Goal: Task Accomplishment & Management: Manage account settings

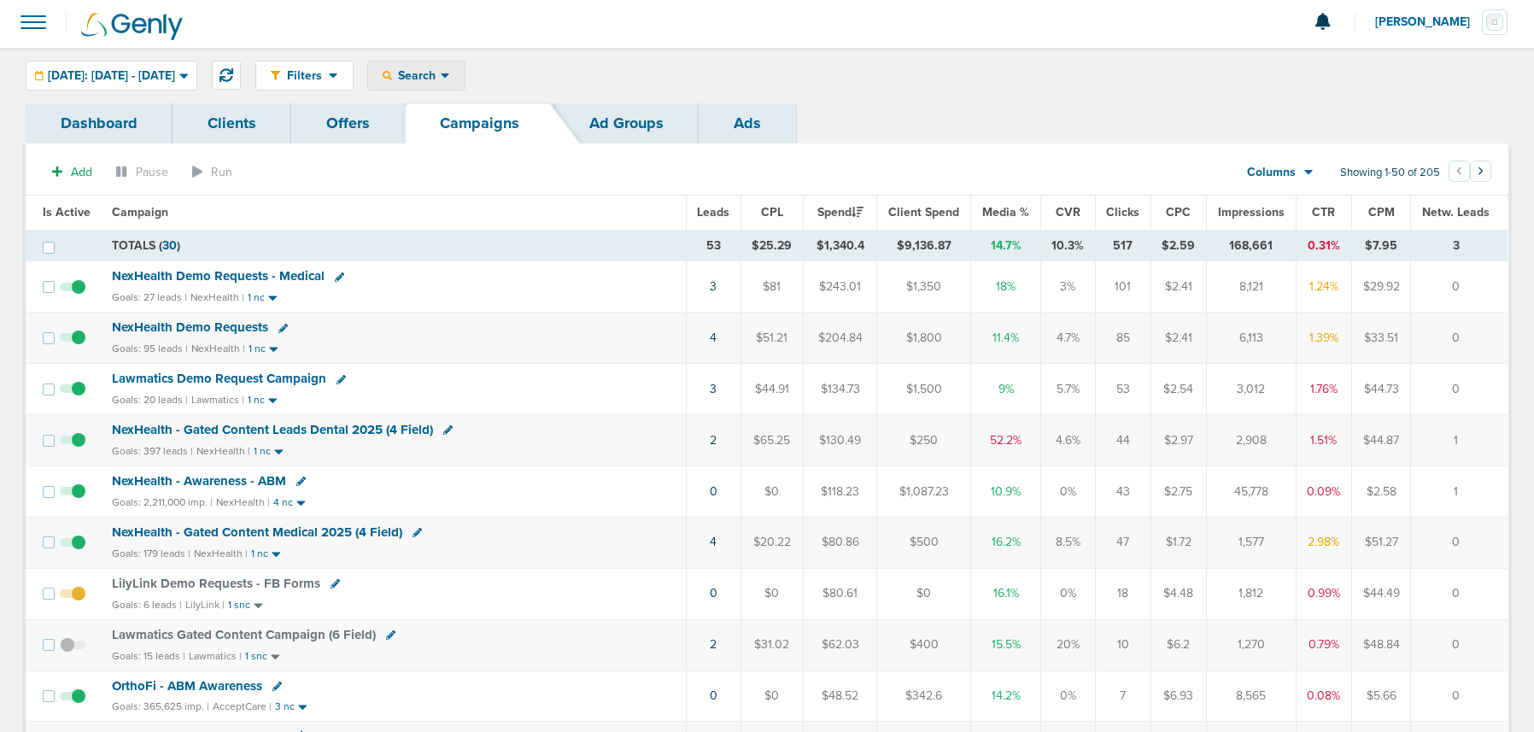
click at [441, 79] on span "Search" at bounding box center [416, 75] width 49 height 15
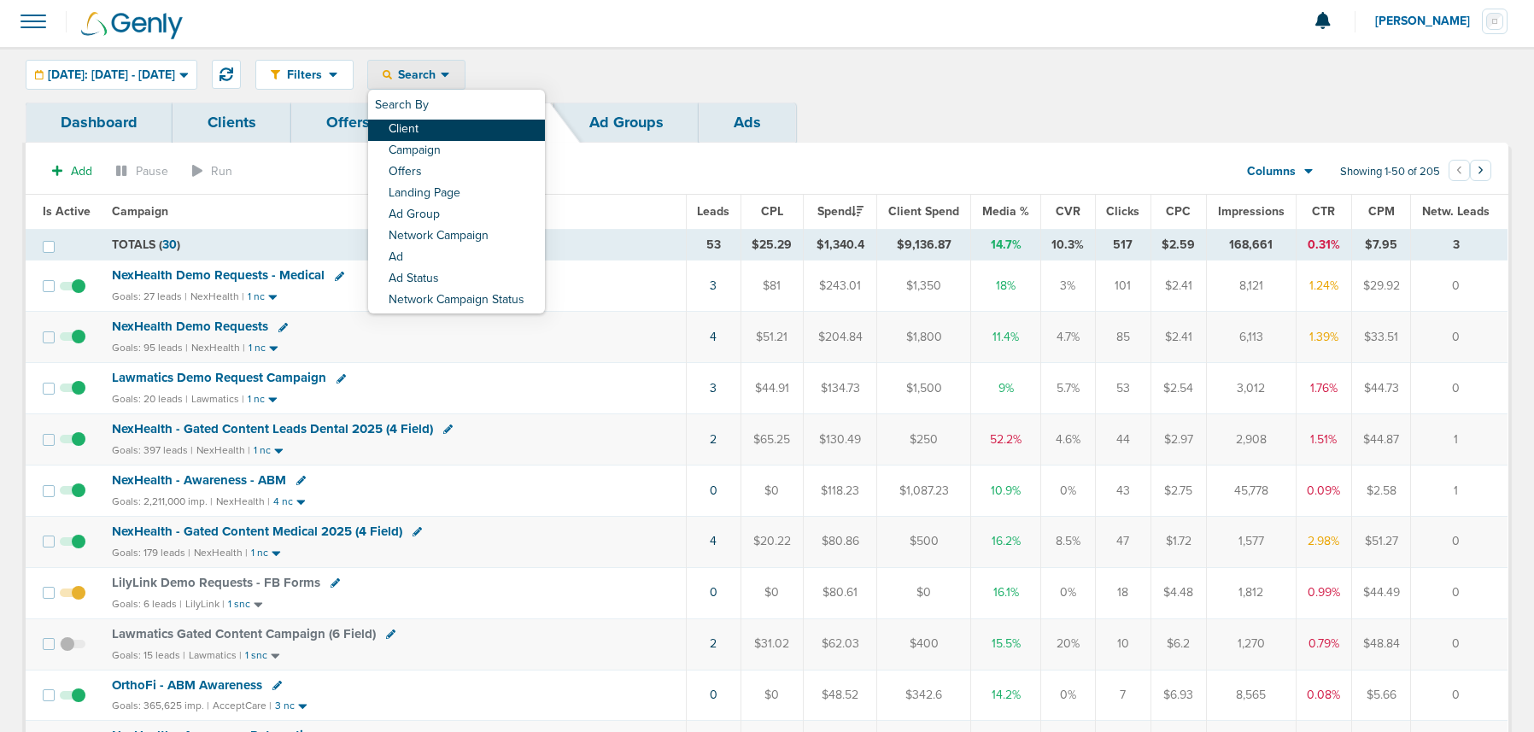
click at [460, 122] on link "Client" at bounding box center [456, 130] width 177 height 21
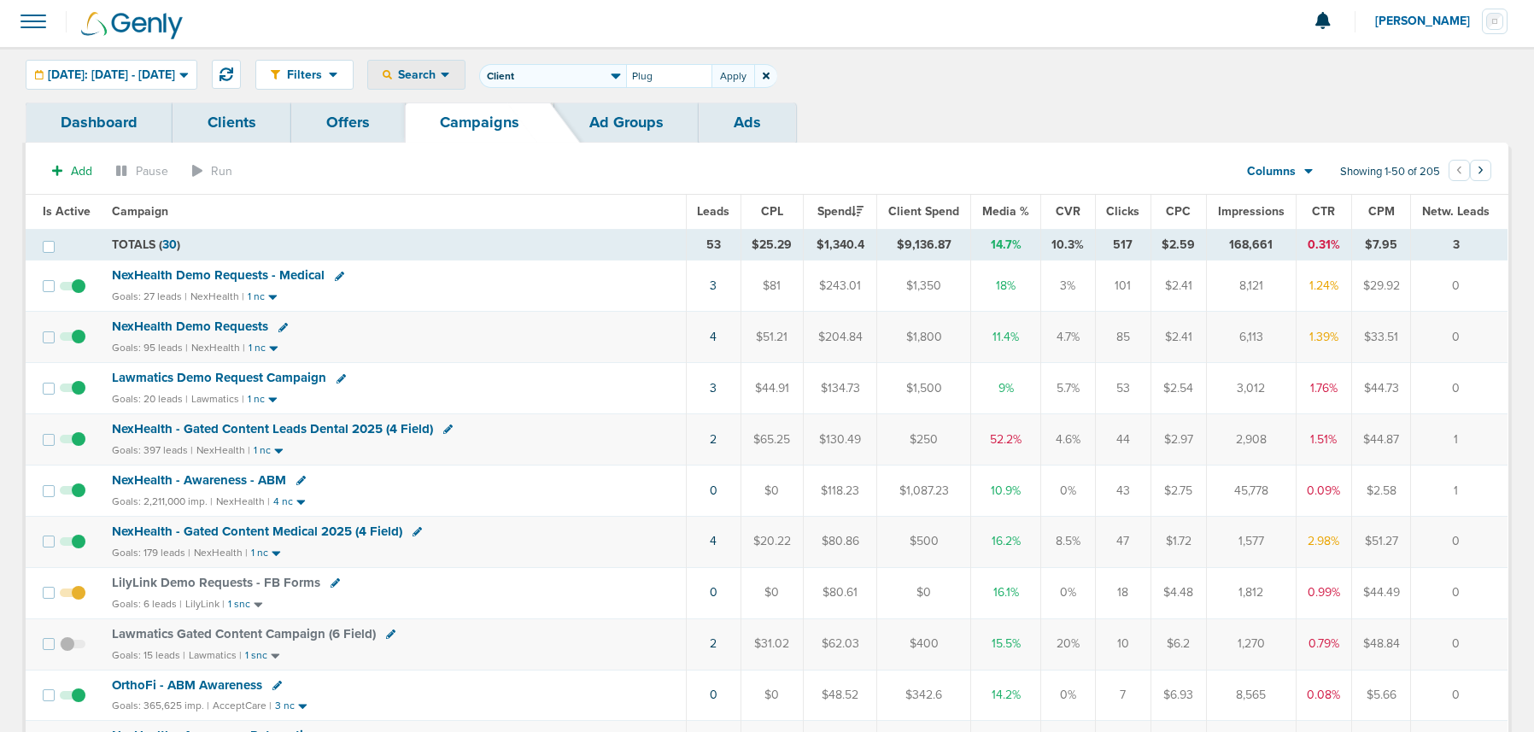
type input "Plug"
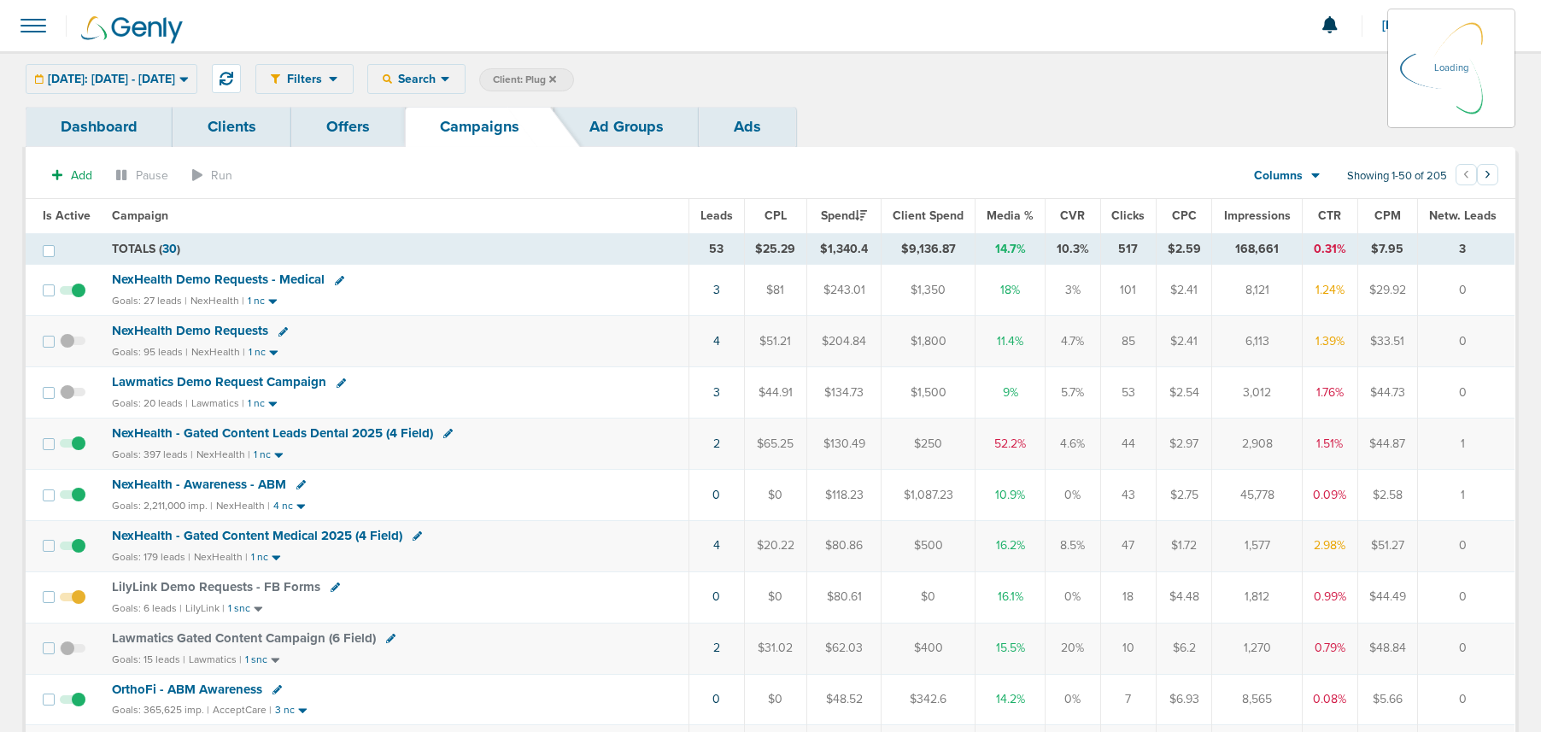
click at [125, 79] on div "[DATE]: [DATE] - [DATE] [DATE] [DATE] Last 7 Days Last 14 Days This Month Last …" at bounding box center [112, 79] width 172 height 30
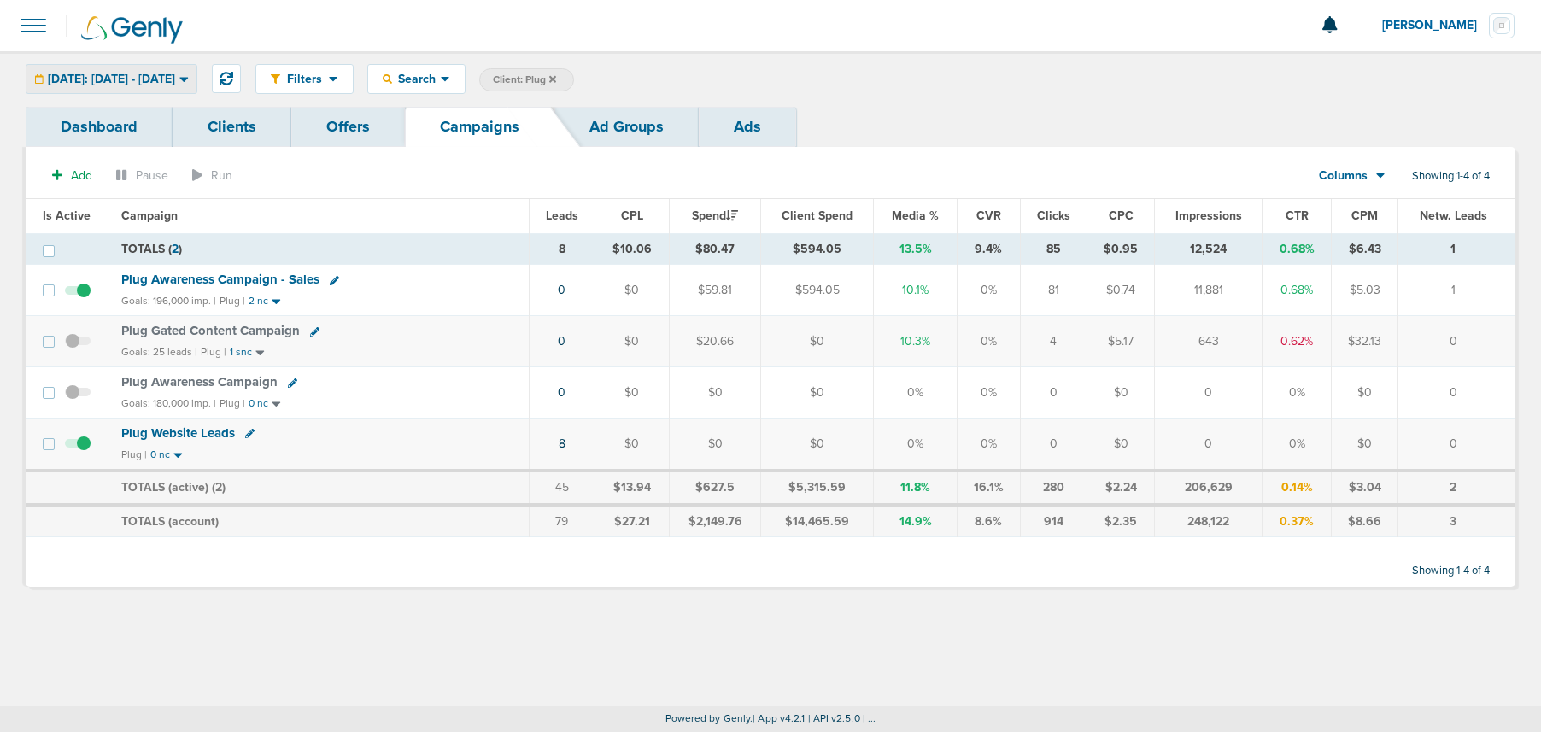
click at [121, 75] on span "[DATE]: [DATE] - [DATE]" at bounding box center [111, 79] width 127 height 12
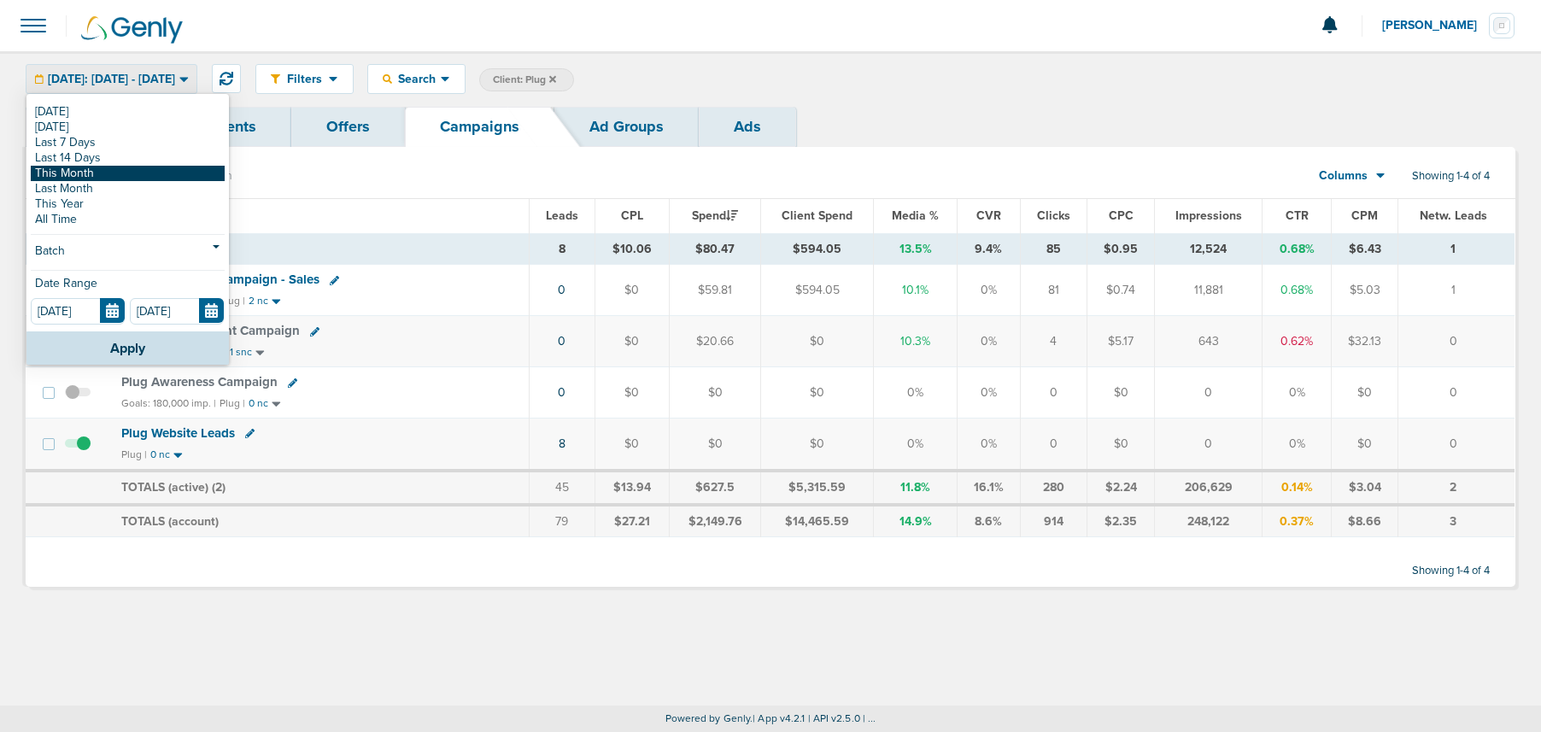
click at [104, 177] on link "This Month" at bounding box center [128, 173] width 194 height 15
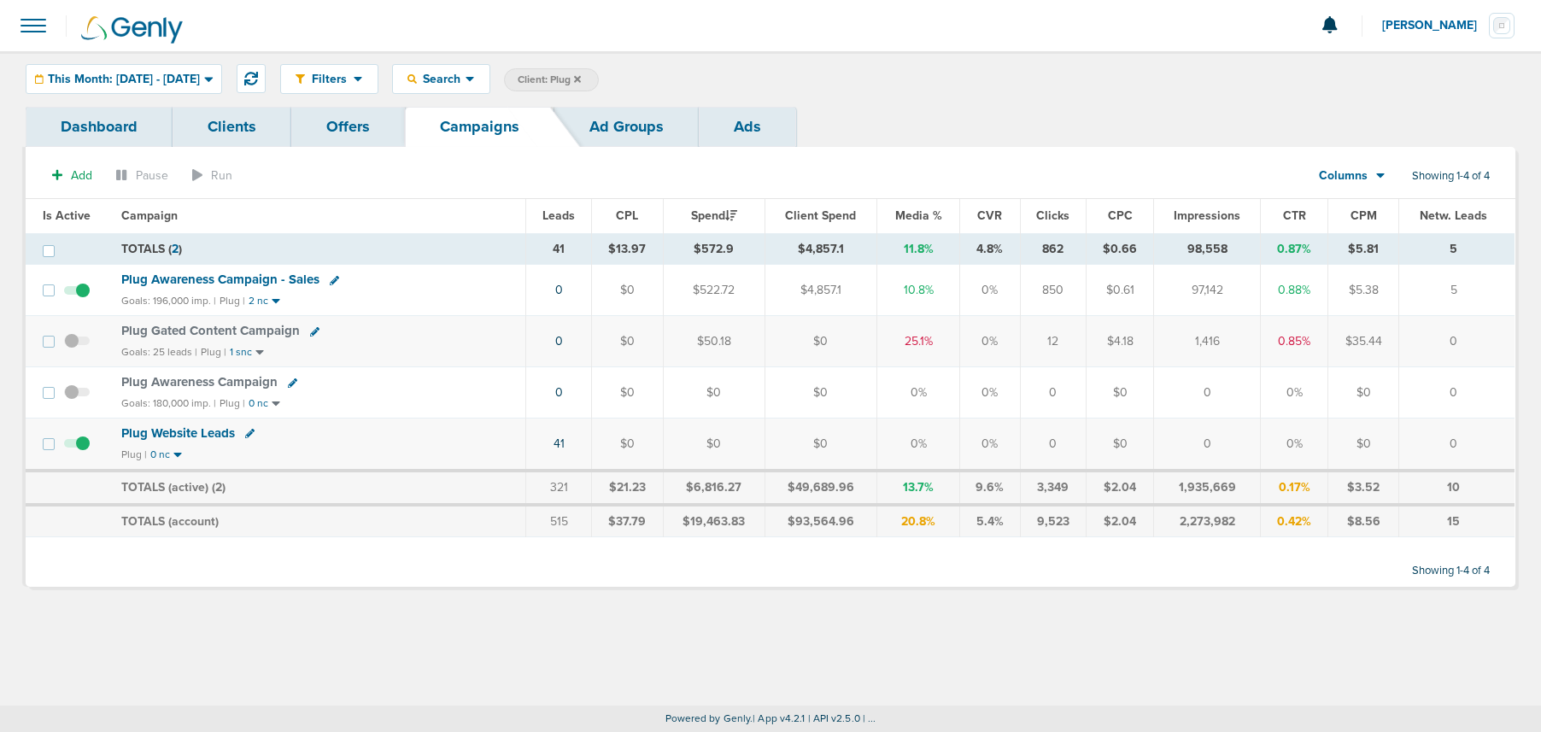
drag, startPoint x: 1191, startPoint y: 289, endPoint x: 1234, endPoint y: 289, distance: 43.6
click at [1234, 289] on td "97,142" at bounding box center [1207, 290] width 107 height 51
drag, startPoint x: 1232, startPoint y: 289, endPoint x: 786, endPoint y: 278, distance: 446.0
click at [1232, 289] on td "97,142" at bounding box center [1207, 290] width 107 height 51
click at [269, 277] on span "Plug Awareness Campaign - Sales" at bounding box center [220, 279] width 198 height 15
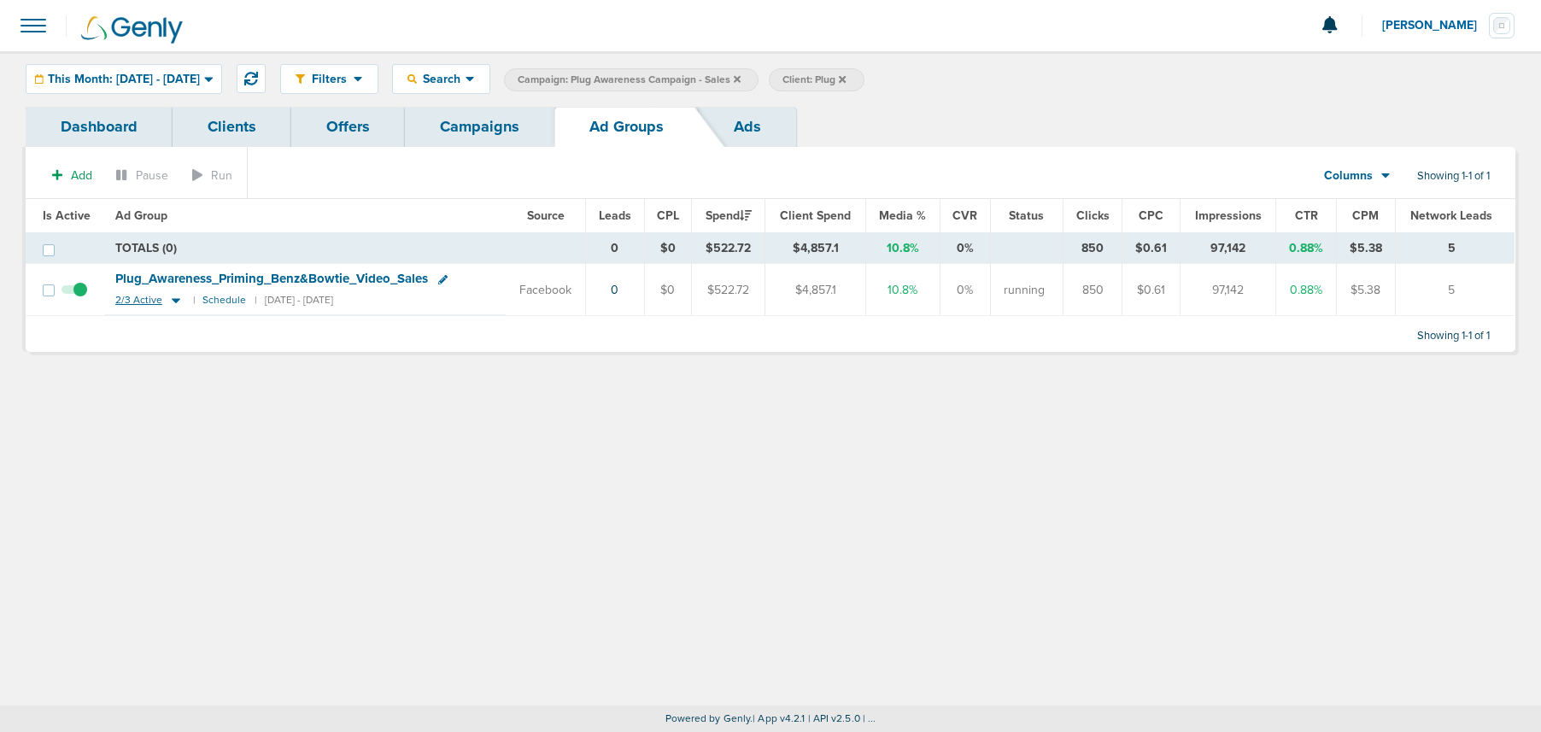
click at [167, 301] on icon at bounding box center [175, 300] width 17 height 15
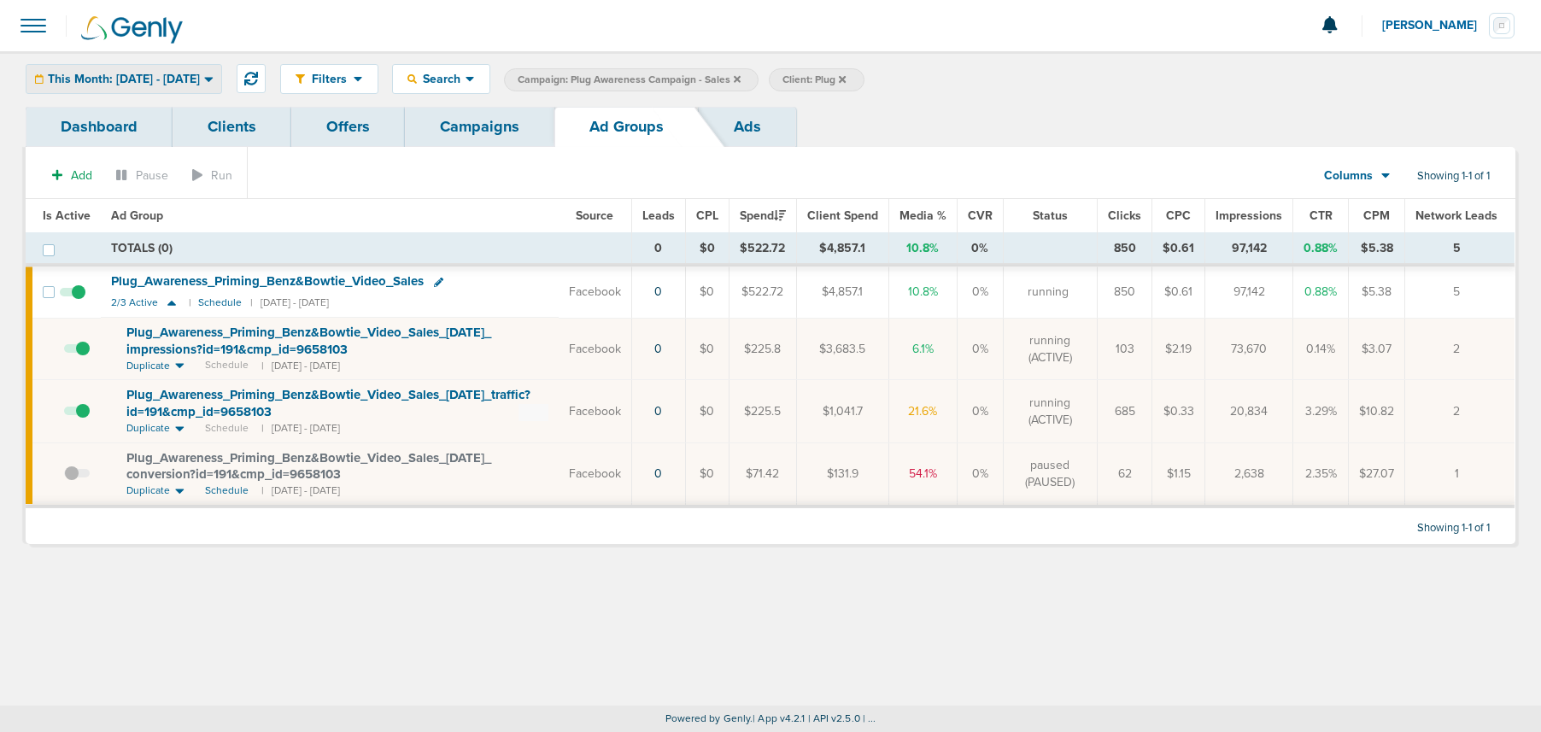
click at [170, 86] on div "This Month: [DATE] - [DATE]" at bounding box center [123, 79] width 195 height 28
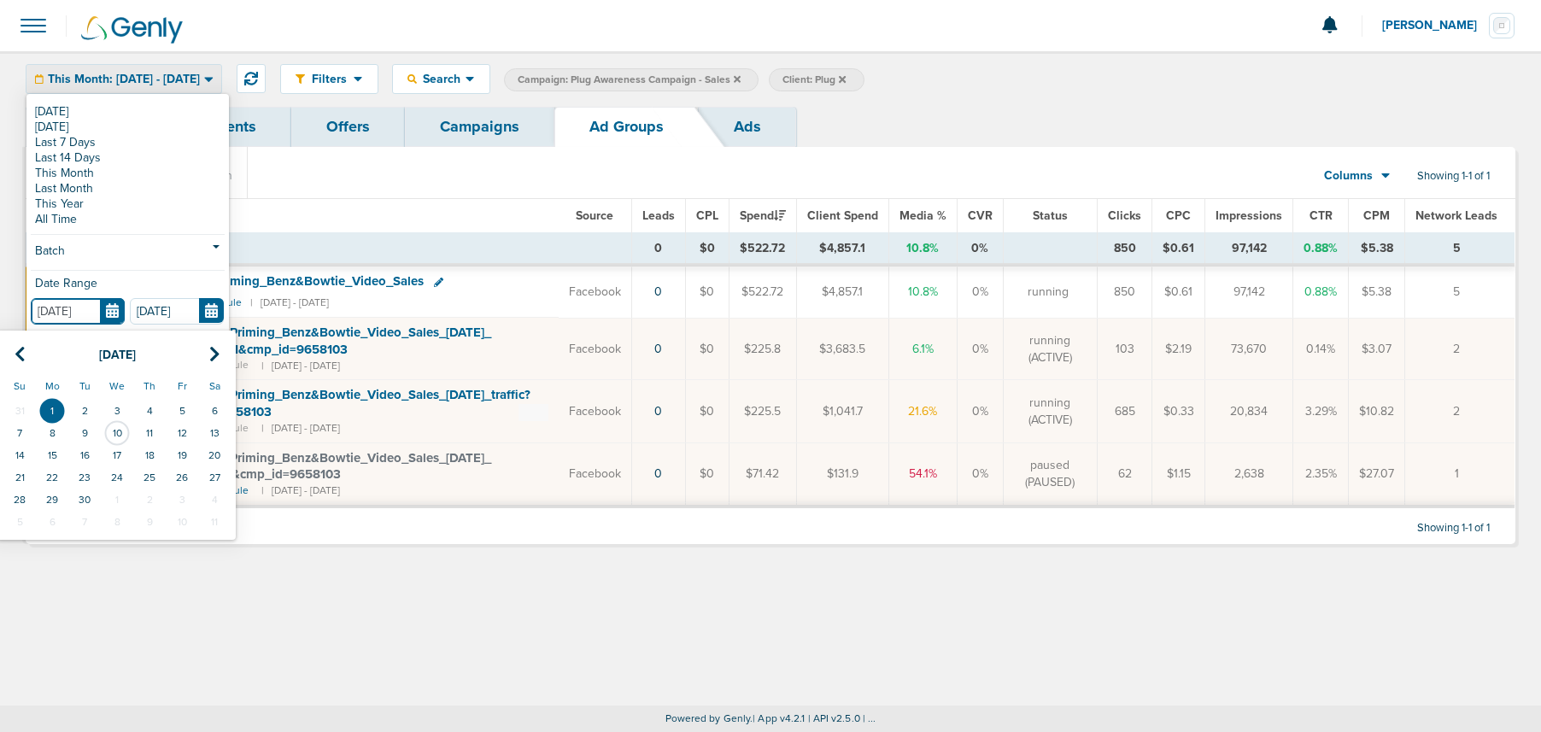
drag, startPoint x: 120, startPoint y: 317, endPoint x: 109, endPoint y: 309, distance: 12.8
click at [119, 317] on input "[DATE]" at bounding box center [78, 311] width 94 height 26
click at [81, 407] on td "2" at bounding box center [84, 411] width 32 height 22
type input "[DATE]"
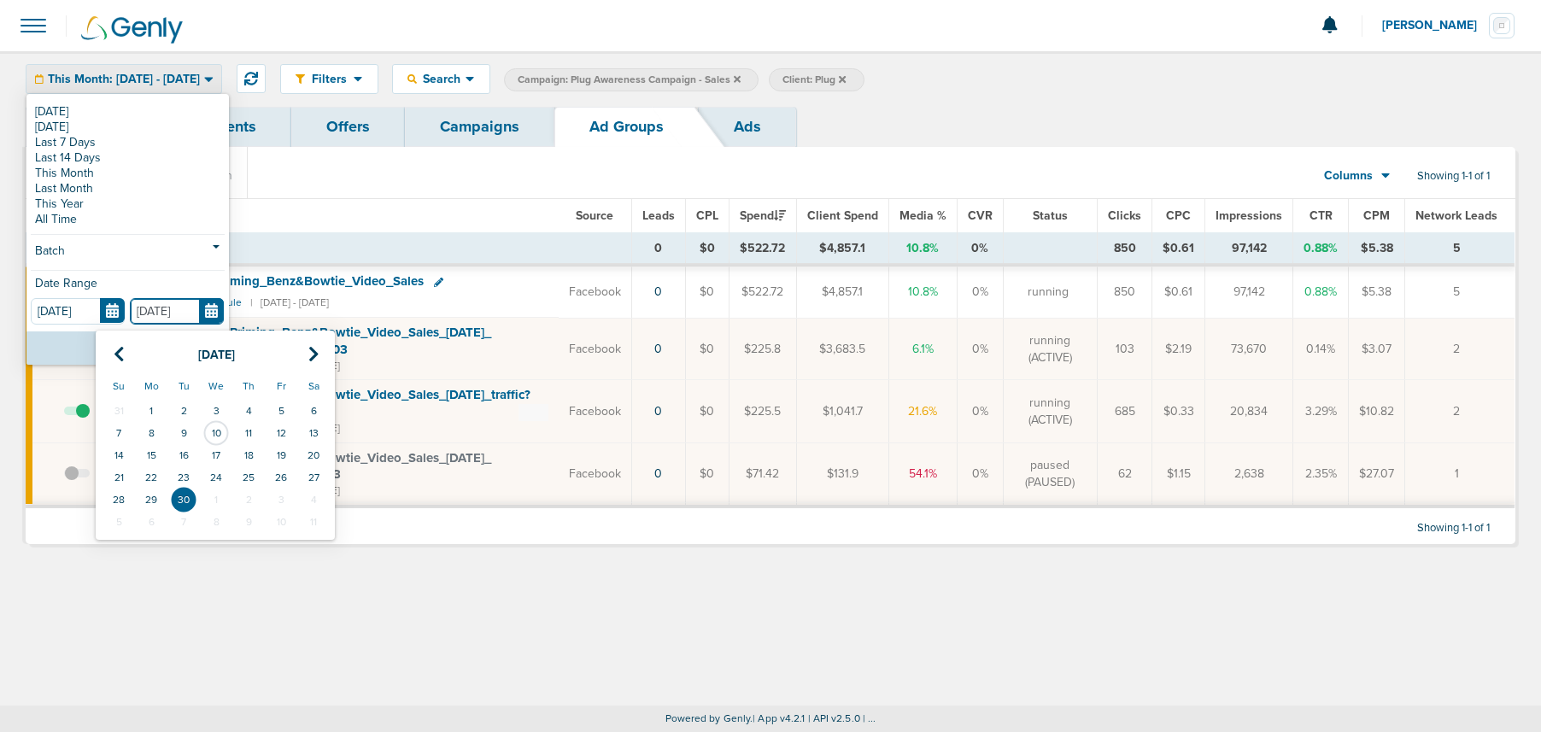
click at [214, 311] on input "[DATE]" at bounding box center [177, 311] width 94 height 26
click at [182, 407] on td "2" at bounding box center [183, 411] width 32 height 22
type input "[DATE]"
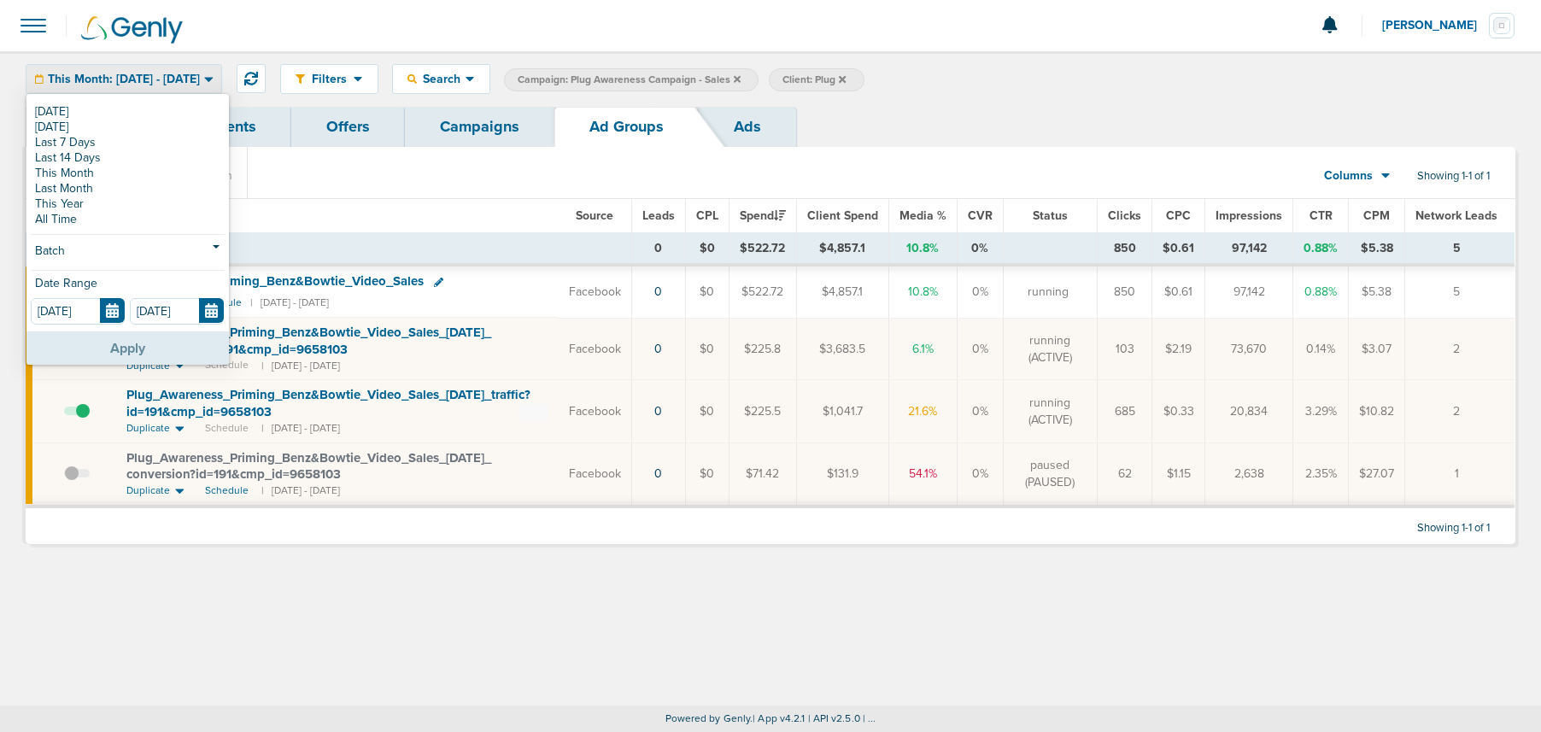
click at [134, 348] on button "Apply" at bounding box center [127, 347] width 202 height 33
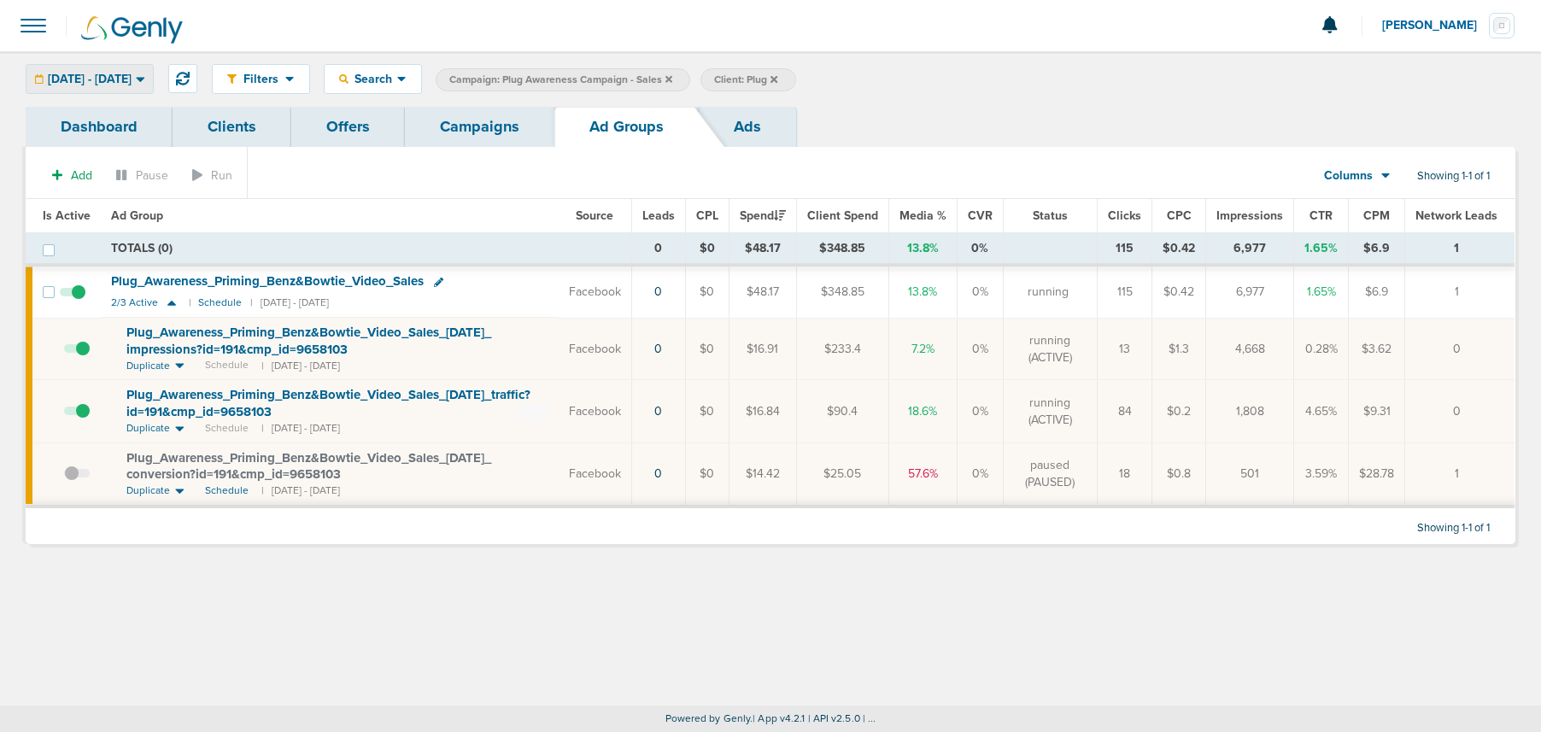
click at [154, 93] on div "[DATE] - [DATE] [DATE] [DATE] Last 7 Days Last 14 Days This Month Last Month Th…" at bounding box center [90, 79] width 128 height 30
click at [132, 75] on span "[DATE] - [DATE]" at bounding box center [90, 79] width 84 height 12
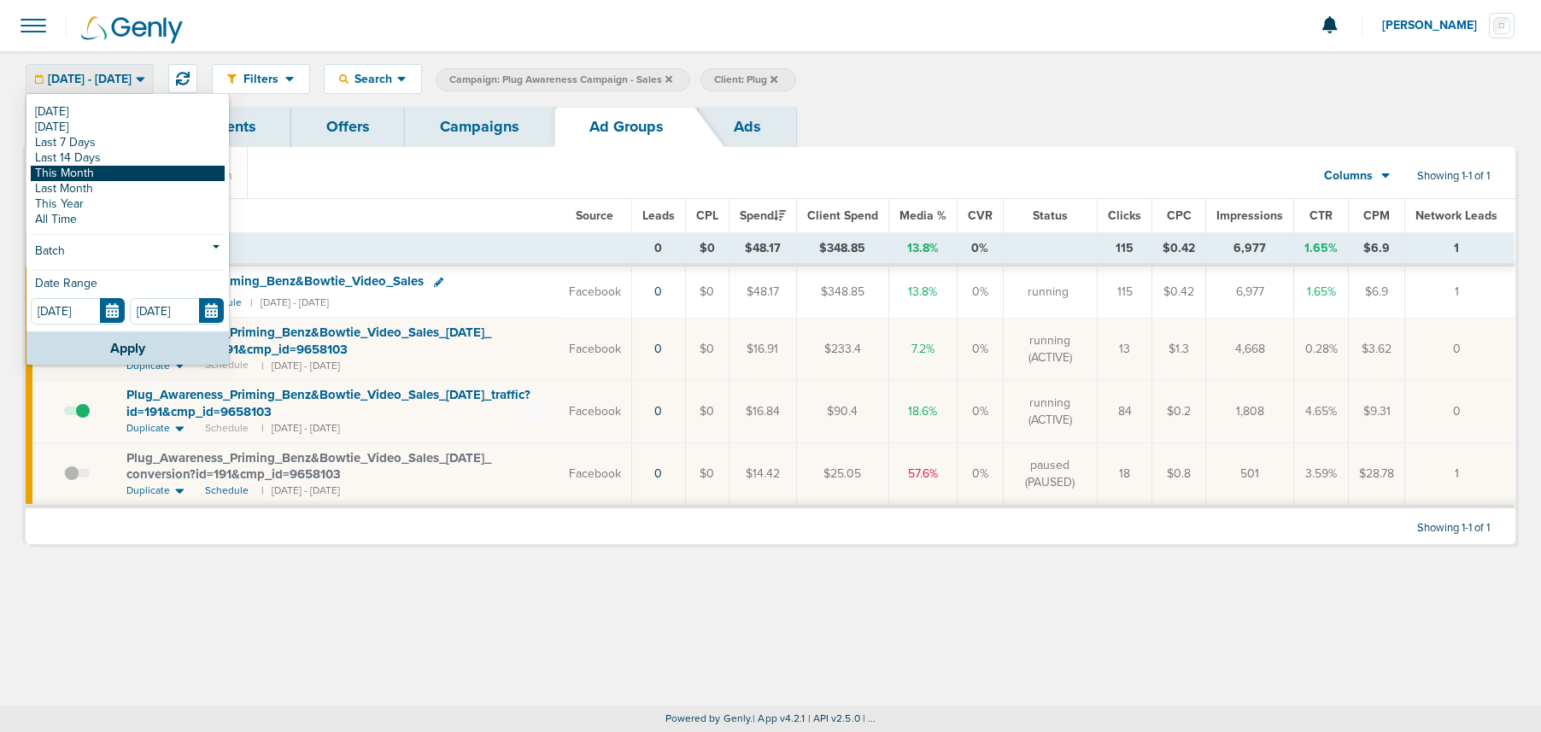
click at [129, 168] on link "This Month" at bounding box center [128, 173] width 194 height 15
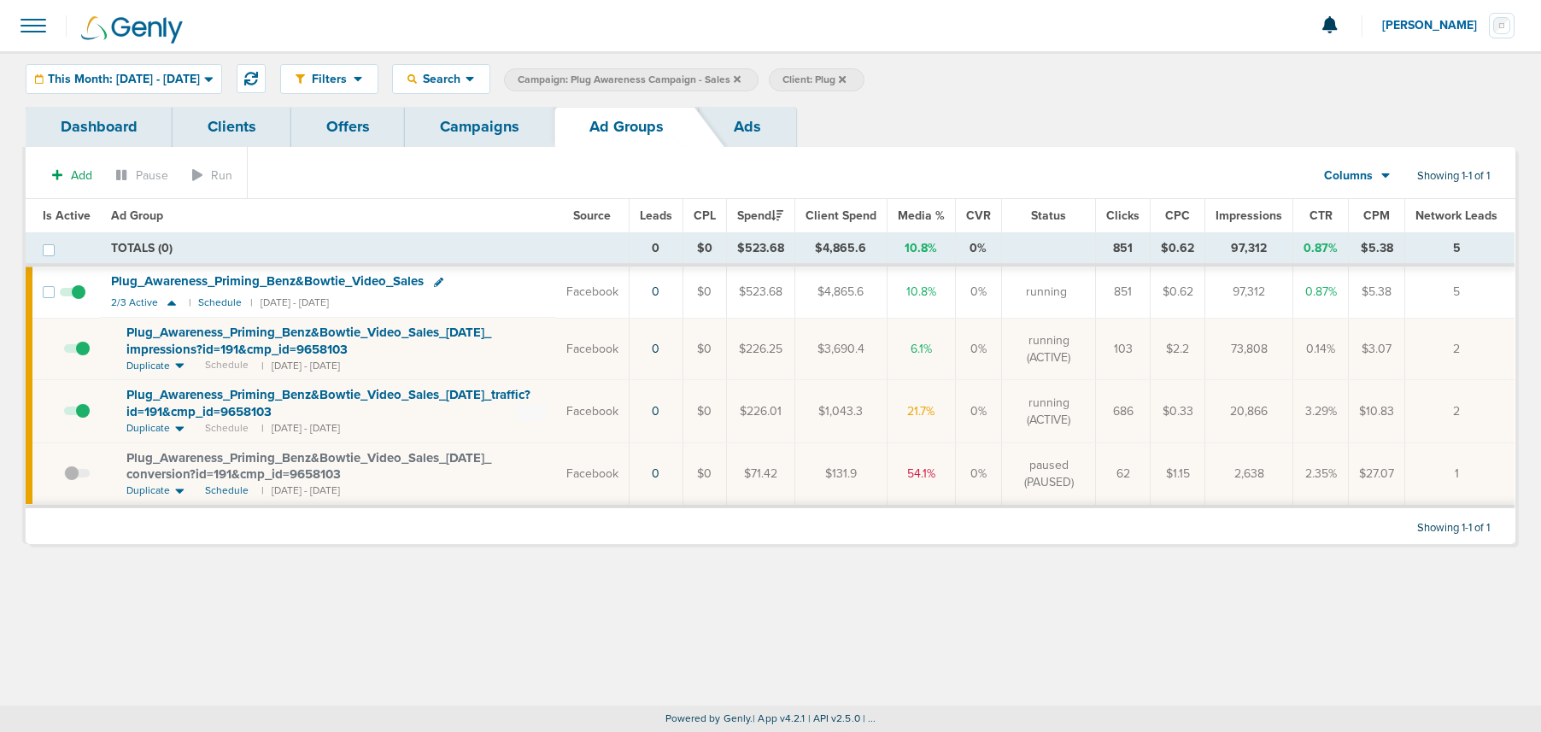
click at [73, 483] on span at bounding box center [77, 483] width 26 height 0
click at [64, 477] on input "checkbox" at bounding box center [64, 477] width 0 height 0
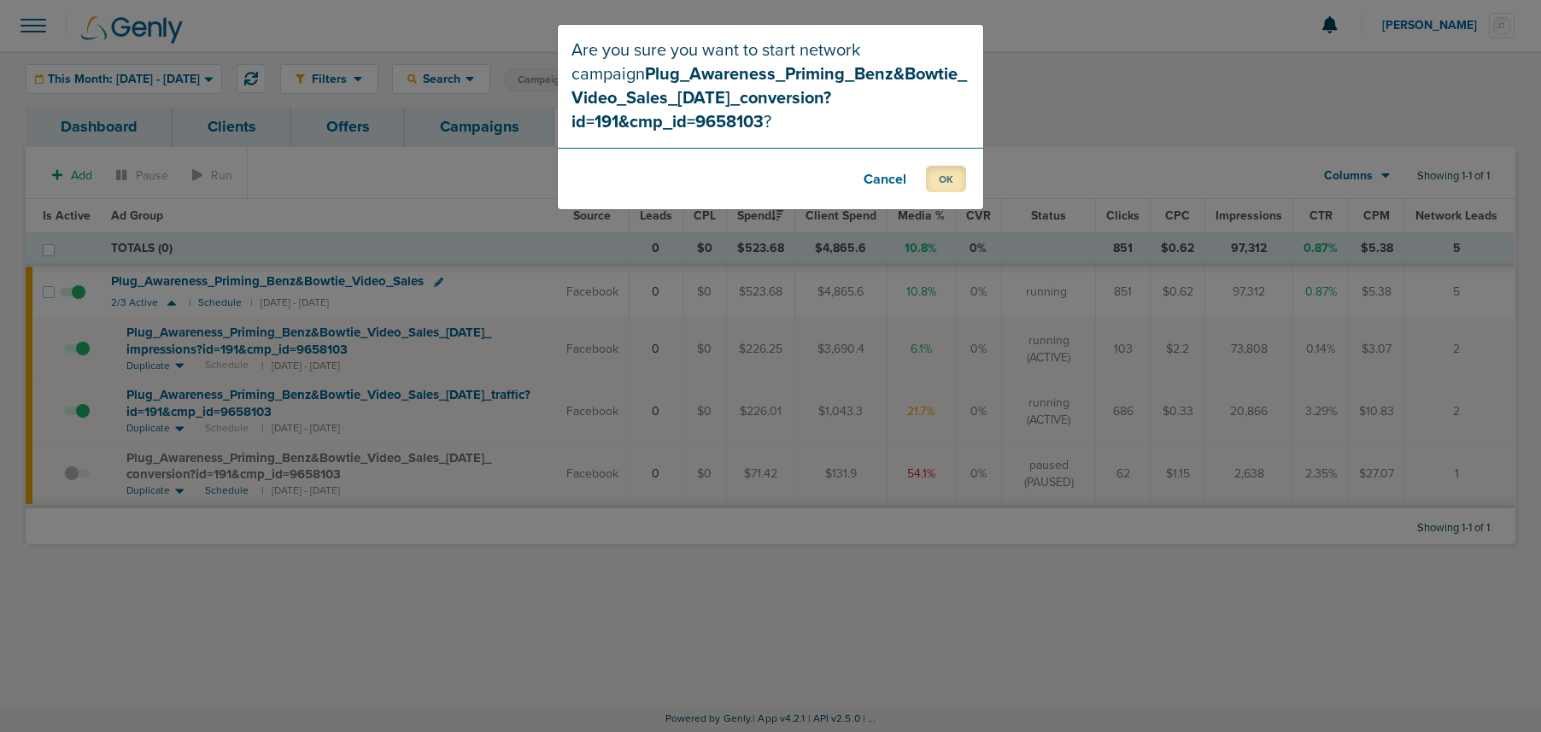
click at [939, 179] on button "OK" at bounding box center [946, 179] width 40 height 26
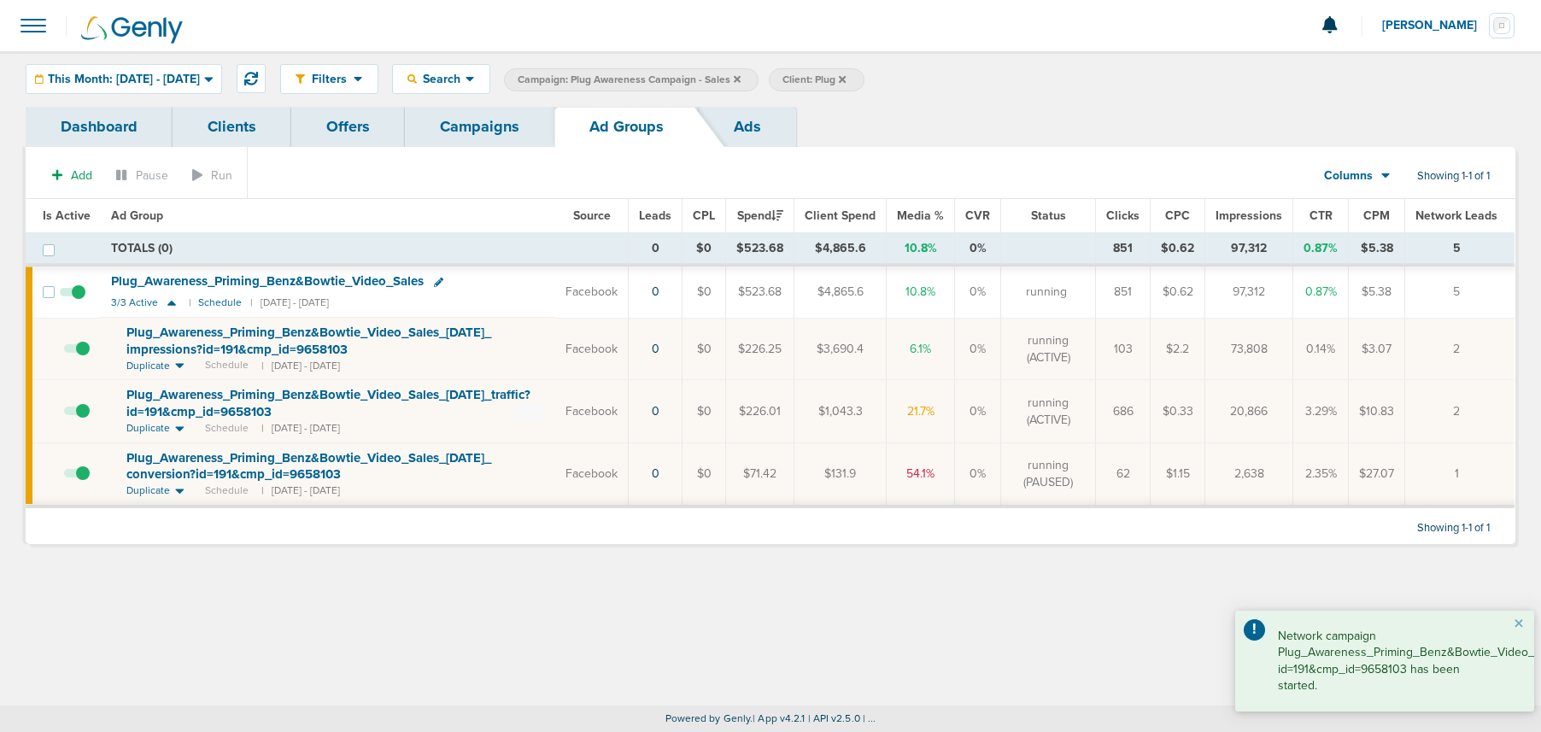
click at [491, 124] on link "Campaigns" at bounding box center [479, 127] width 149 height 40
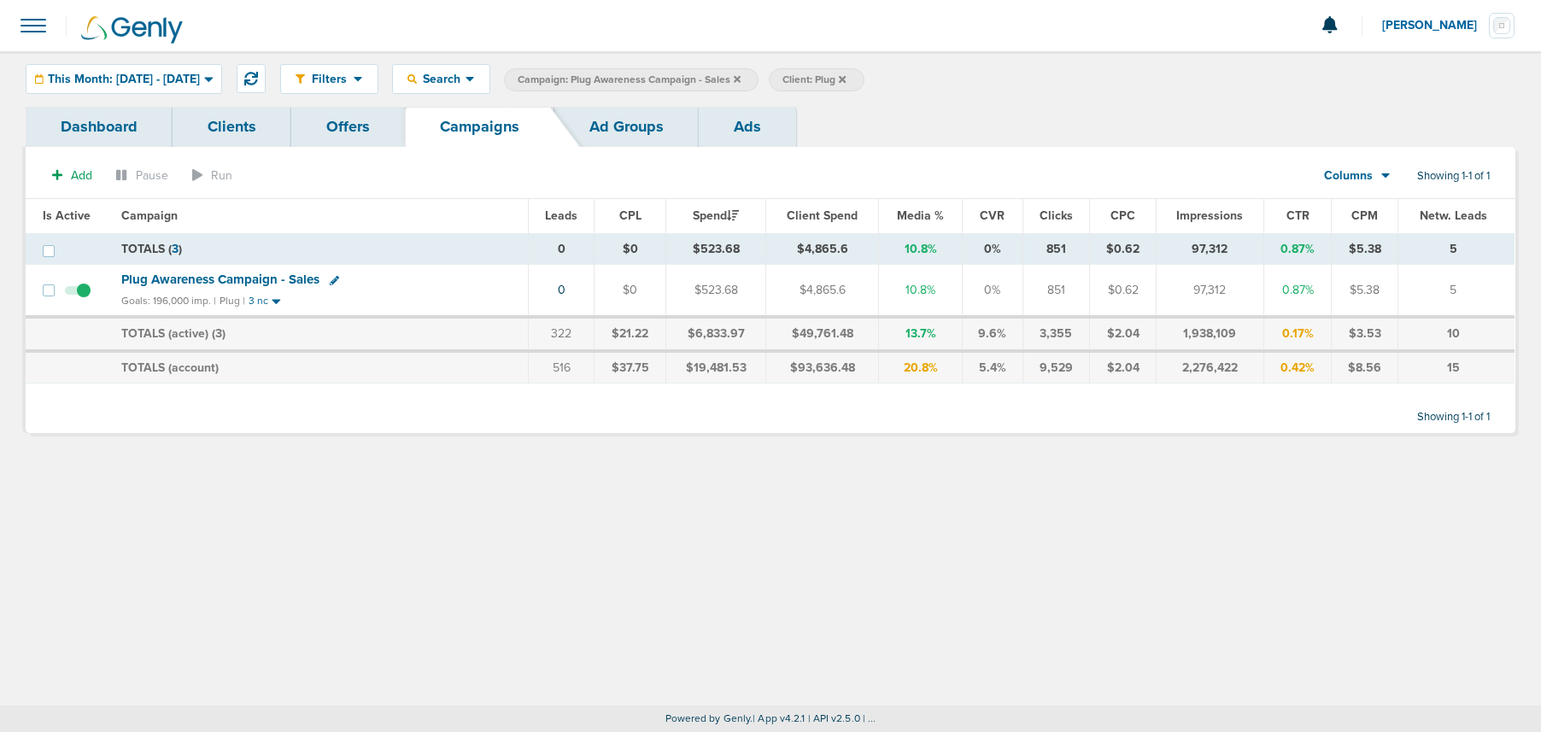
click at [331, 281] on icon at bounding box center [334, 280] width 9 height 9
select select
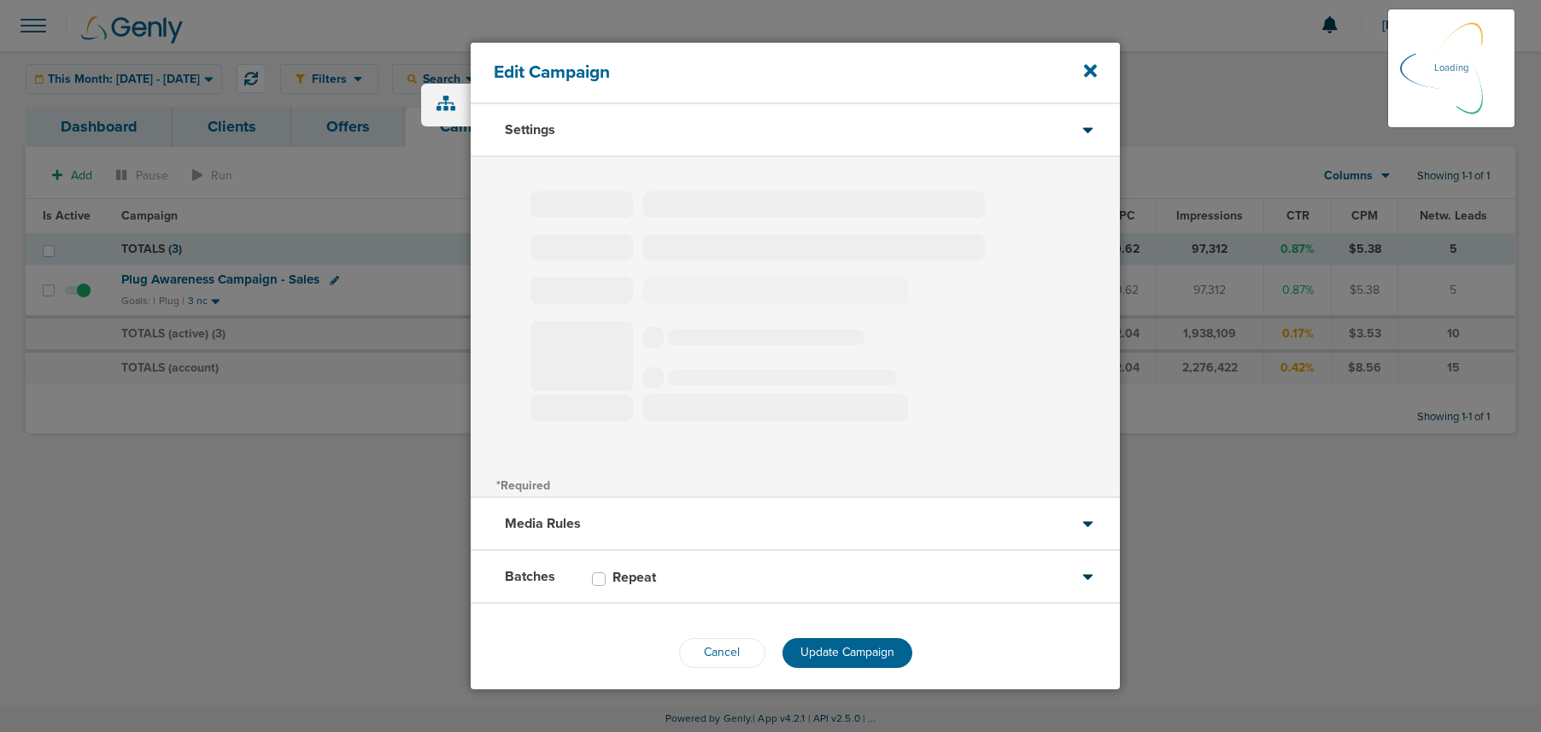
type input "Plug Awareness Campaign - Sales"
select select "Awareness"
radio input "true"
select select "readOnly"
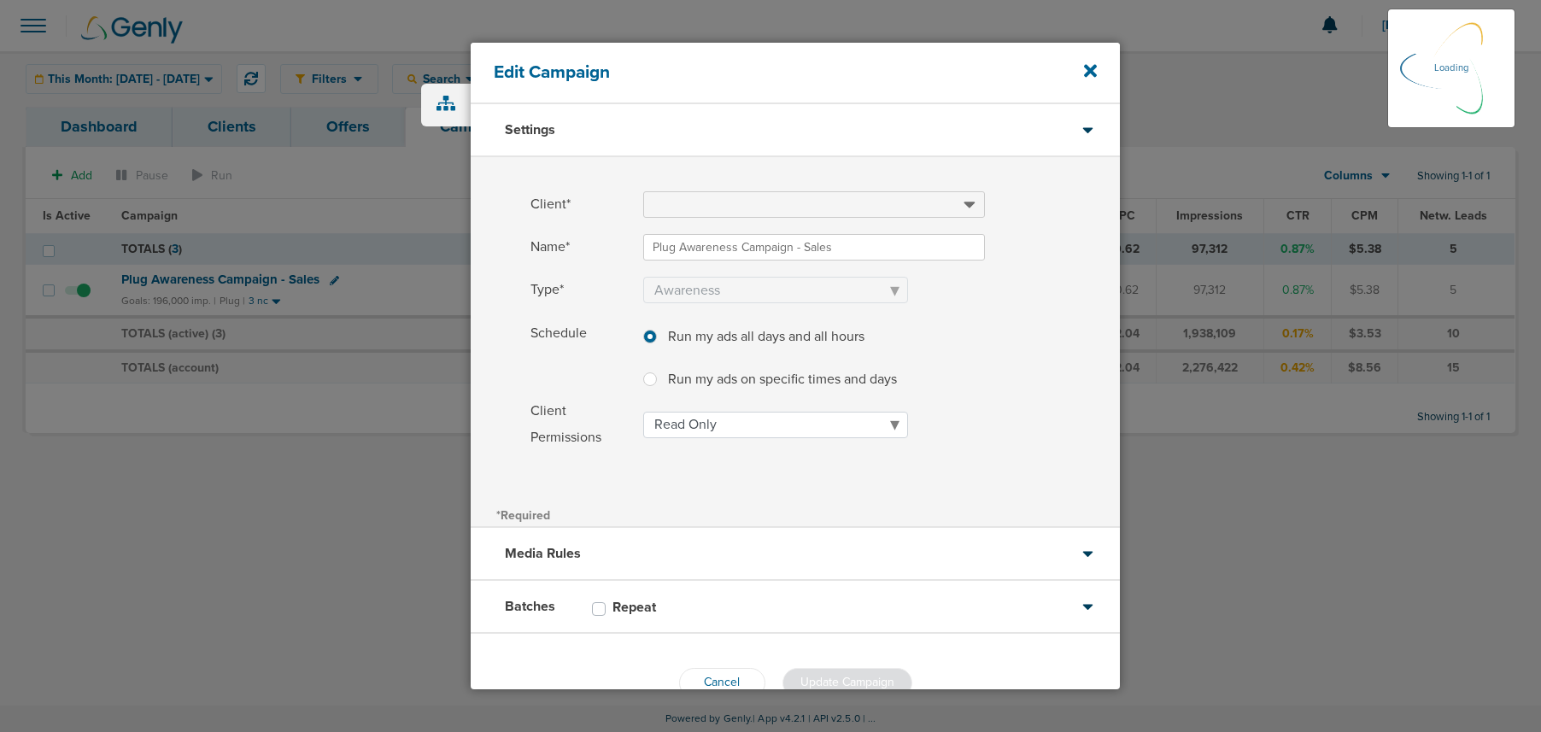
scroll to position [42, 0]
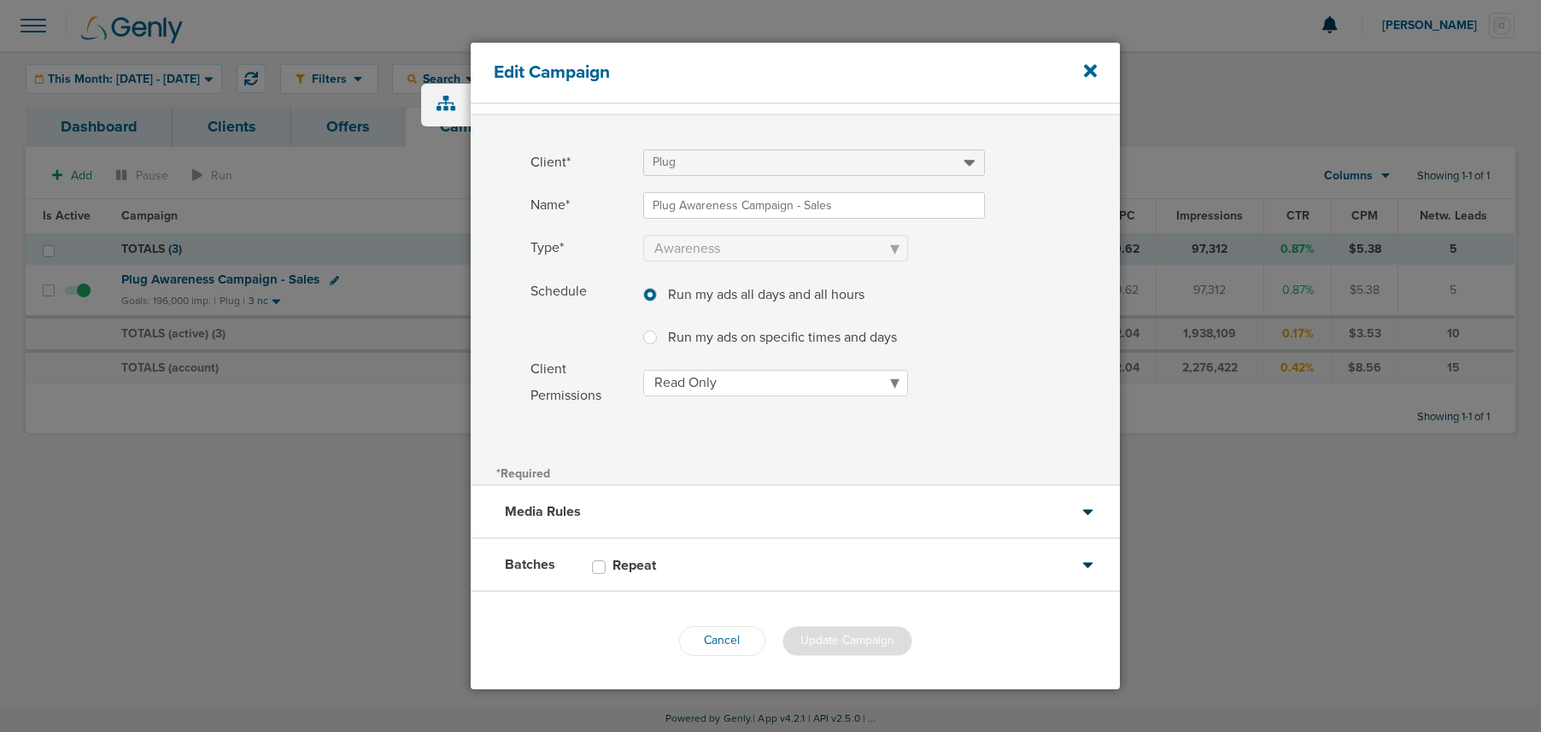
click at [763, 515] on div "Media Rules" at bounding box center [795, 512] width 649 height 53
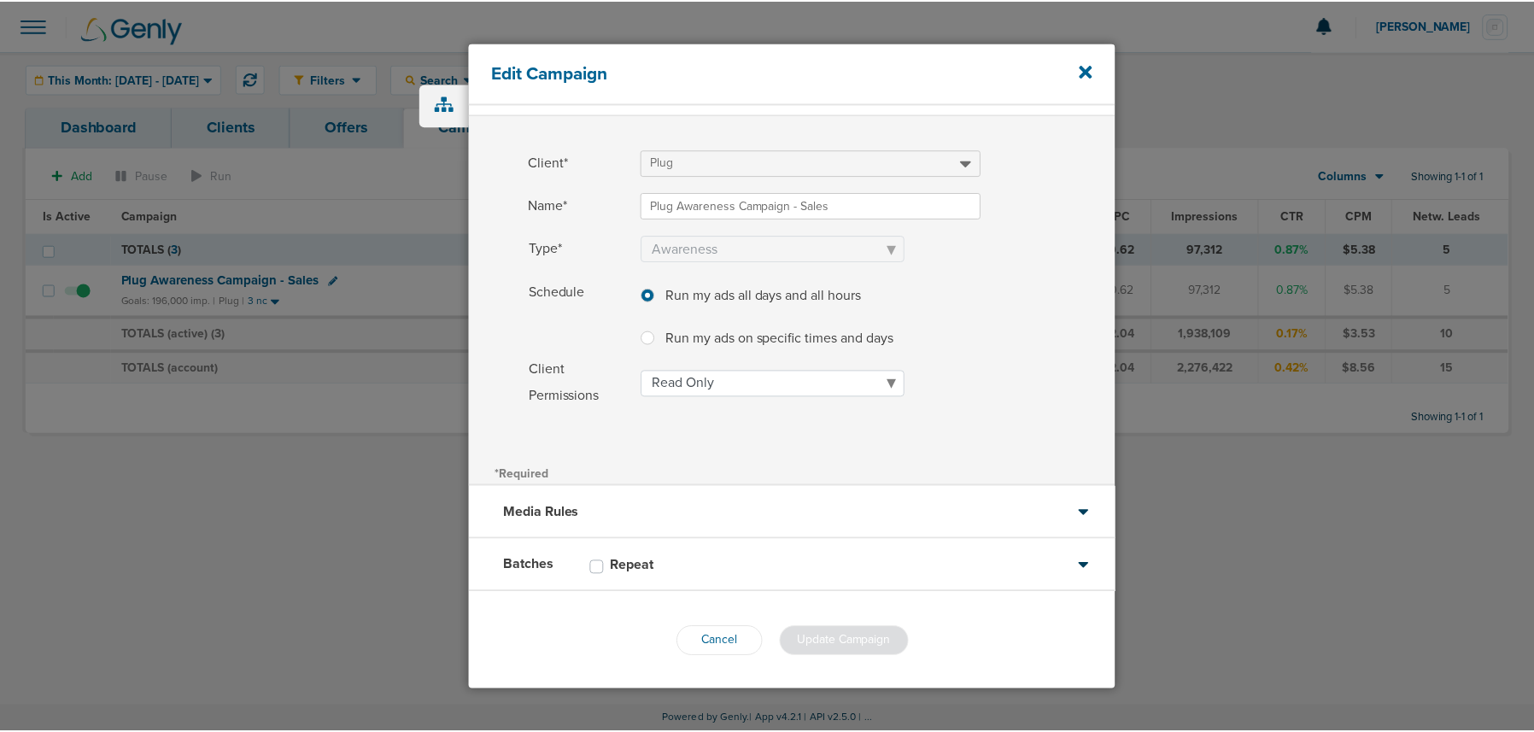
scroll to position [0, 0]
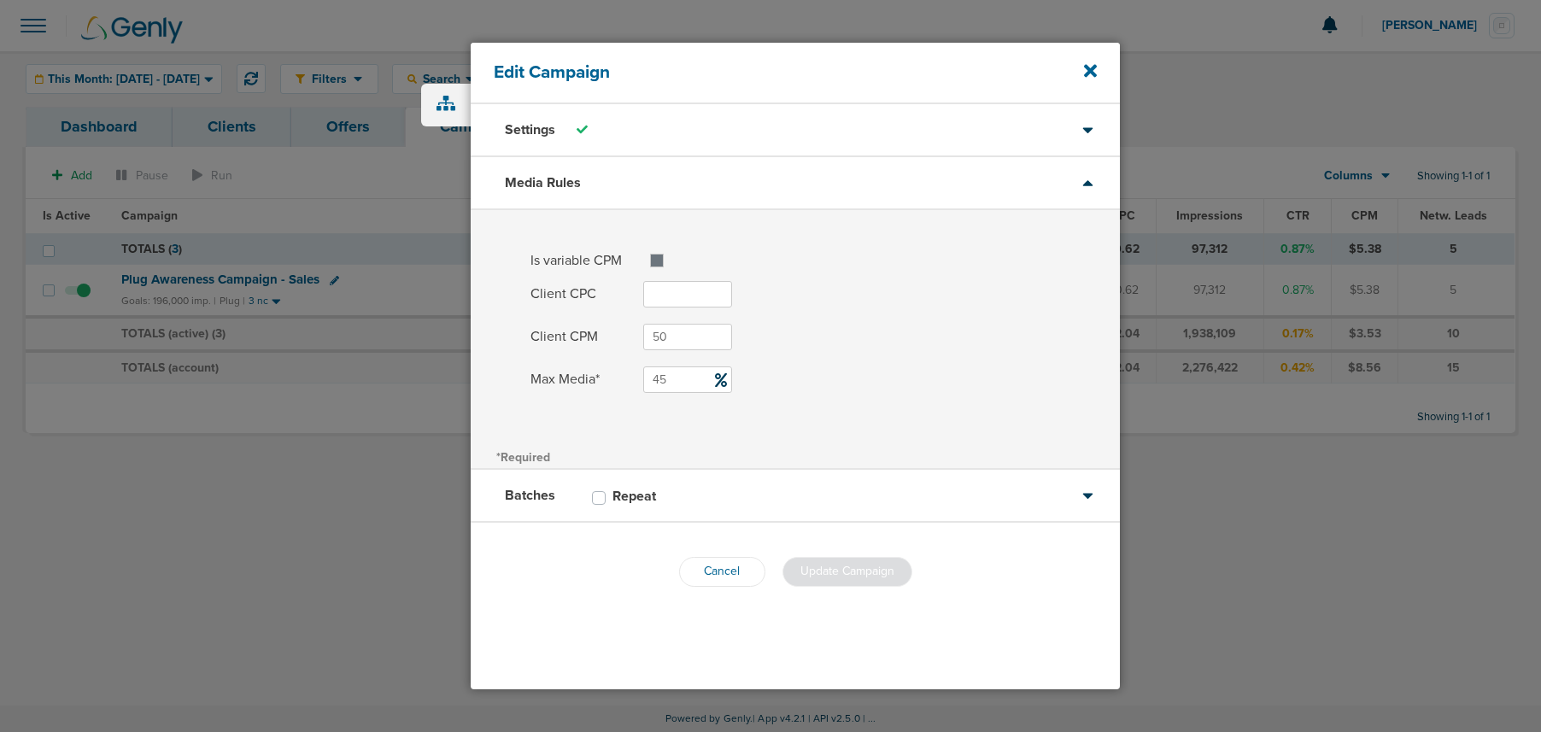
drag, startPoint x: 684, startPoint y: 377, endPoint x: 576, endPoint y: 374, distance: 108.5
click at [576, 374] on label "Max Media* 45" at bounding box center [824, 379] width 589 height 26
type input "60"
click at [908, 413] on div "Is variable CPM Client CPC Max CPM Client CPM 50 Max Media* 60" at bounding box center [795, 327] width 649 height 234
click at [859, 565] on span "Update Campaign" at bounding box center [847, 571] width 94 height 15
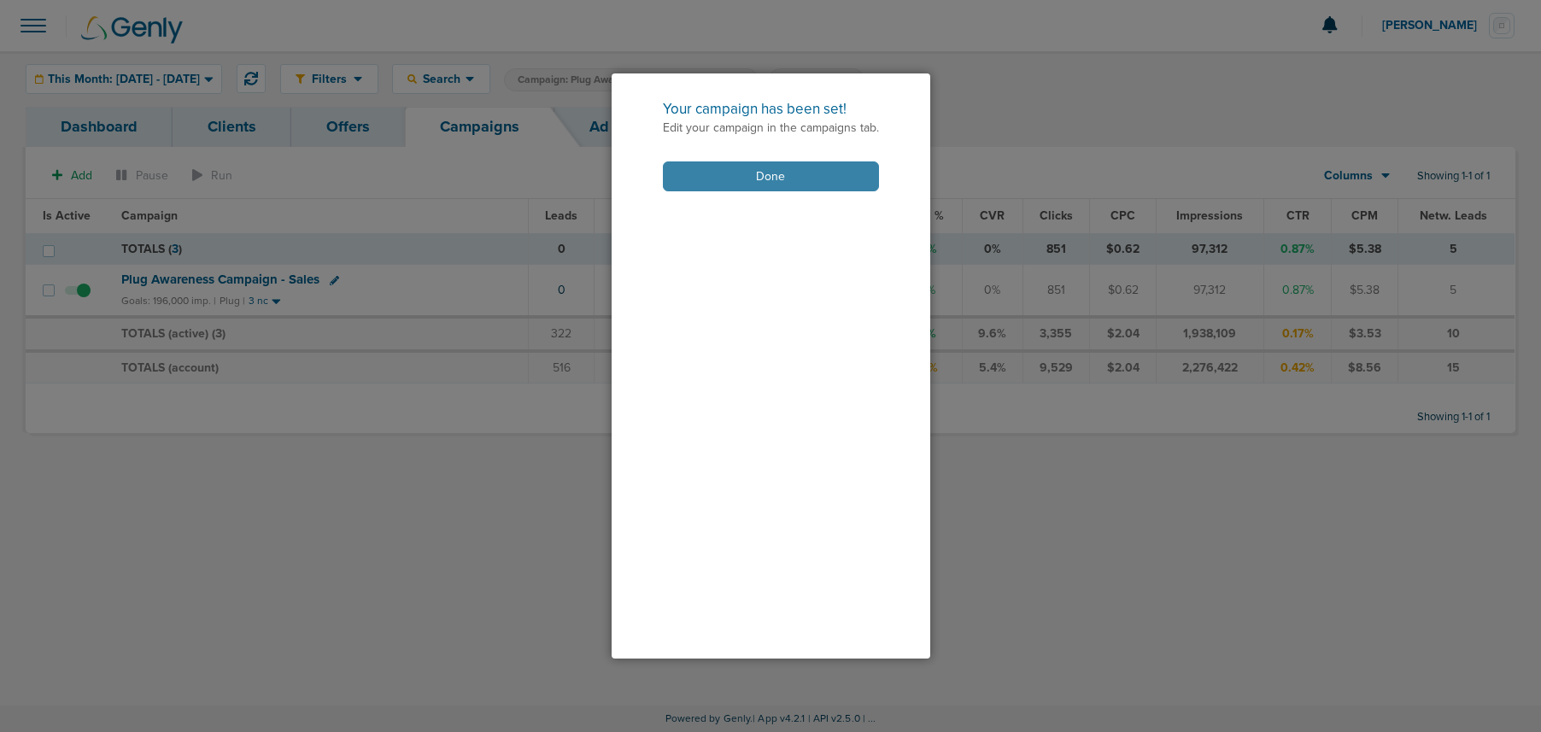
click at [729, 184] on button "Done" at bounding box center [771, 176] width 216 height 30
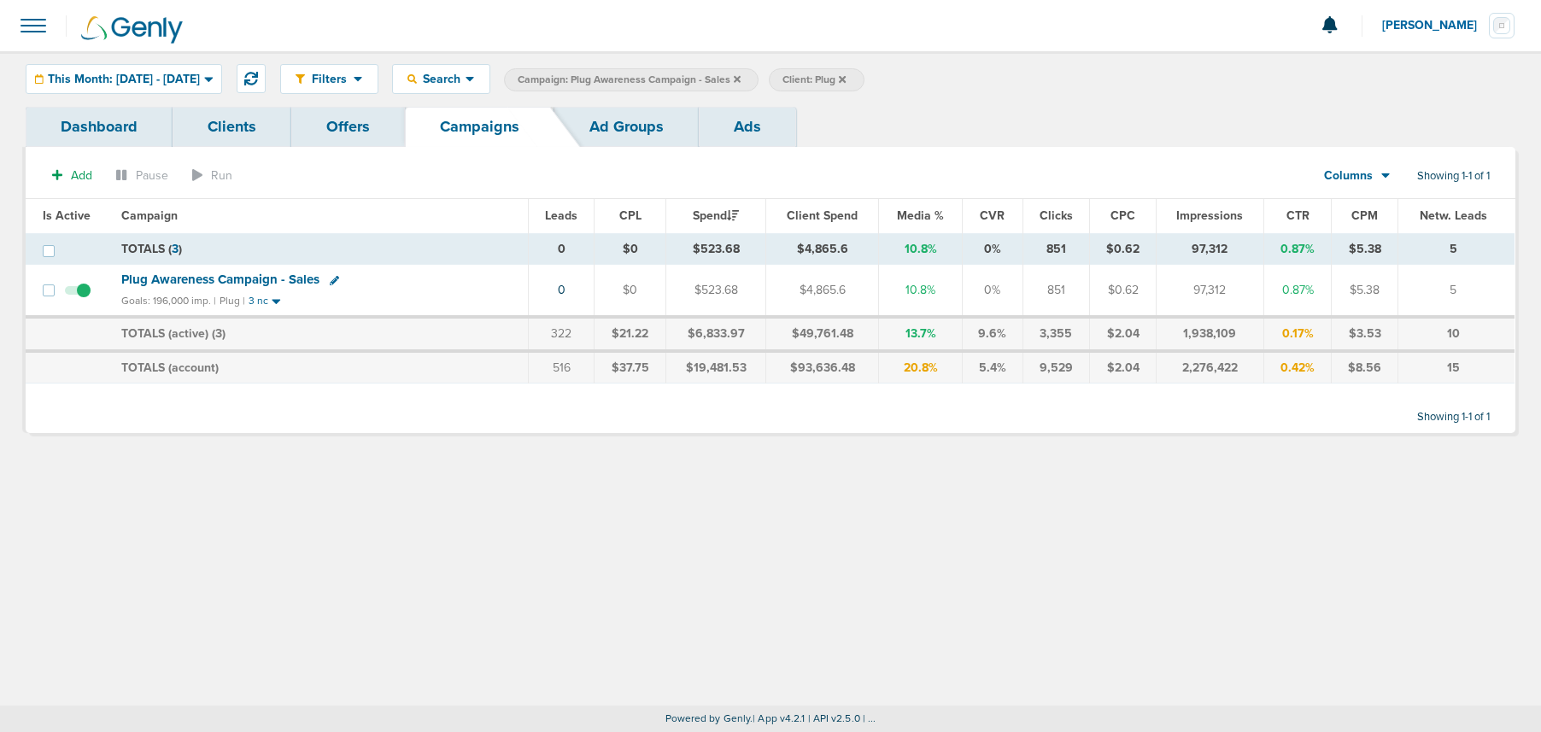
click at [741, 77] on icon at bounding box center [737, 78] width 7 height 7
click at [787, 77] on div "Filters Active Only Settings Status Active Inactive Objectives MQL SQL Traffic …" at bounding box center [897, 79] width 1235 height 30
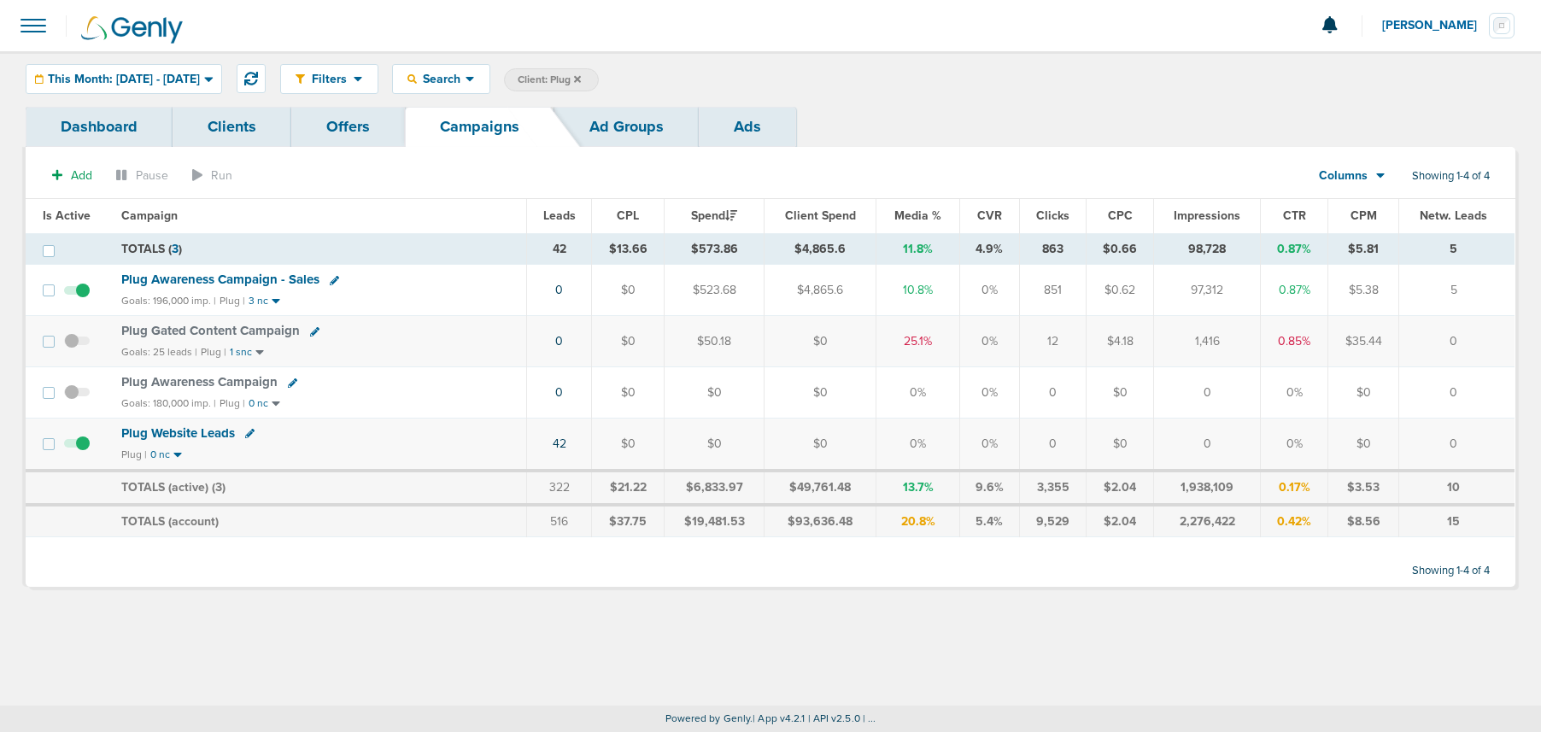
click at [581, 78] on icon at bounding box center [577, 78] width 7 height 7
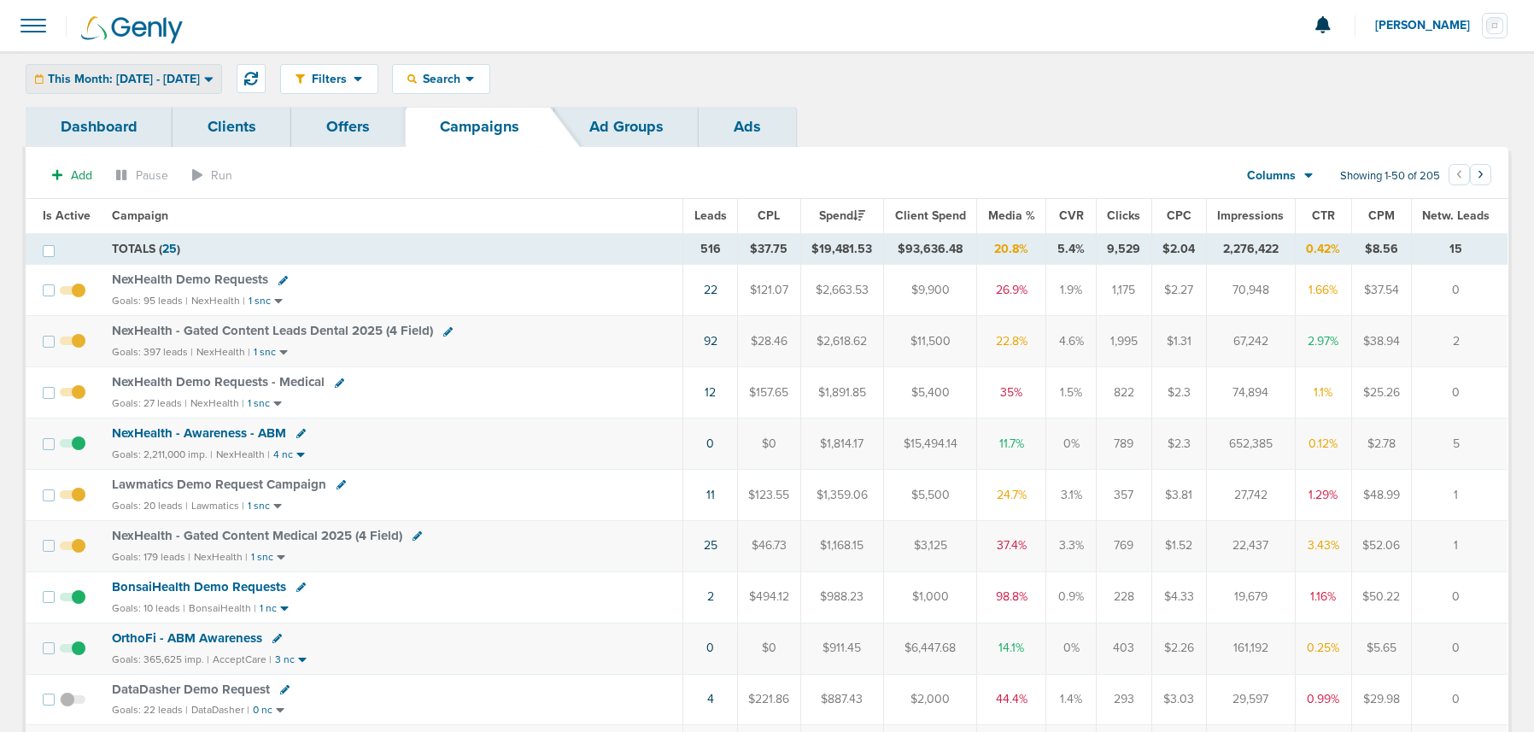
click at [94, 80] on span "This Month: [DATE] - [DATE]" at bounding box center [124, 79] width 152 height 12
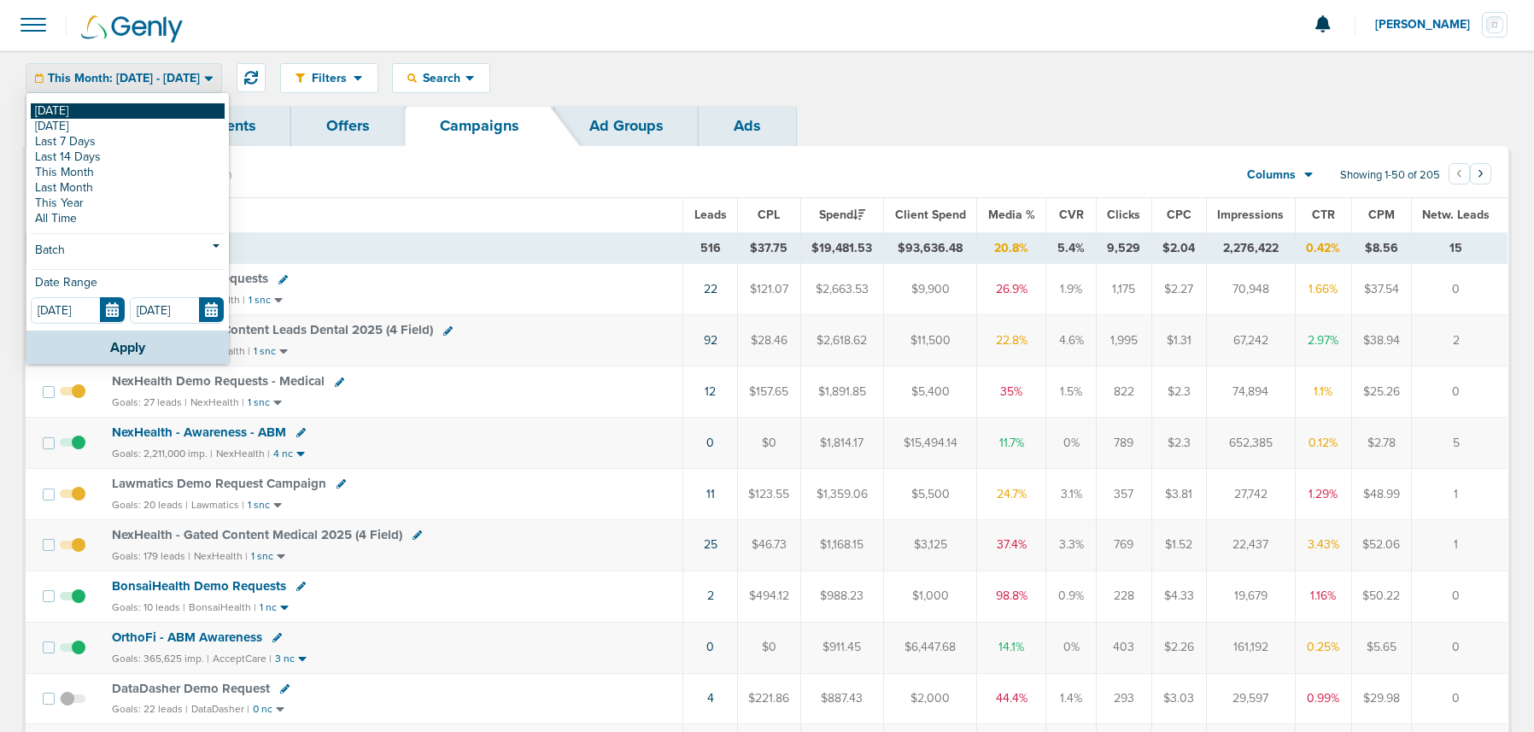
click at [100, 103] on link "[DATE]" at bounding box center [128, 110] width 194 height 15
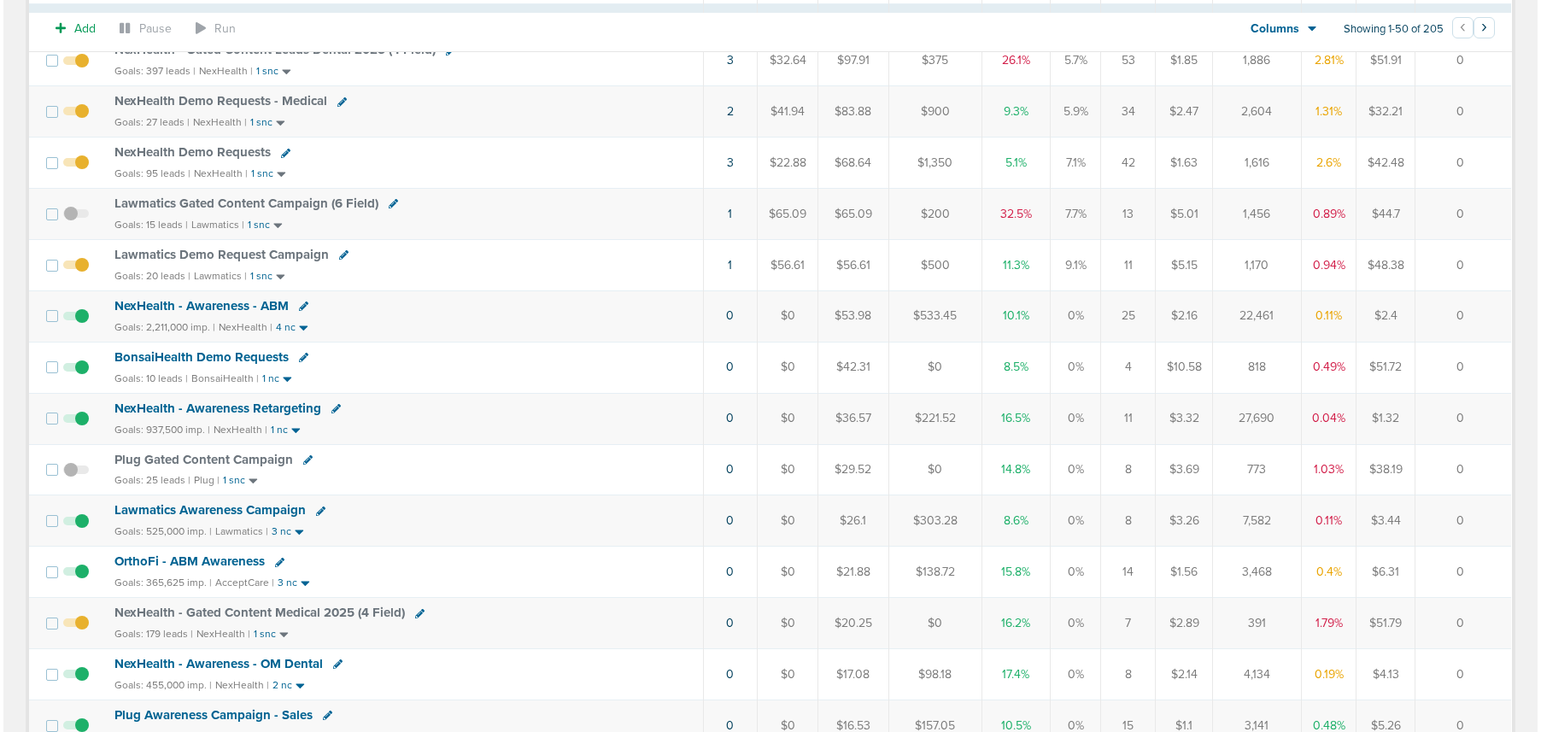
scroll to position [243, 0]
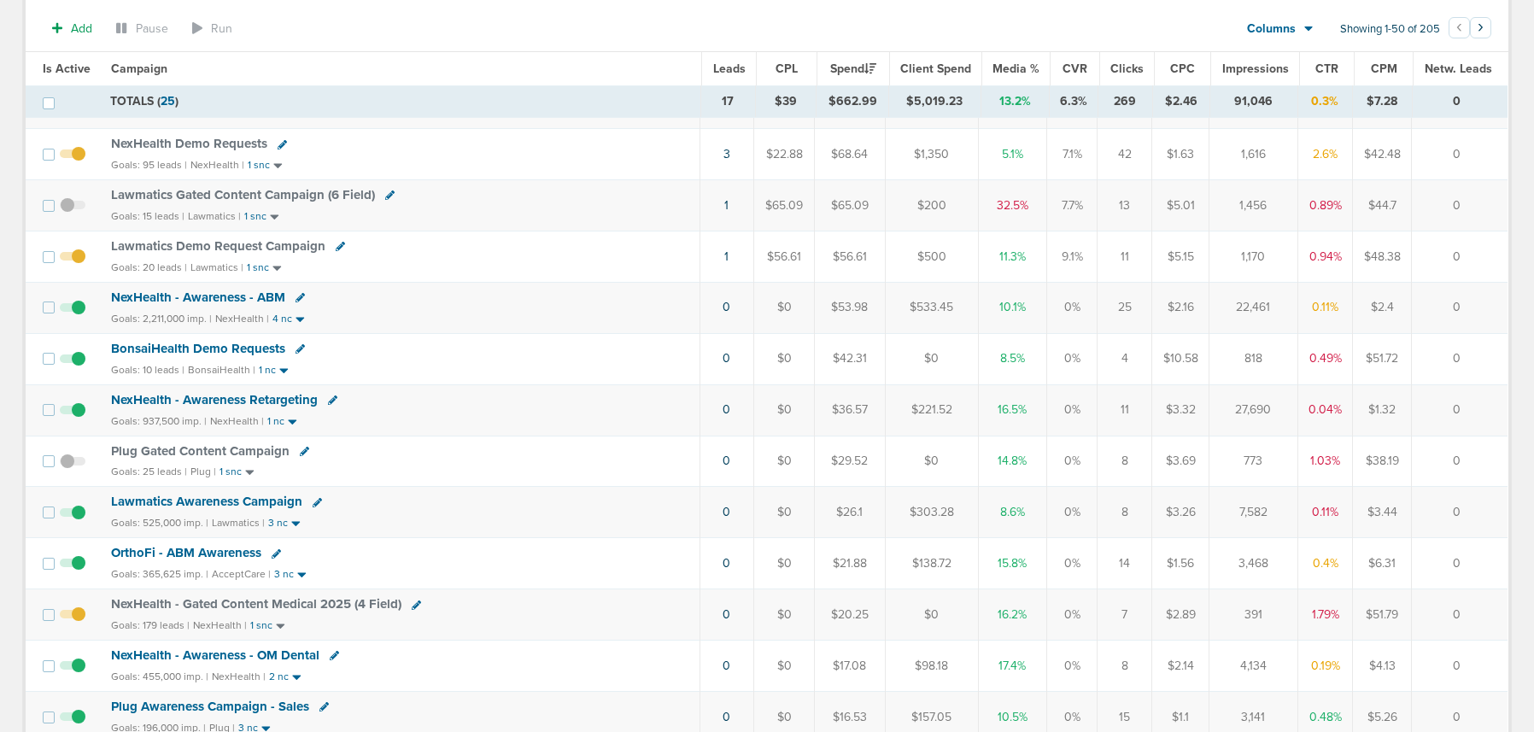
click at [298, 348] on icon at bounding box center [300, 348] width 9 height 9
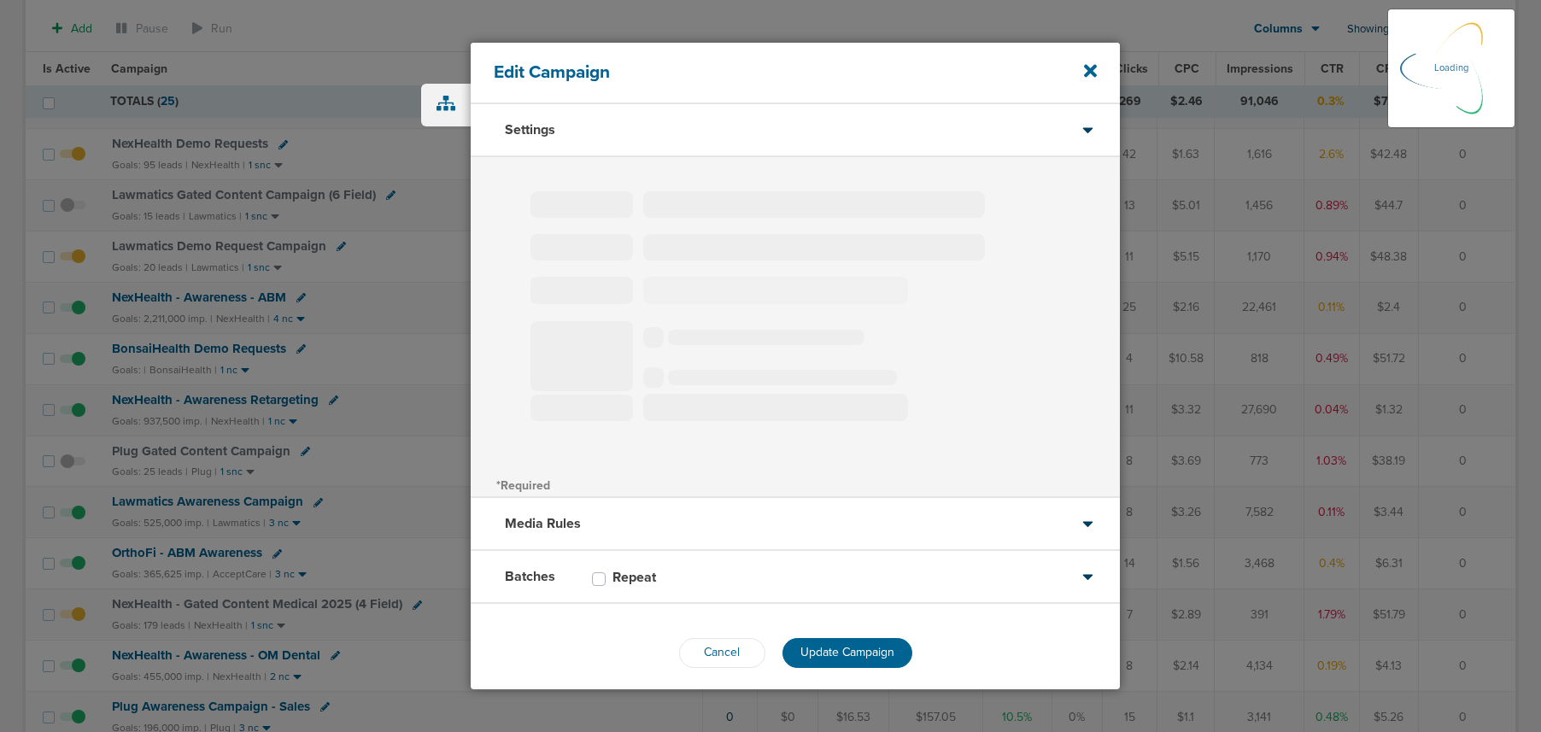
type input "BonsaiHealth Demo Requests"
select select "Leads"
radio input "true"
select select "readOnly"
select select "2"
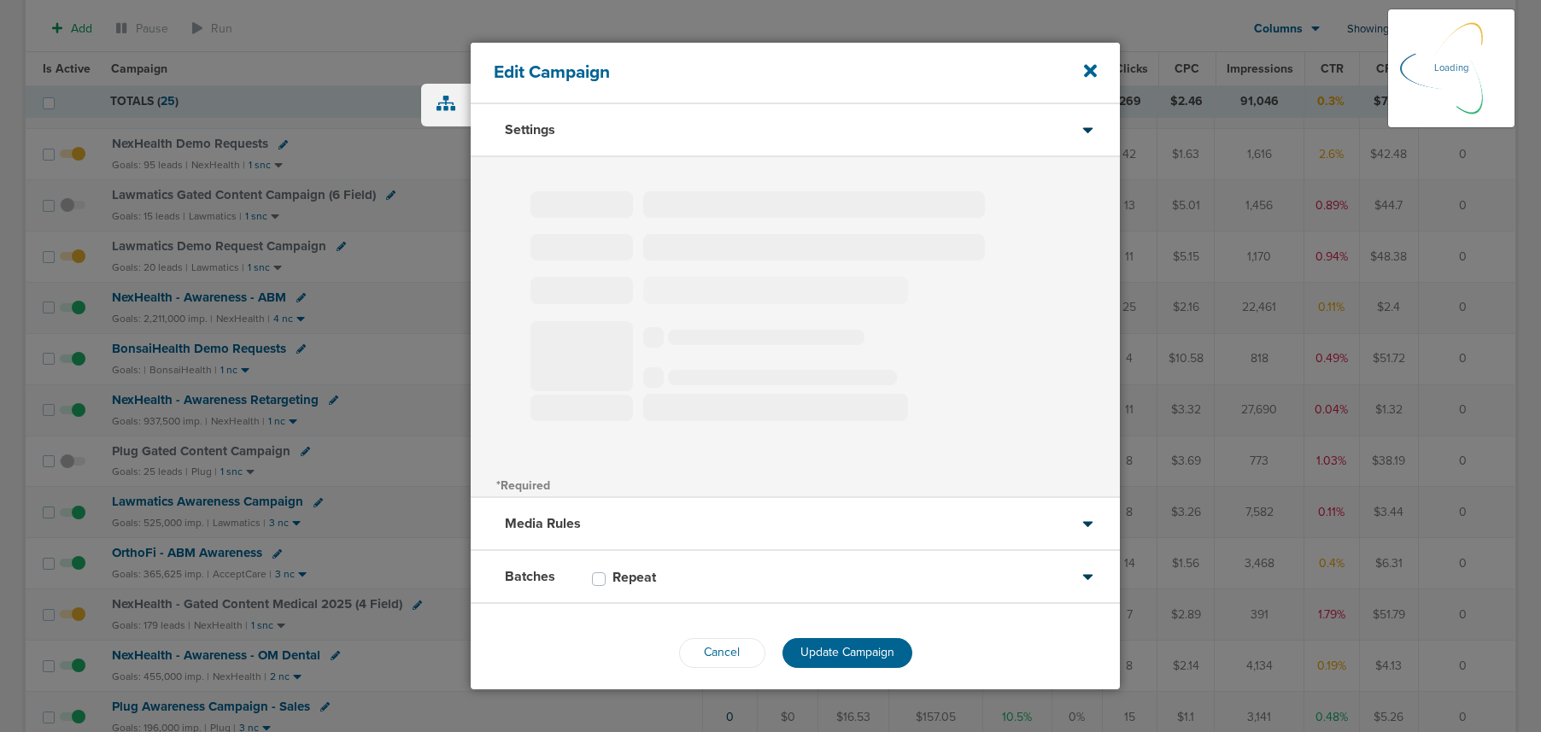
select select "3"
select select "4"
select select "6"
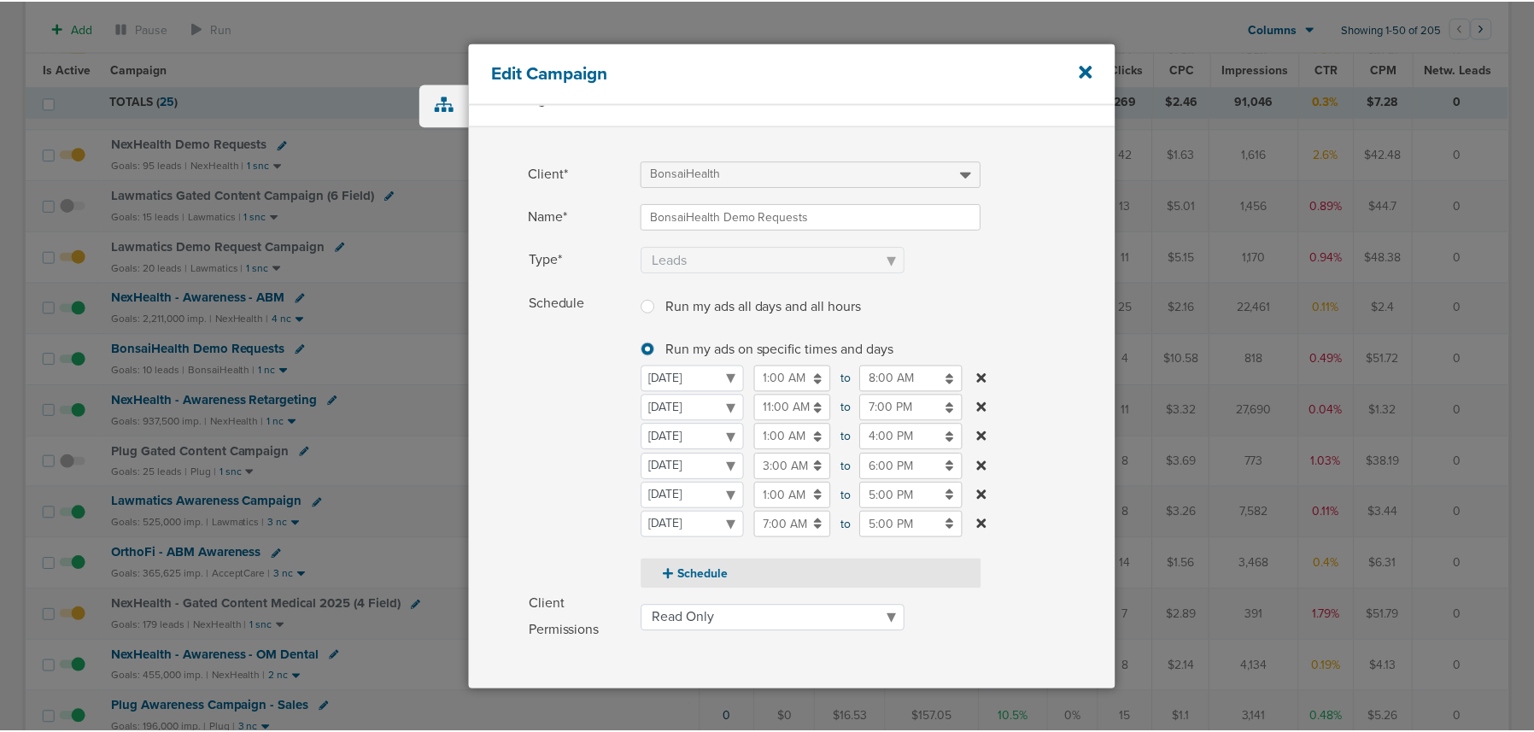
scroll to position [40, 0]
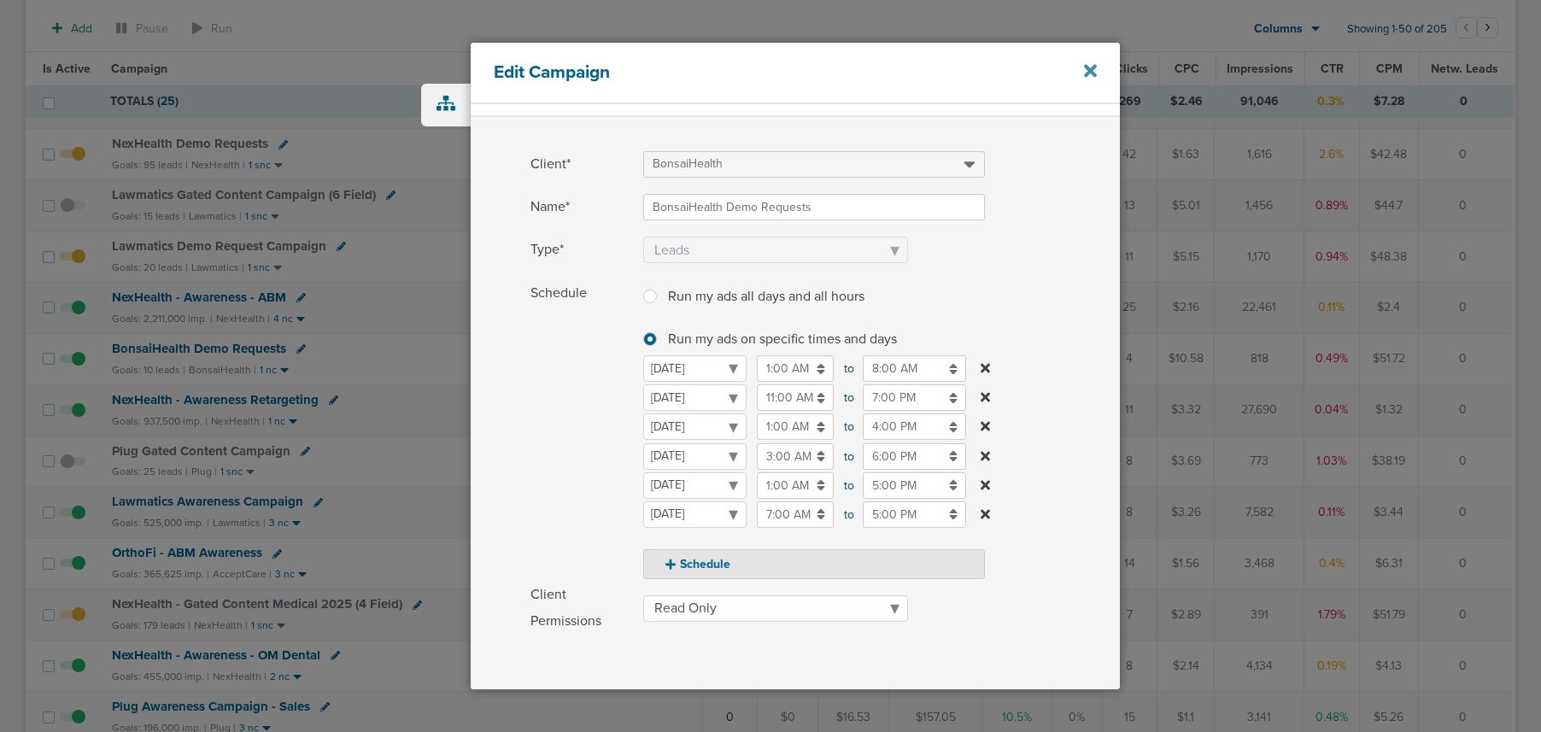
click at [1085, 72] on icon at bounding box center [1090, 70] width 13 height 19
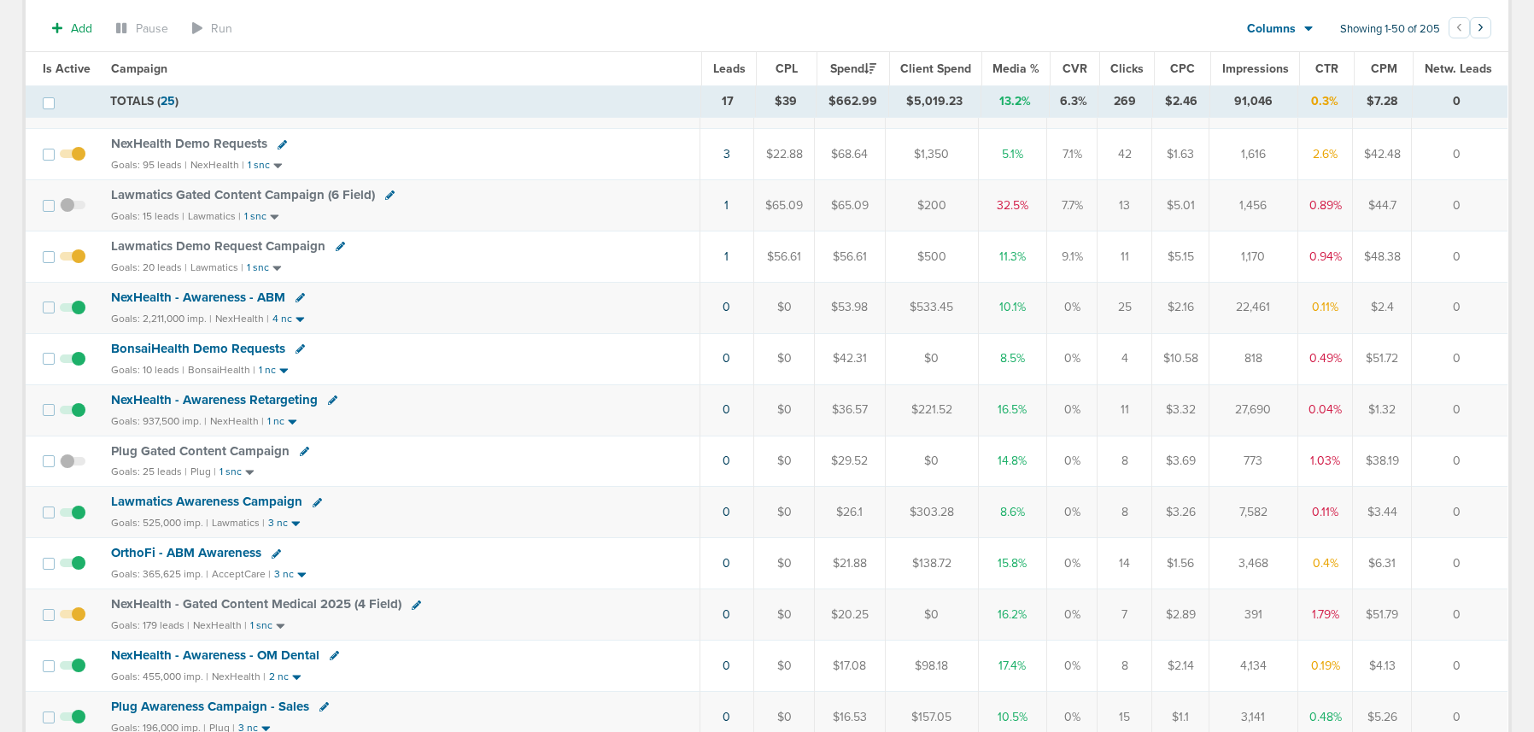
click at [79, 367] on span at bounding box center [73, 367] width 26 height 0
click at [73, 362] on input "checkbox" at bounding box center [73, 362] width 0 height 0
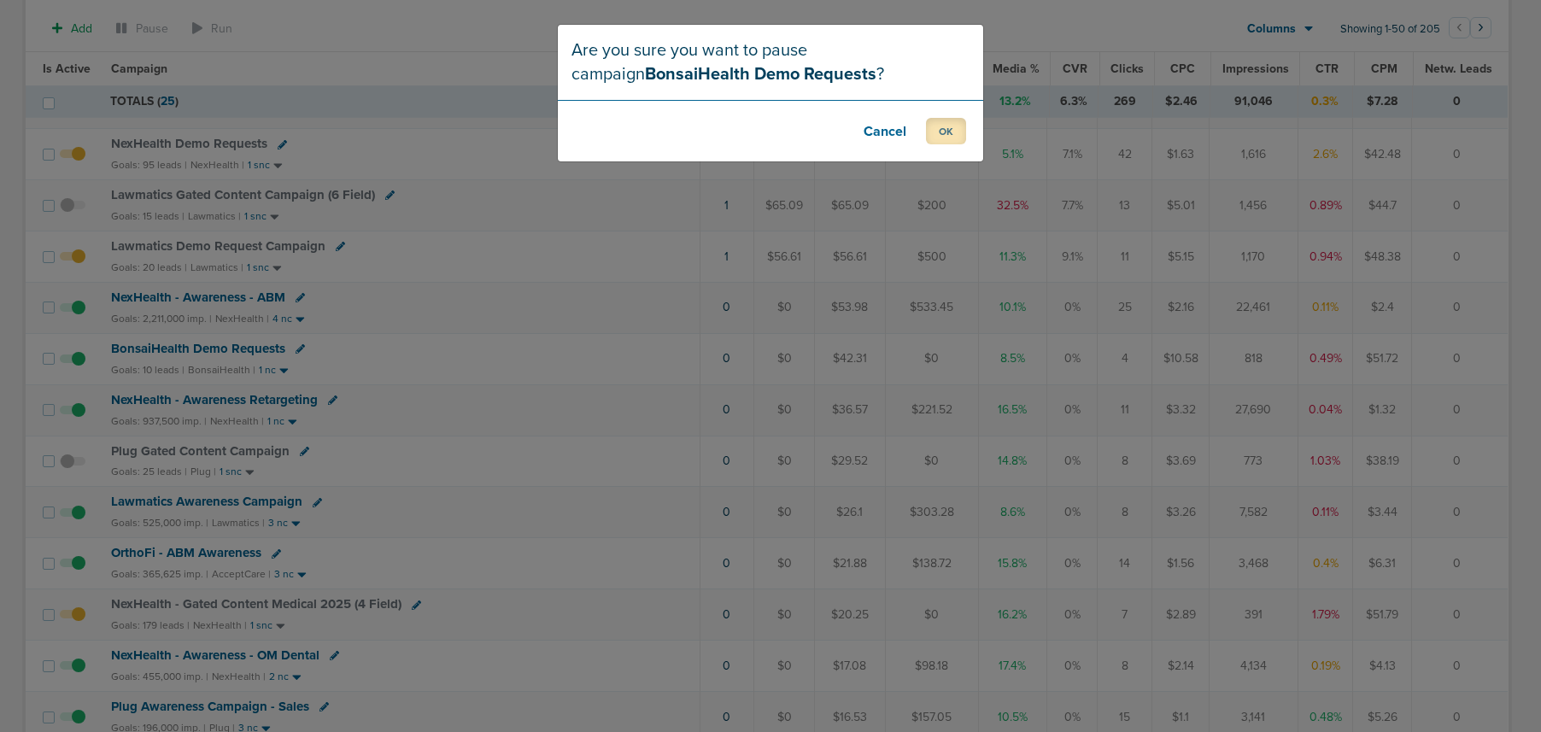
click at [953, 126] on button "OK" at bounding box center [946, 131] width 40 height 26
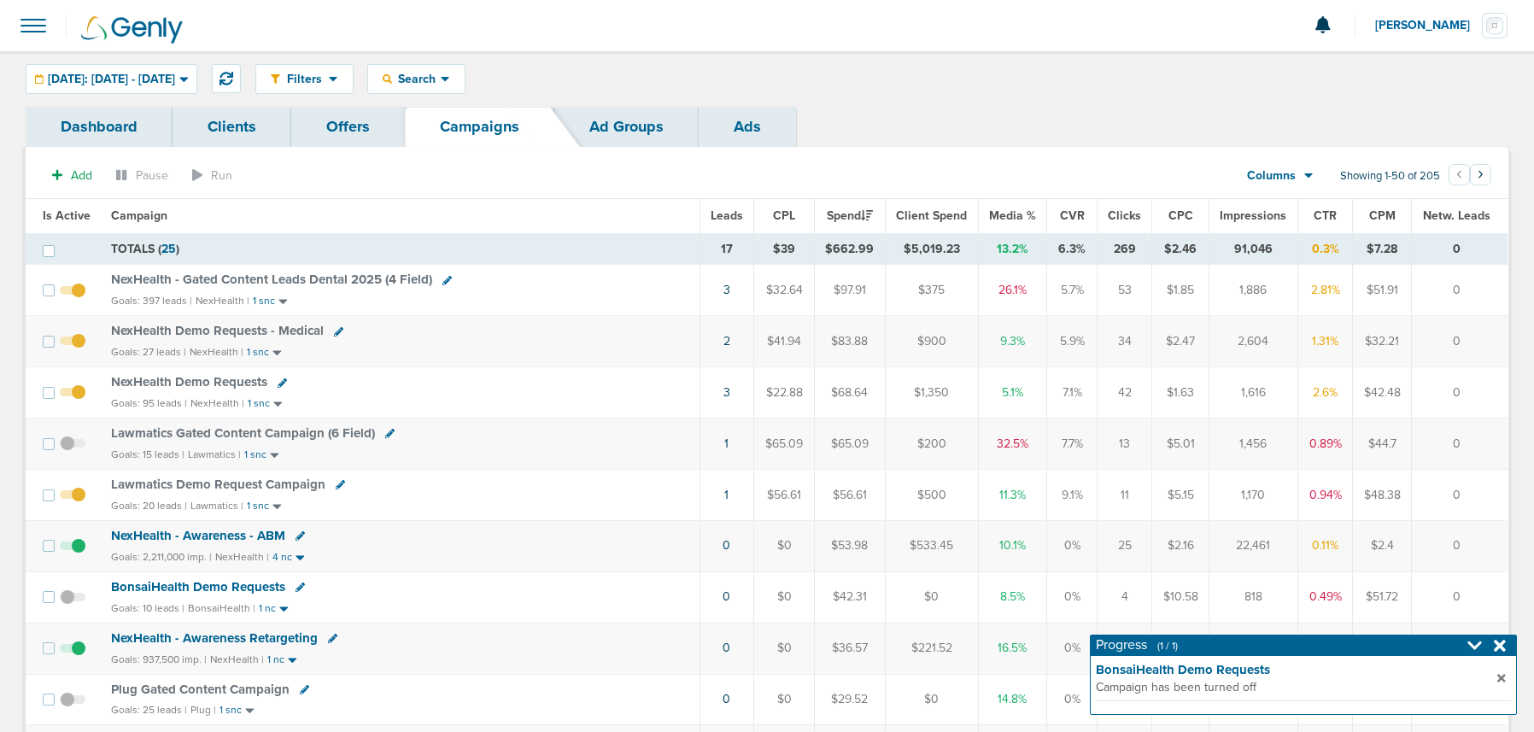
click at [163, 381] on span "NexHealth Demo Requests" at bounding box center [189, 381] width 156 height 15
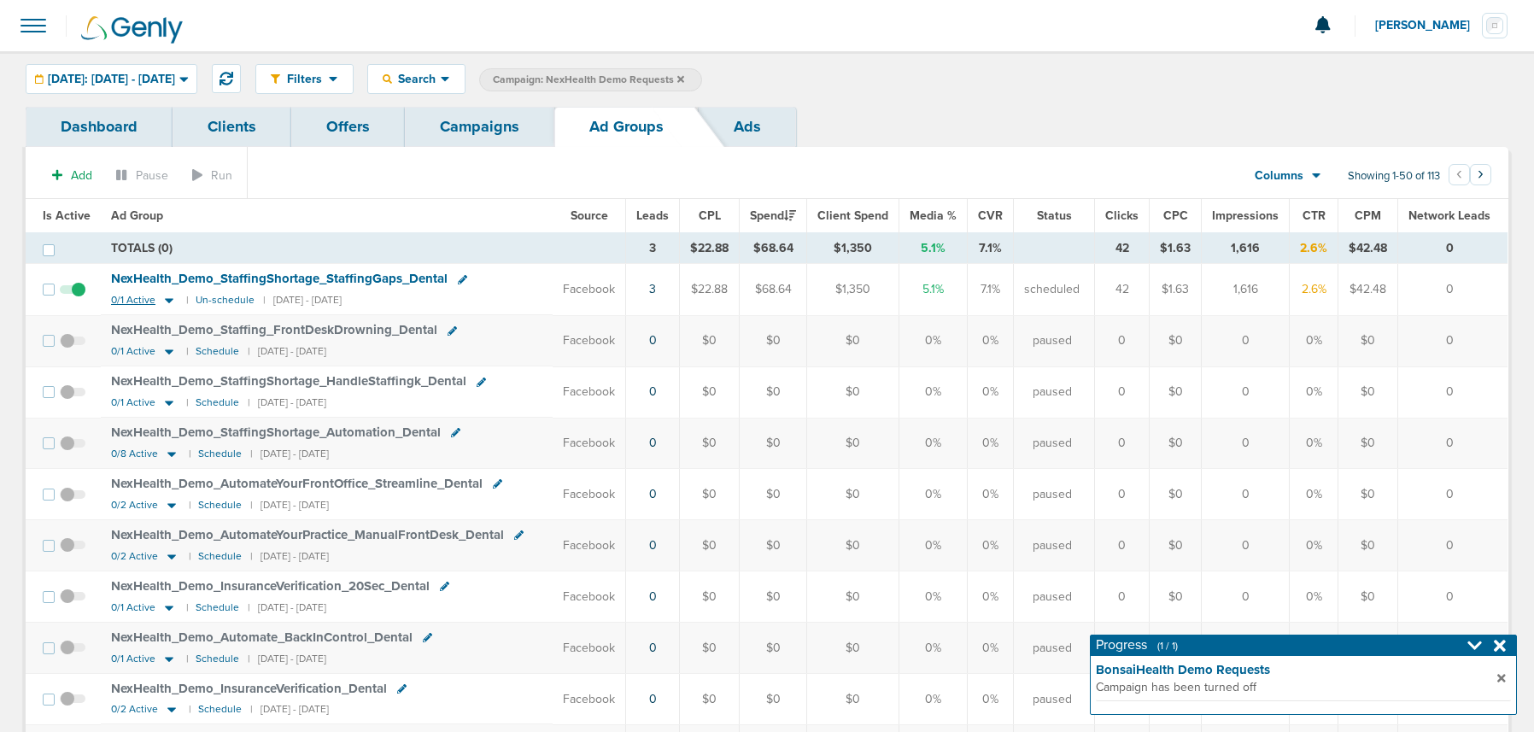
click at [165, 300] on icon at bounding box center [169, 301] width 9 height 5
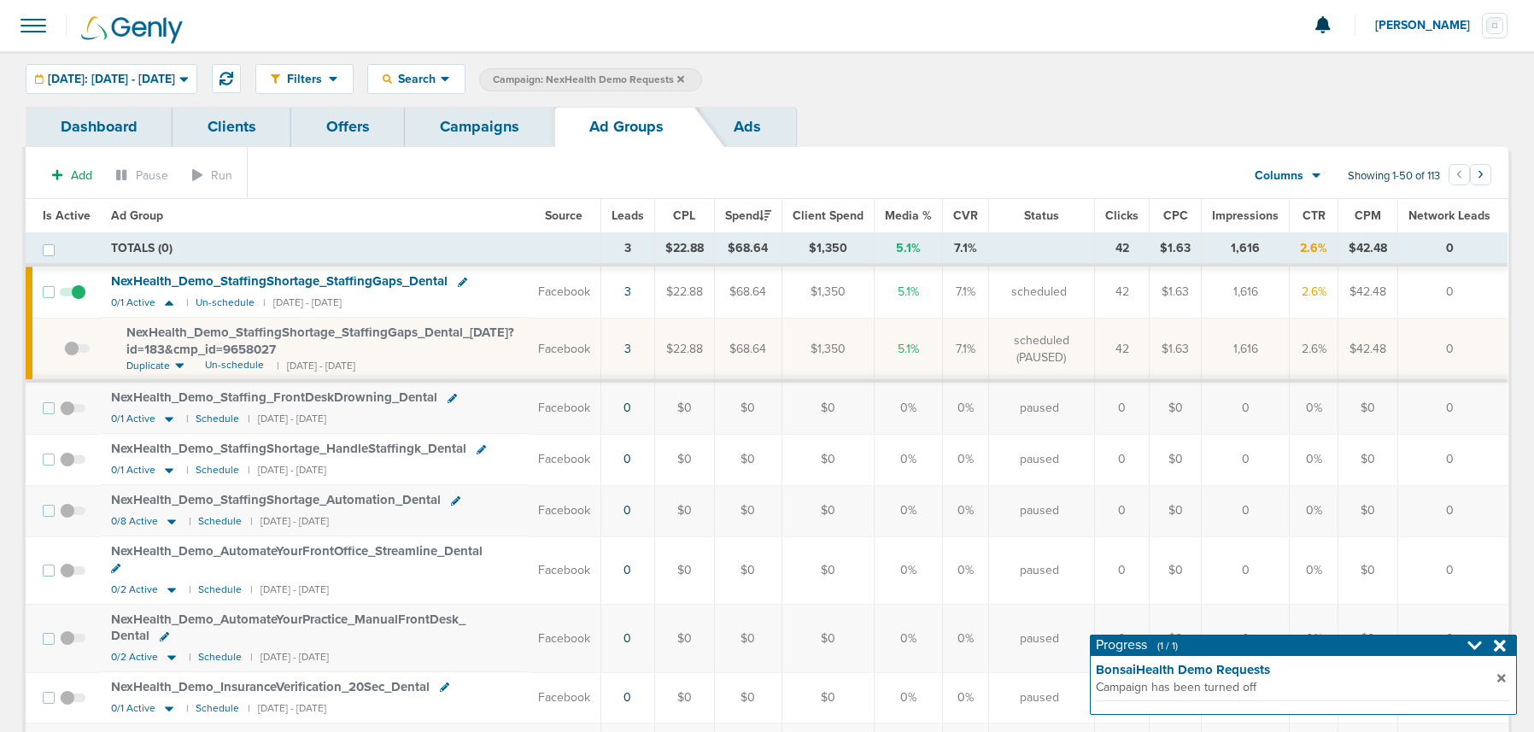
click at [205, 341] on span "NexHealth_ Demo_ StaffingShortage_ StaffingGaps_ Dental_ [DATE]?id=183&cmp_ id=…" at bounding box center [320, 341] width 388 height 32
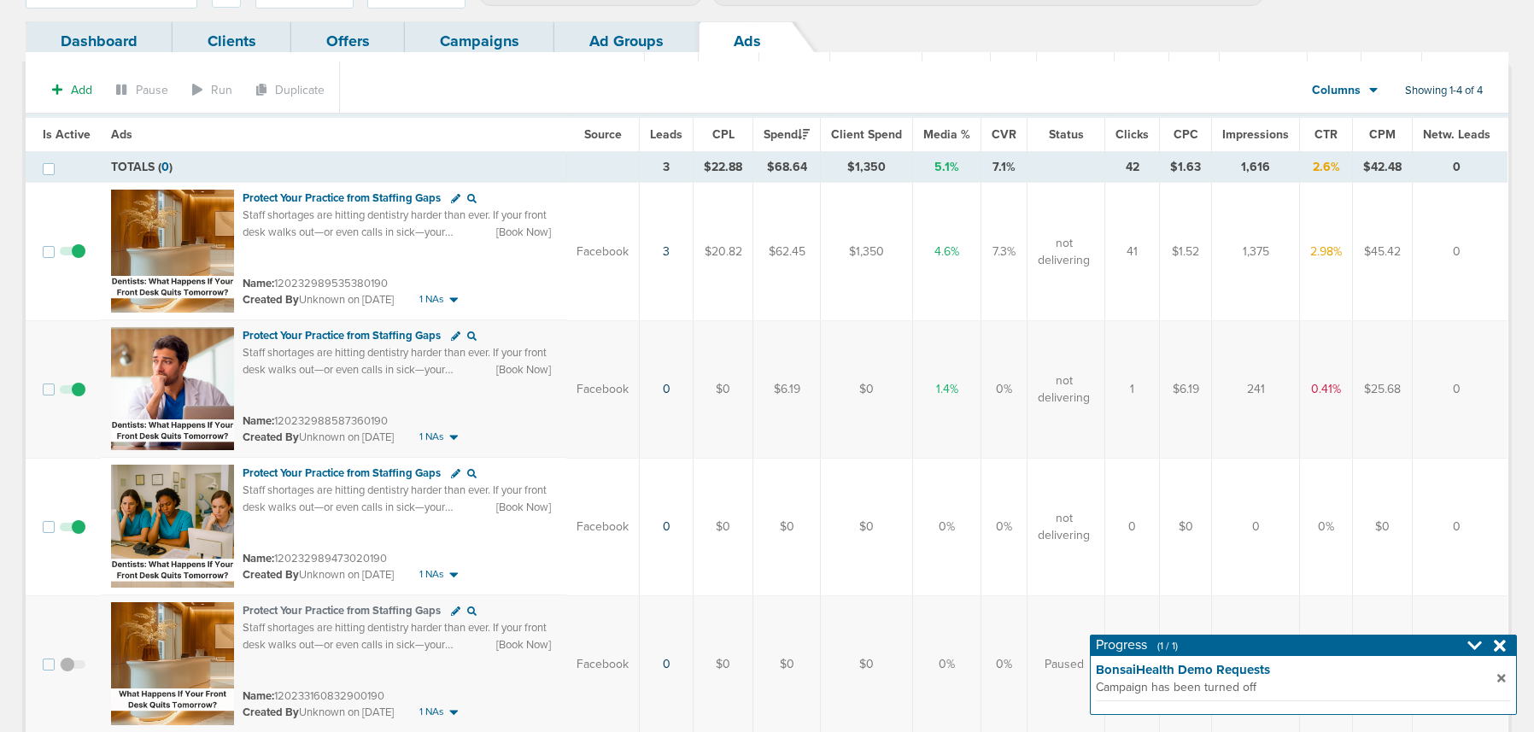
scroll to position [19, 0]
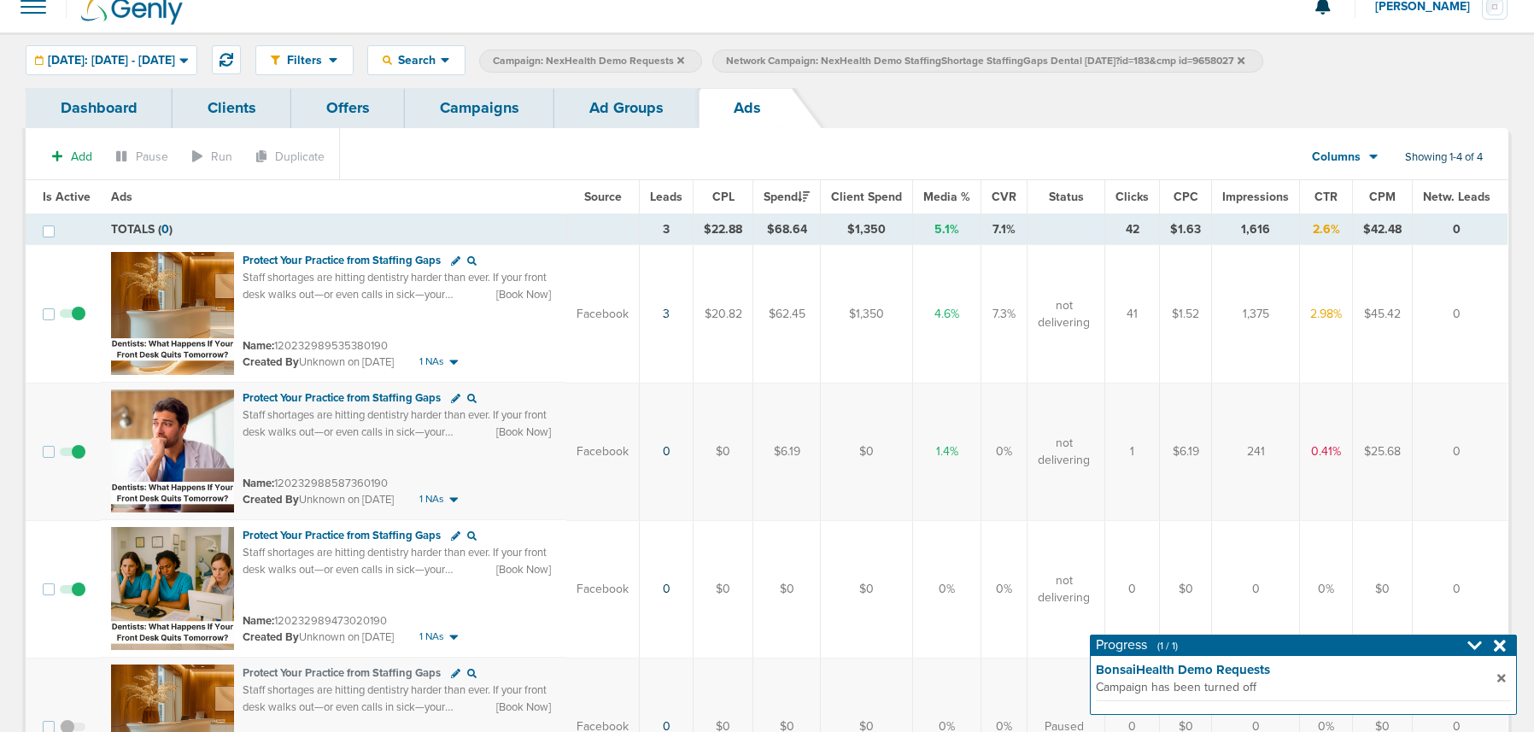
click at [73, 598] on span at bounding box center [73, 598] width 26 height 0
click at [73, 593] on input "checkbox" at bounding box center [73, 593] width 0 height 0
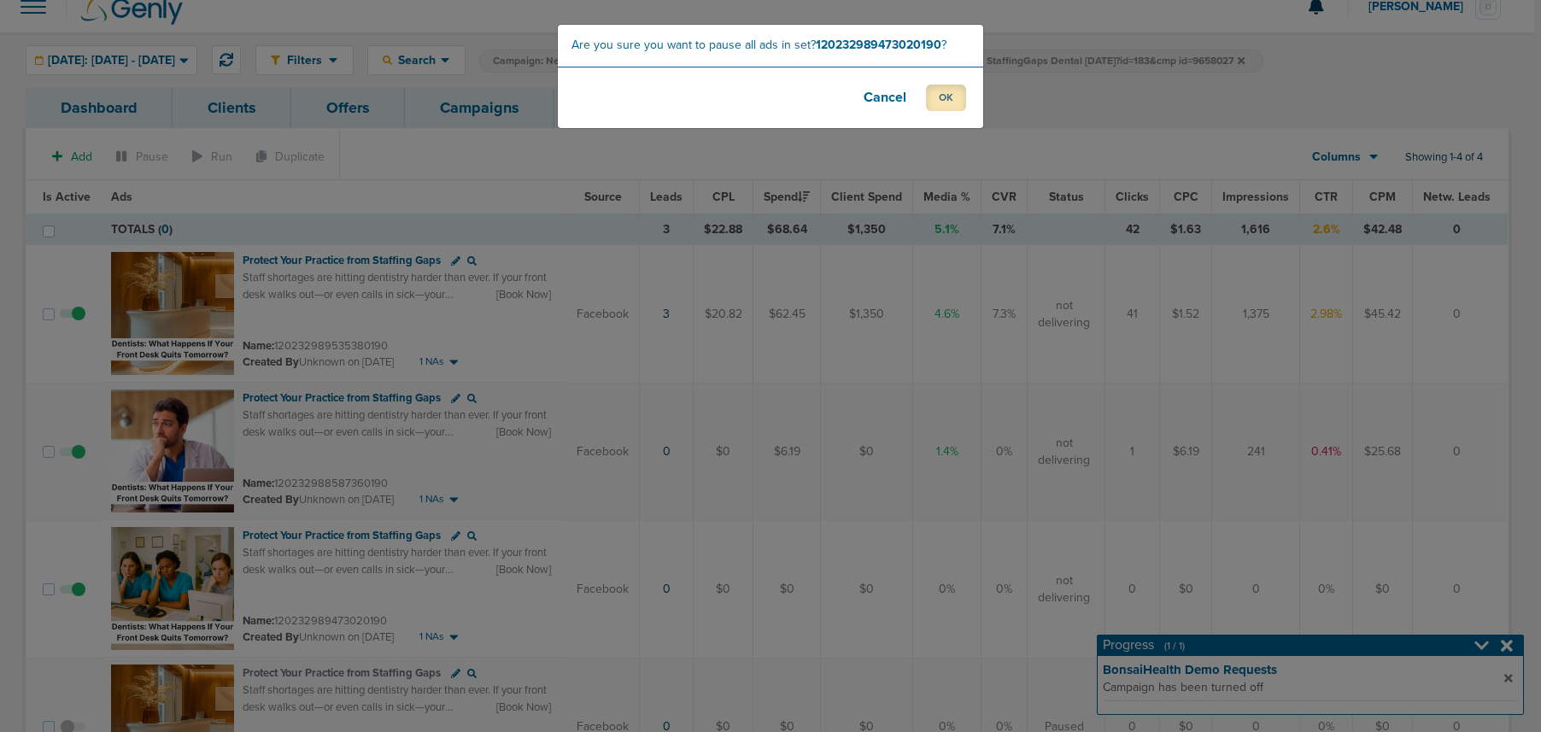
click at [946, 105] on button "OK" at bounding box center [946, 98] width 40 height 26
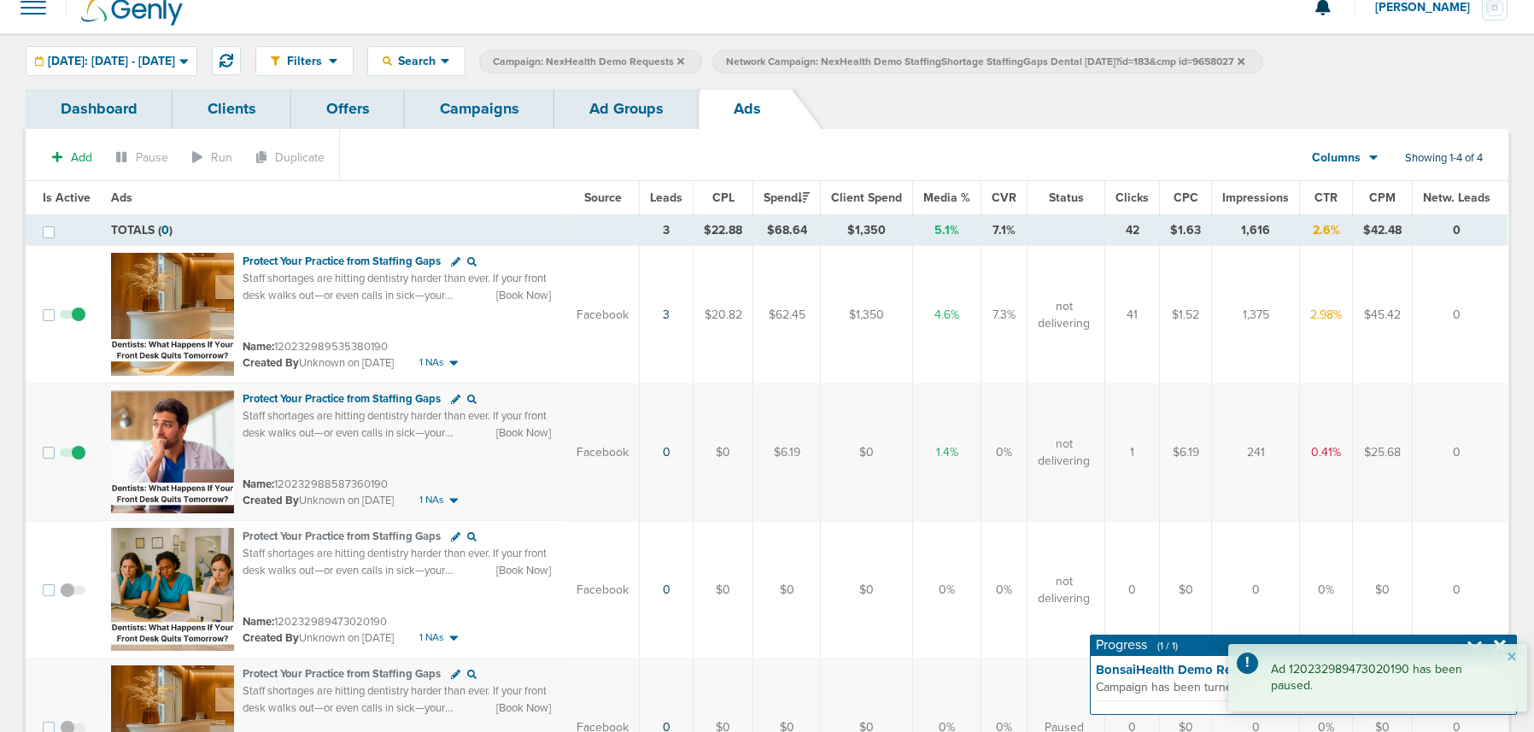
scroll to position [16, 0]
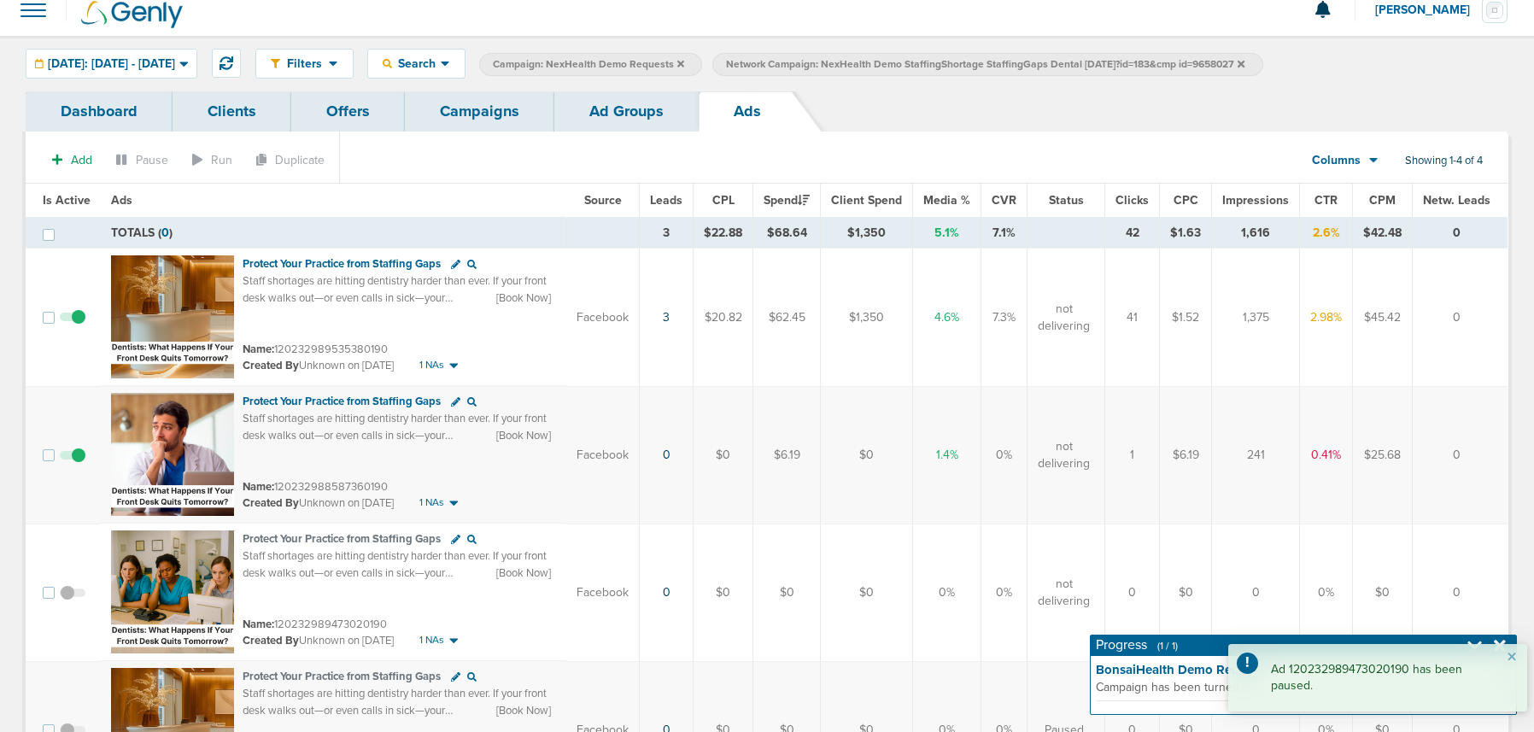
click at [77, 464] on span at bounding box center [73, 464] width 26 height 0
click at [73, 459] on input "checkbox" at bounding box center [73, 459] width 0 height 0
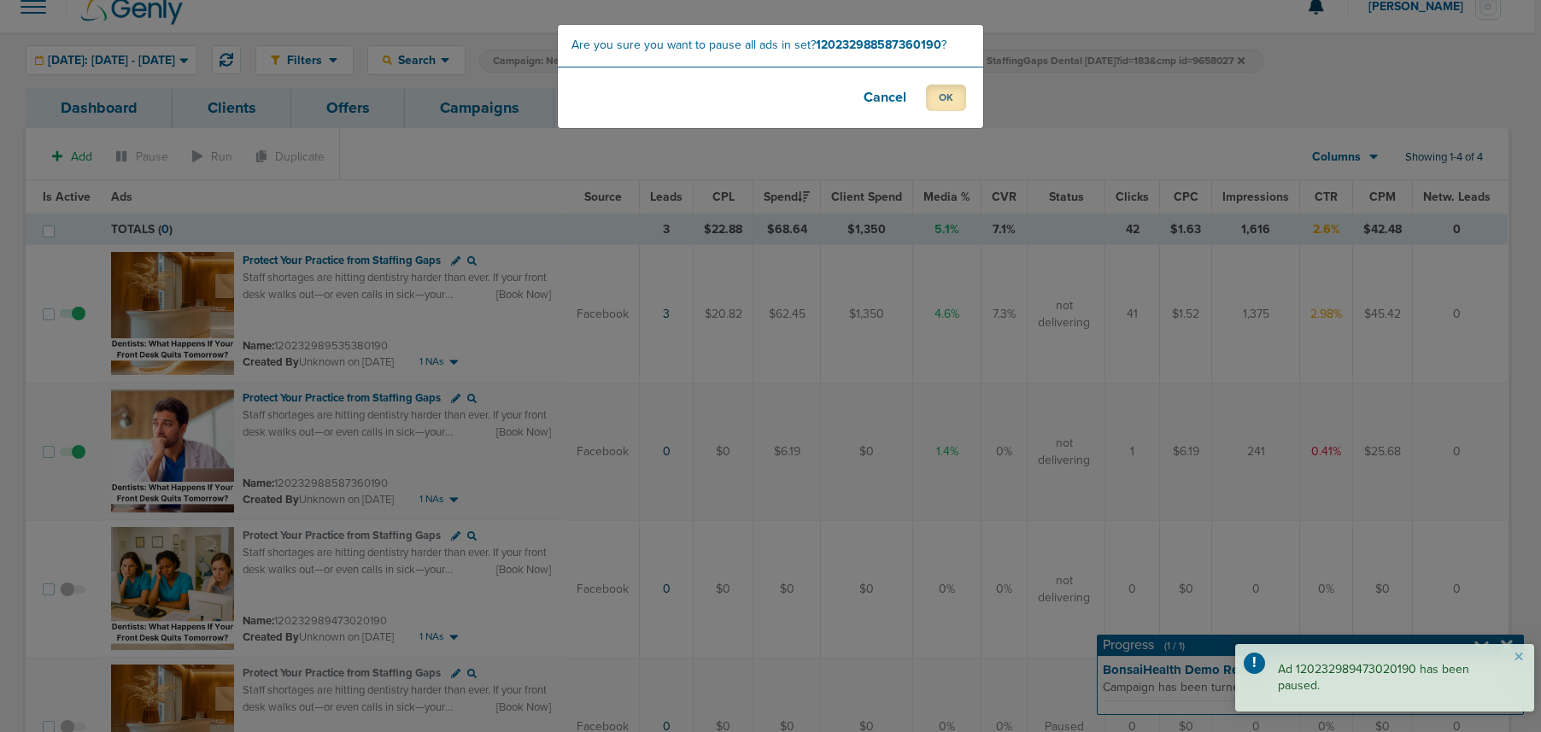
click at [952, 93] on button "OK" at bounding box center [946, 98] width 40 height 26
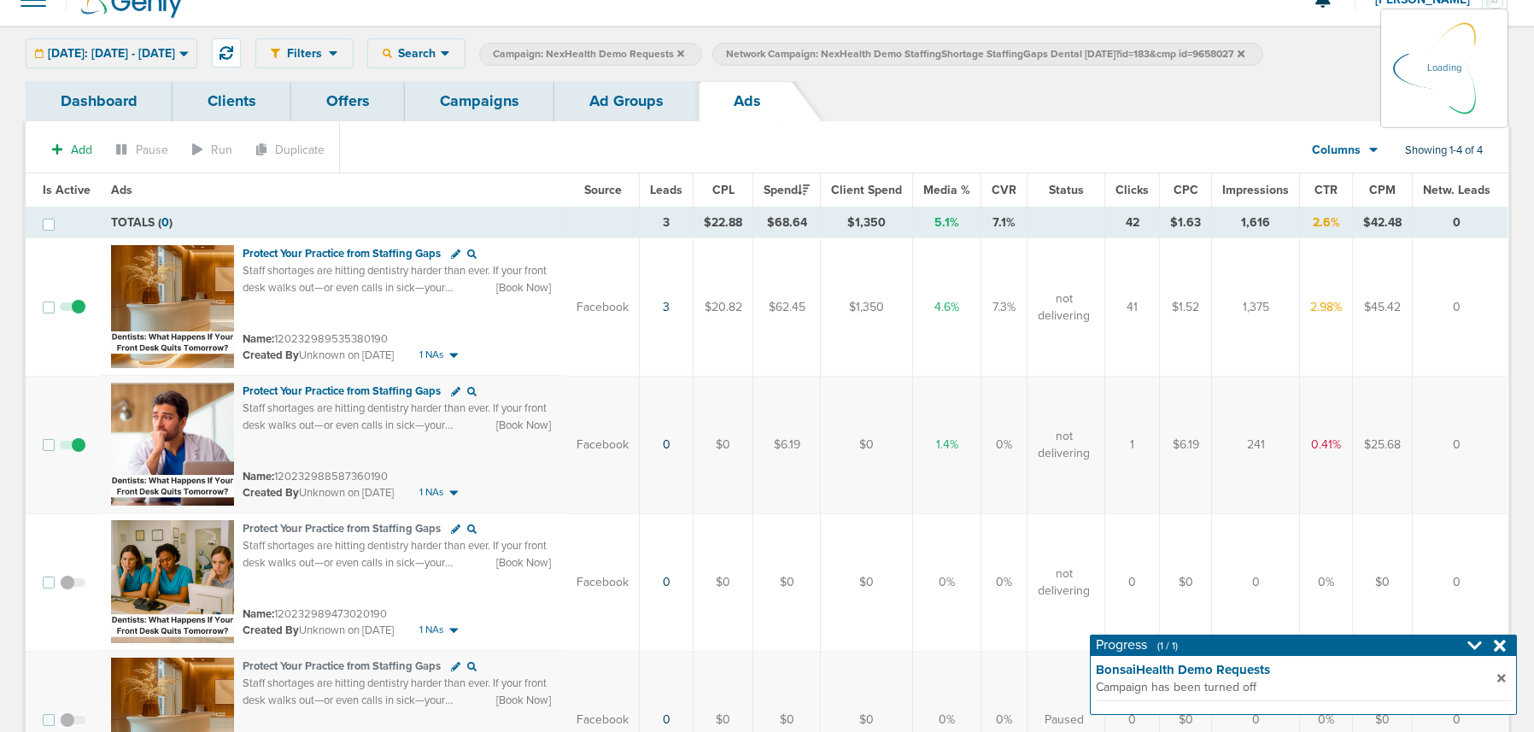
scroll to position [27, 0]
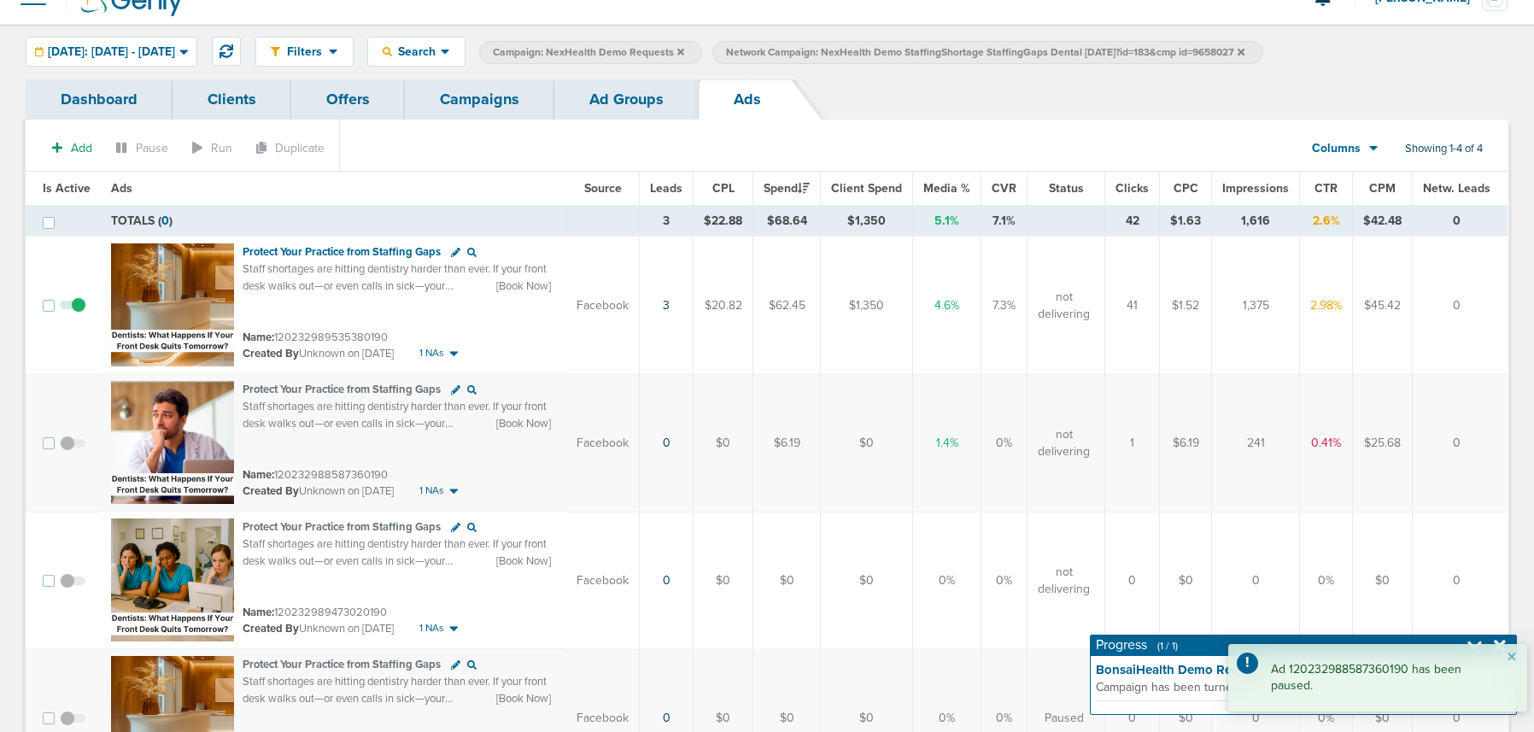
click at [478, 103] on link "Campaigns" at bounding box center [479, 99] width 149 height 40
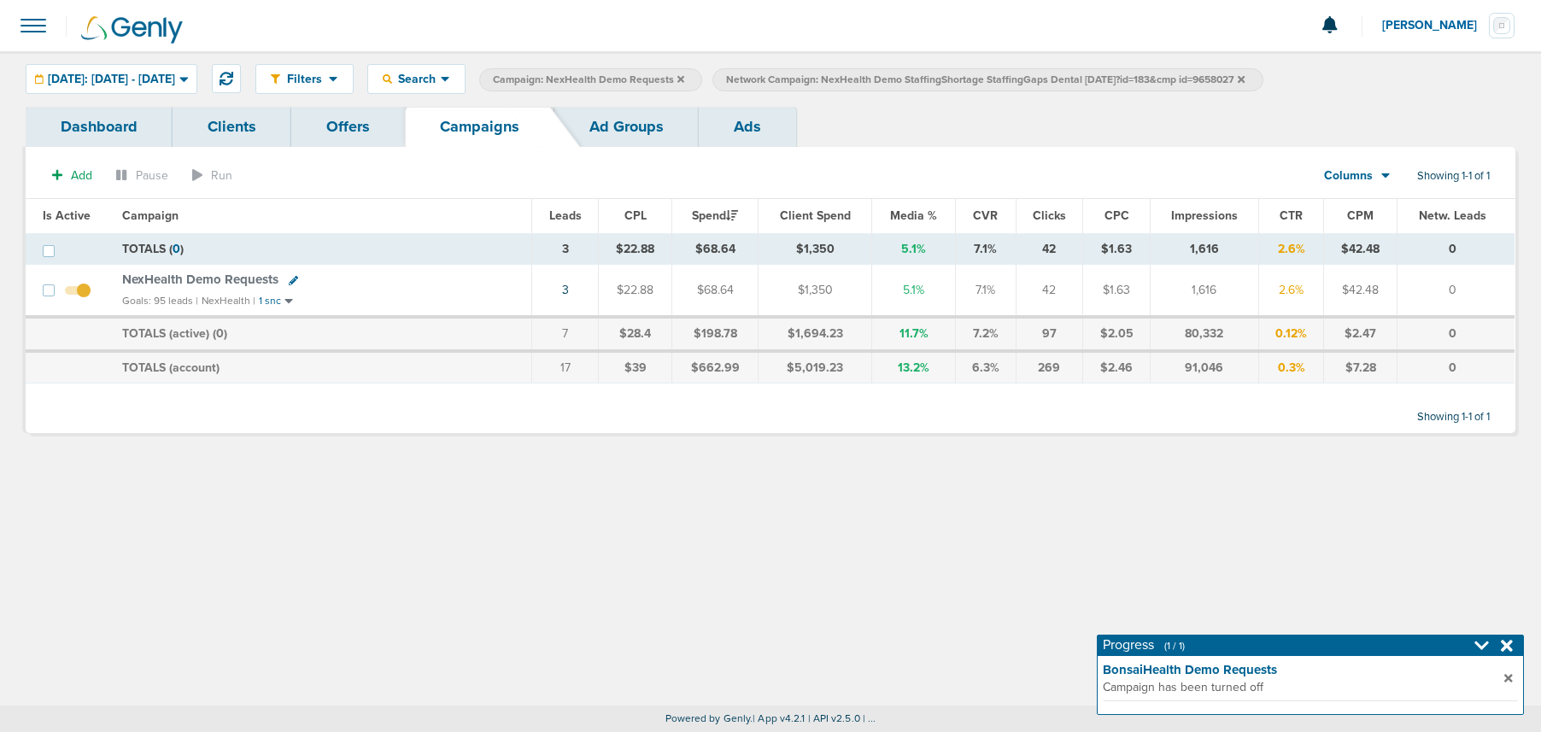
click at [1244, 79] on icon at bounding box center [1241, 79] width 7 height 10
click at [684, 76] on icon at bounding box center [680, 78] width 7 height 7
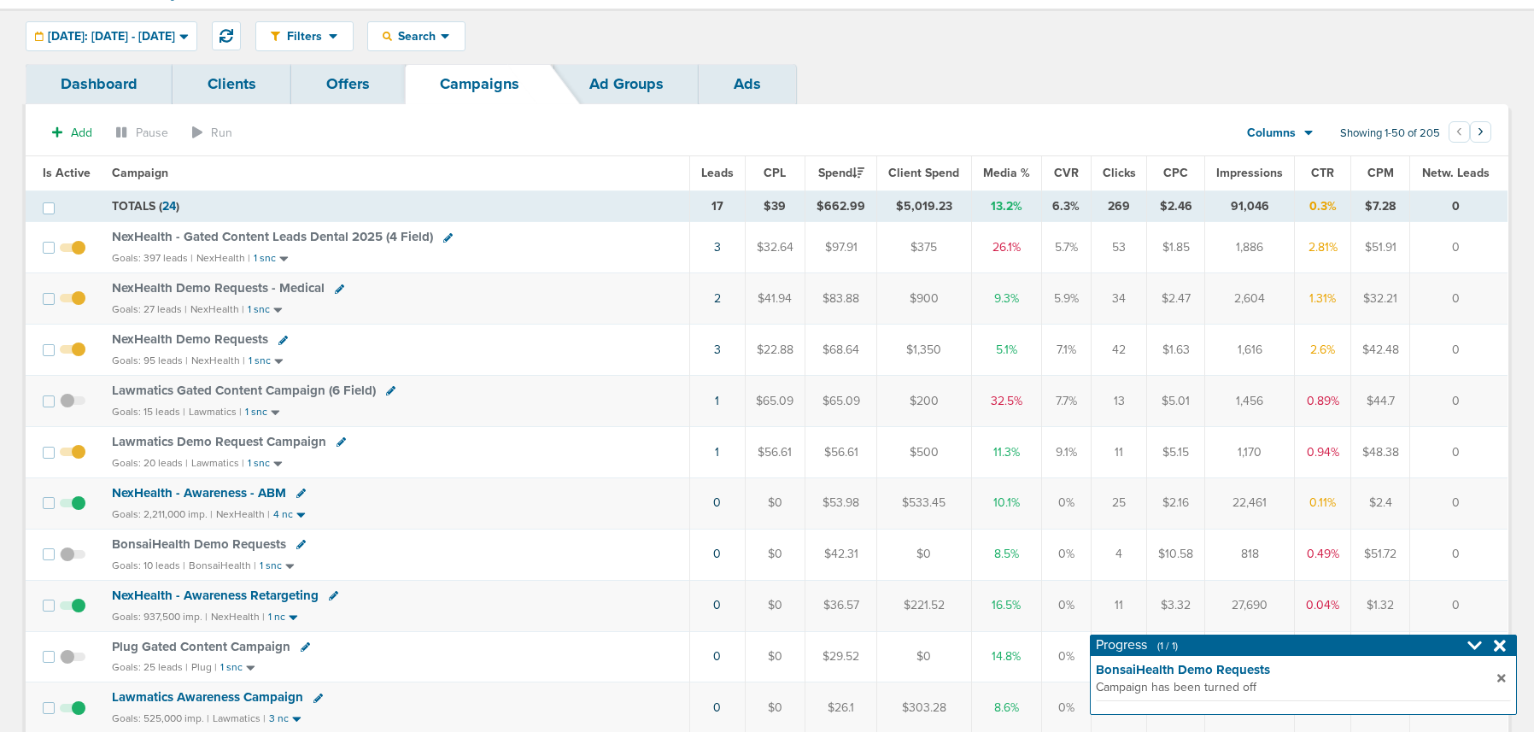
scroll to position [44, 0]
click at [441, 33] on span "Search" at bounding box center [416, 35] width 49 height 15
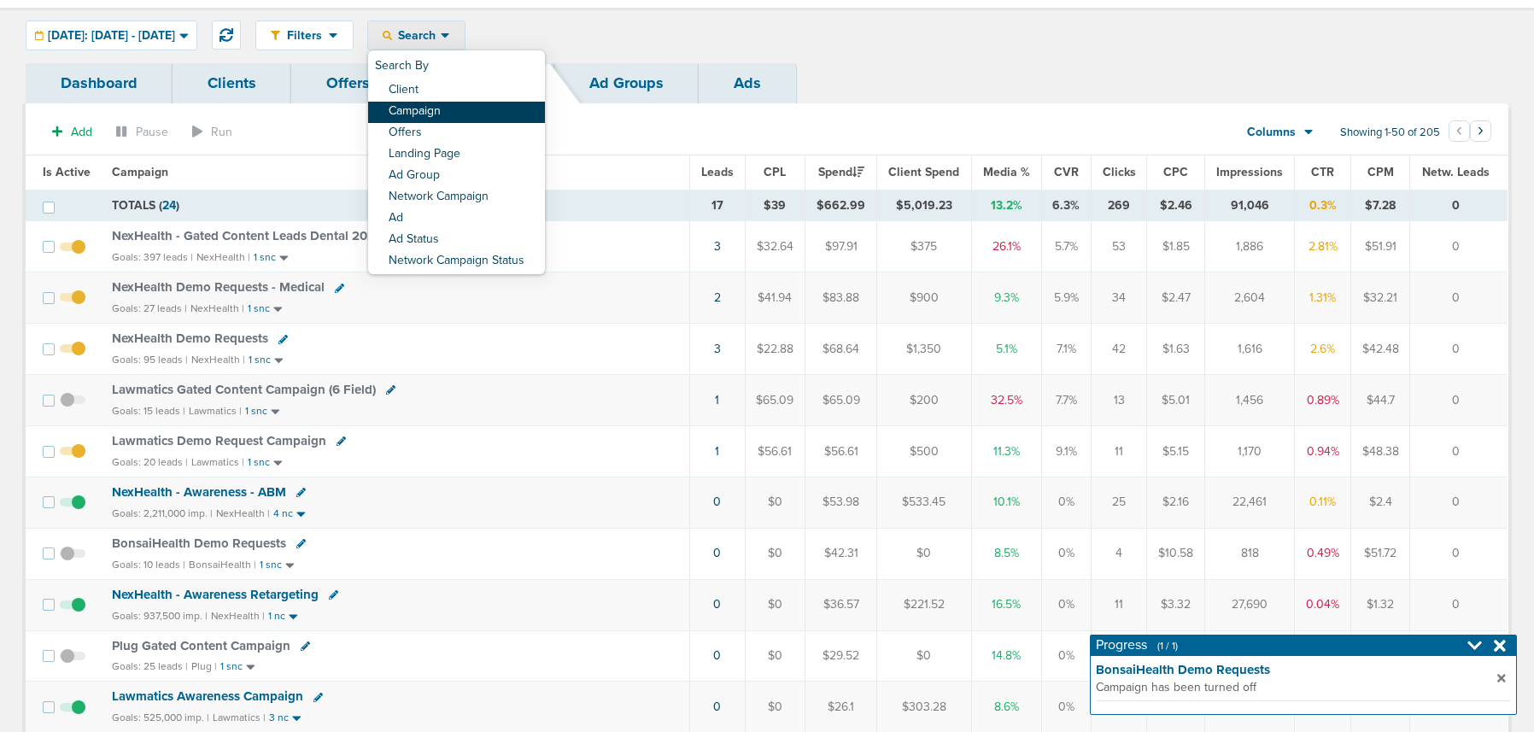
click at [464, 114] on link "Campaign" at bounding box center [456, 112] width 177 height 21
select select "cmpName"
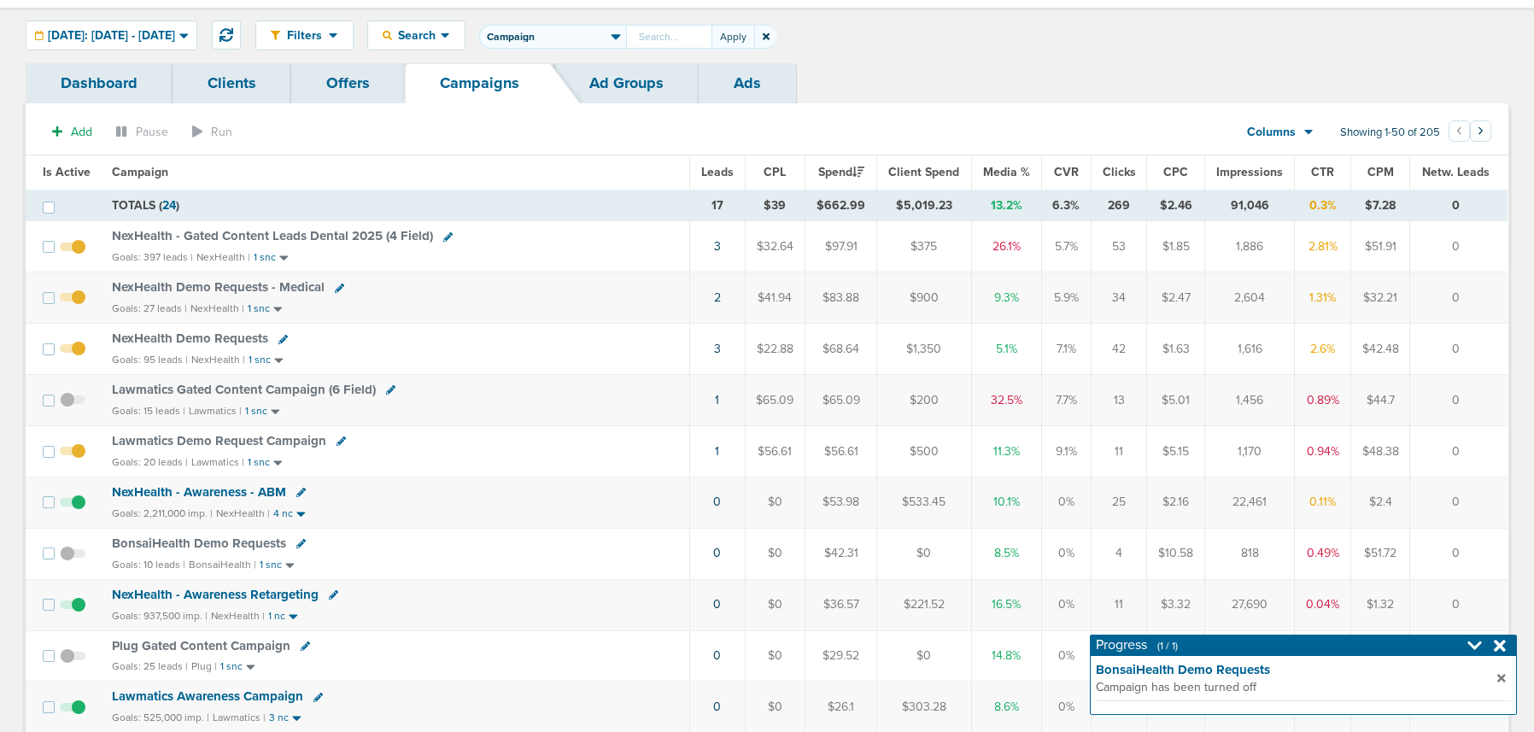
click at [777, 42] on span at bounding box center [765, 37] width 23 height 24
click at [770, 38] on icon at bounding box center [766, 36] width 7 height 7
click at [441, 36] on span "Search" at bounding box center [416, 34] width 49 height 15
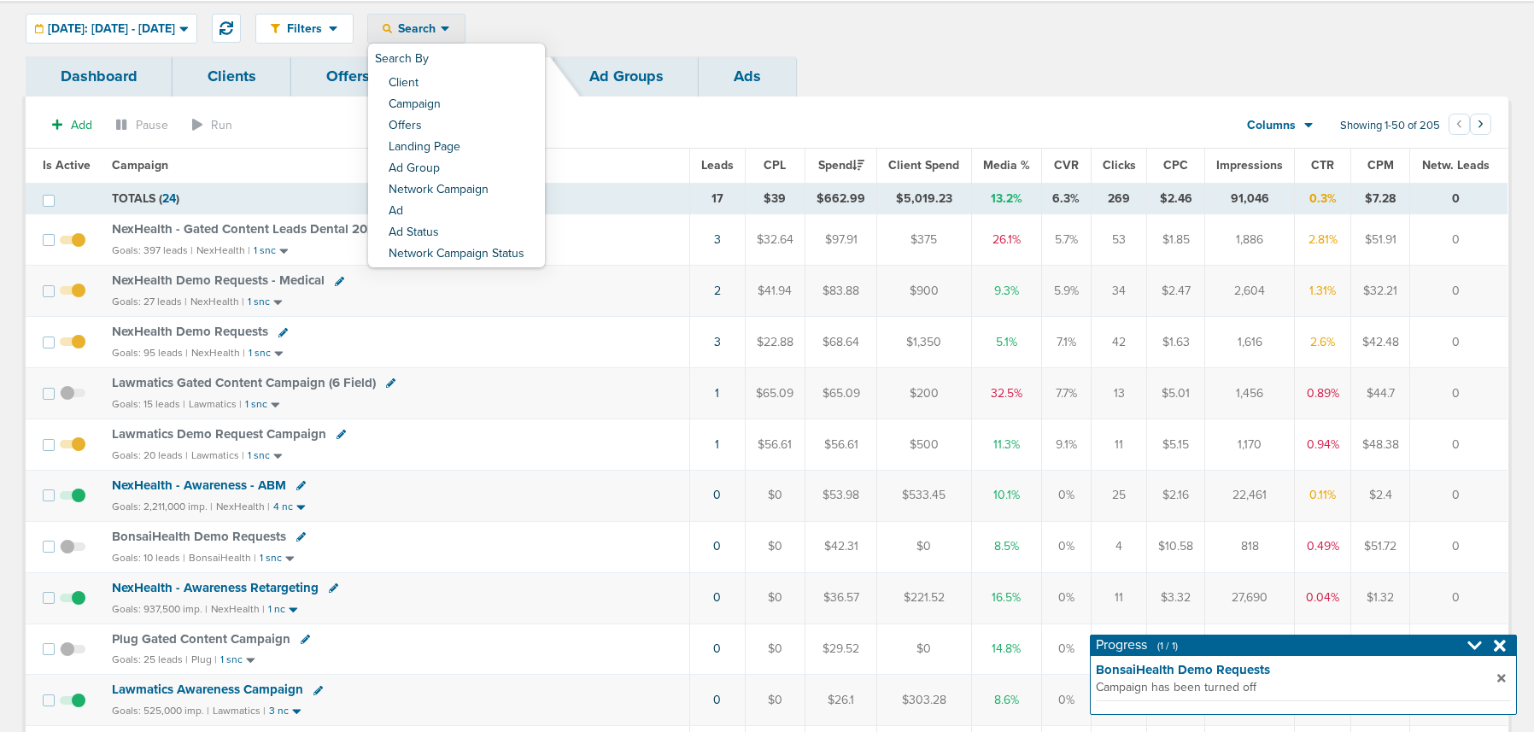
click at [450, 83] on link "Client" at bounding box center [456, 83] width 177 height 21
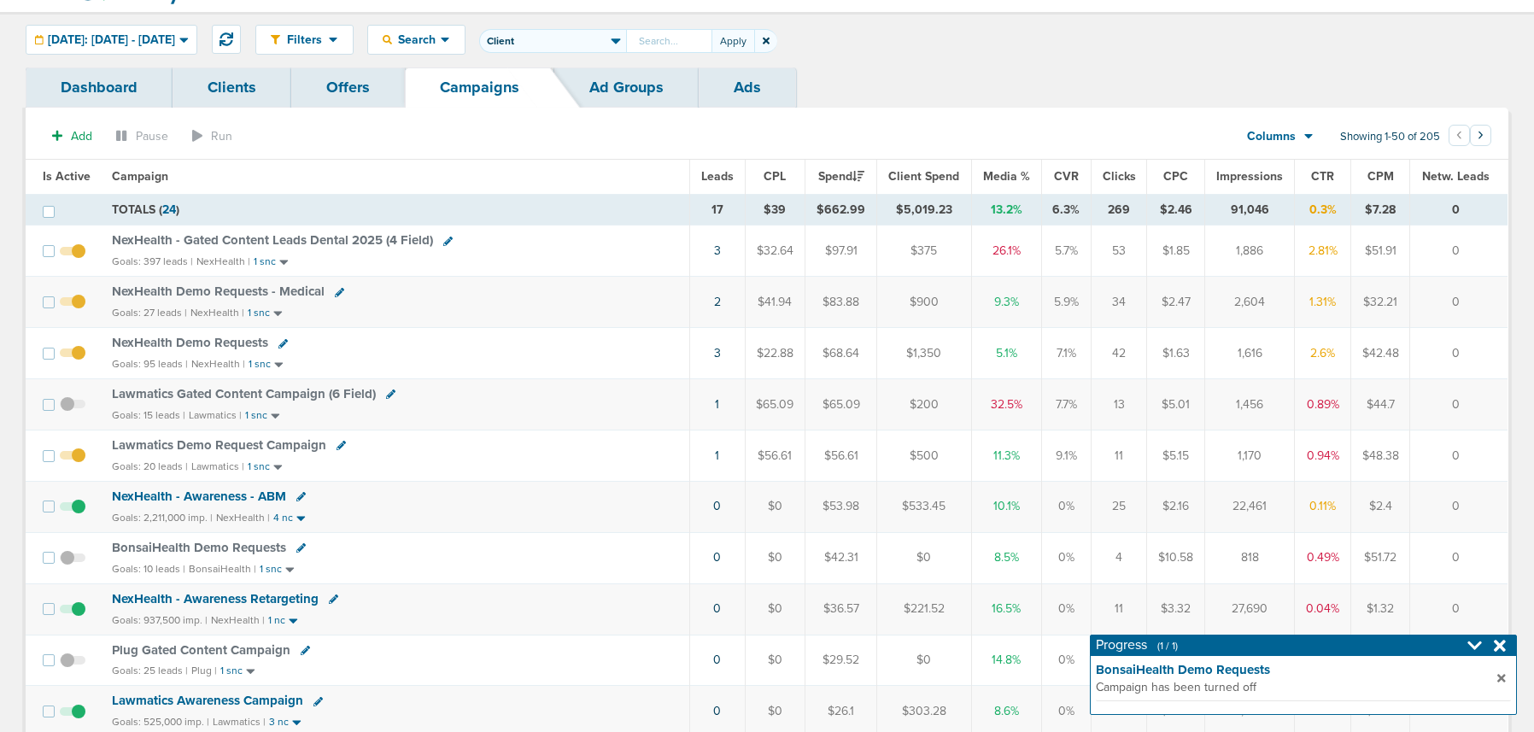
scroll to position [38, 0]
type input "Accept"
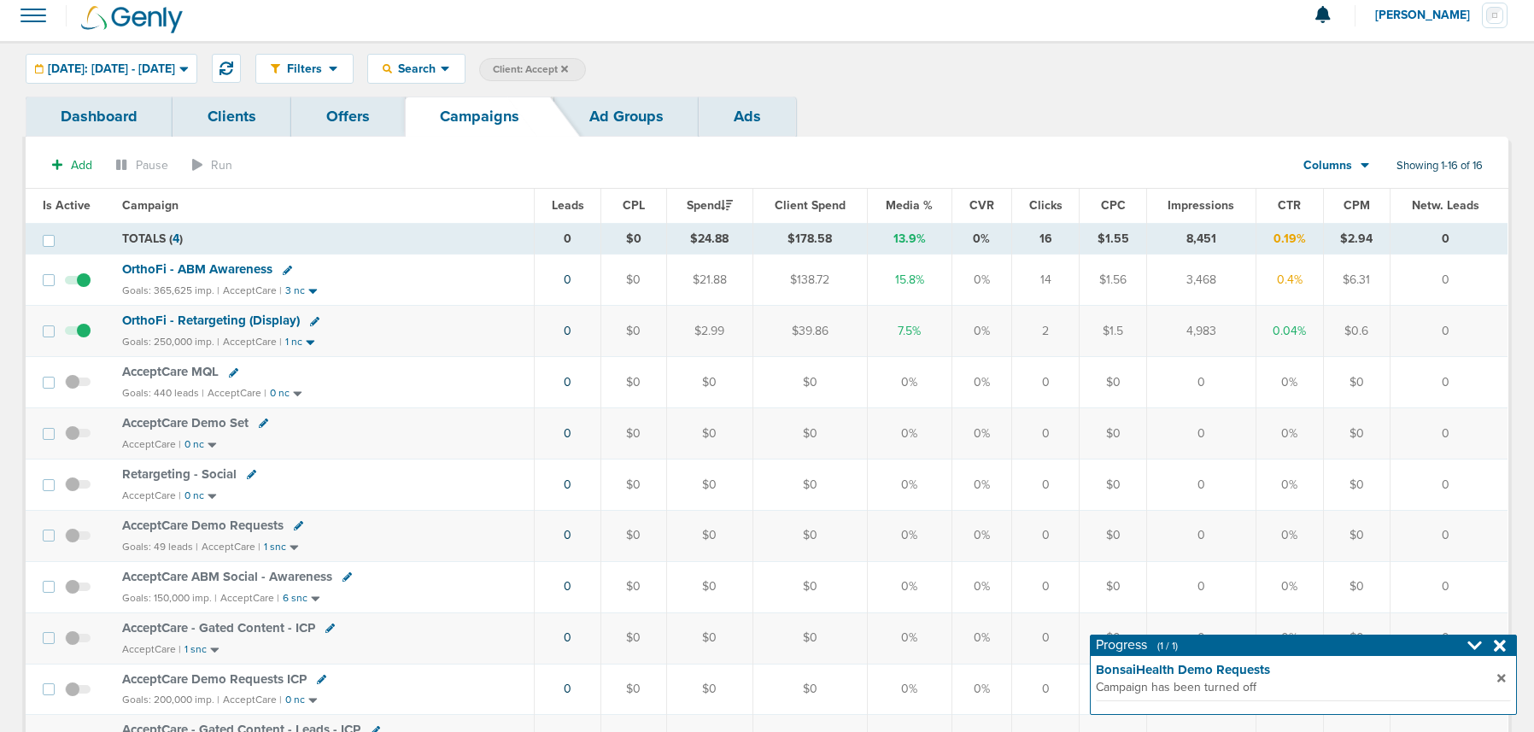
scroll to position [12, 0]
click at [171, 67] on span "[DATE]: [DATE] - [DATE]" at bounding box center [111, 67] width 127 height 12
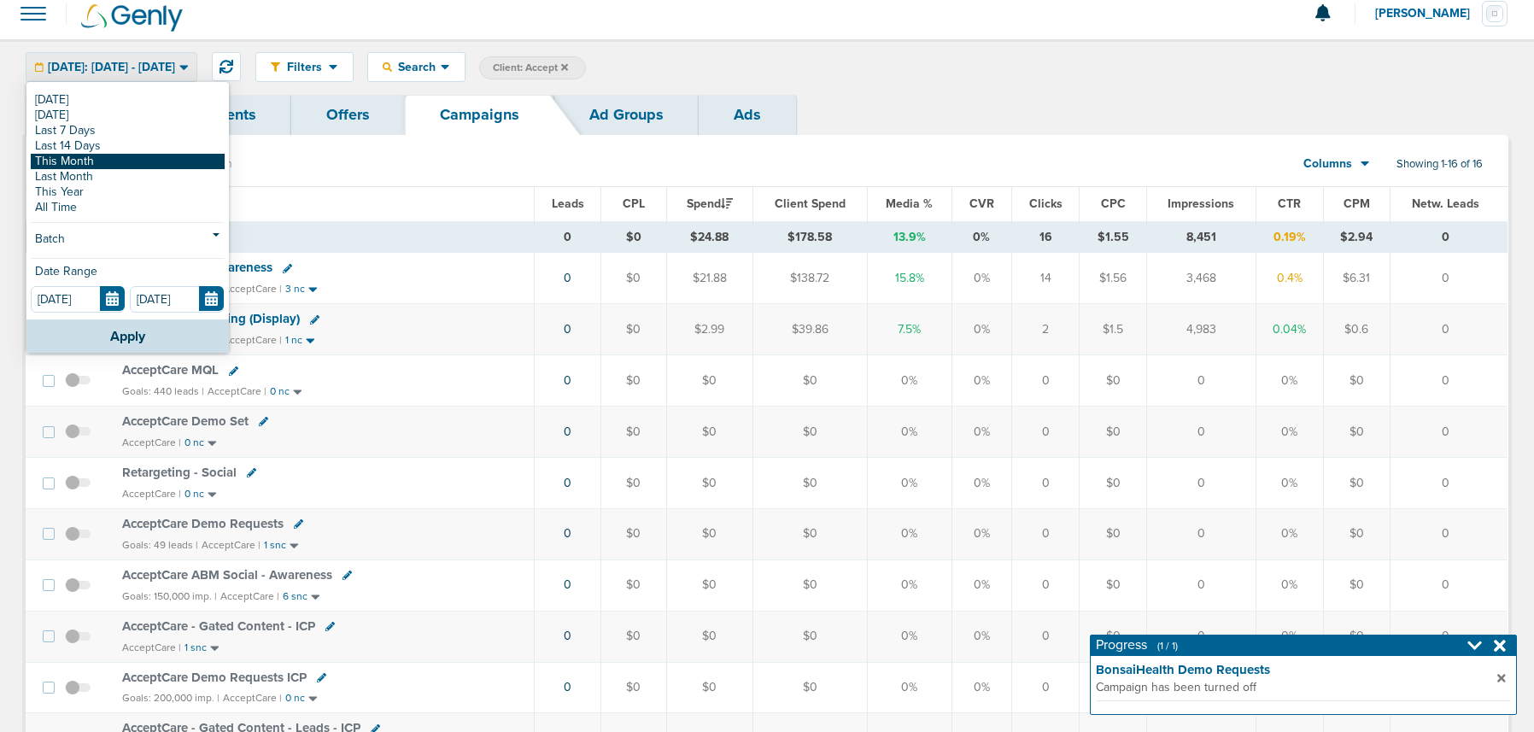
click at [143, 162] on link "This Month" at bounding box center [128, 161] width 194 height 15
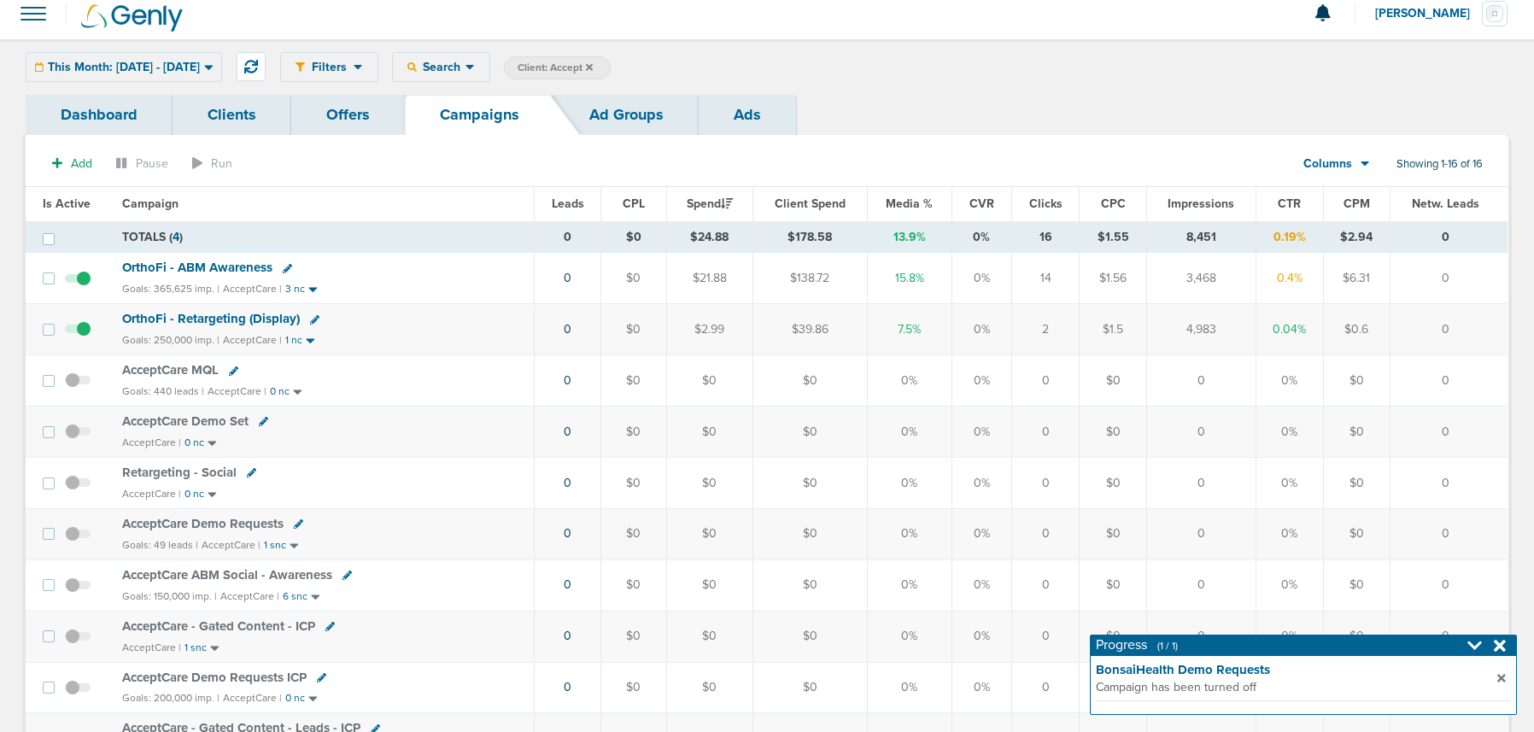
scroll to position [3, 0]
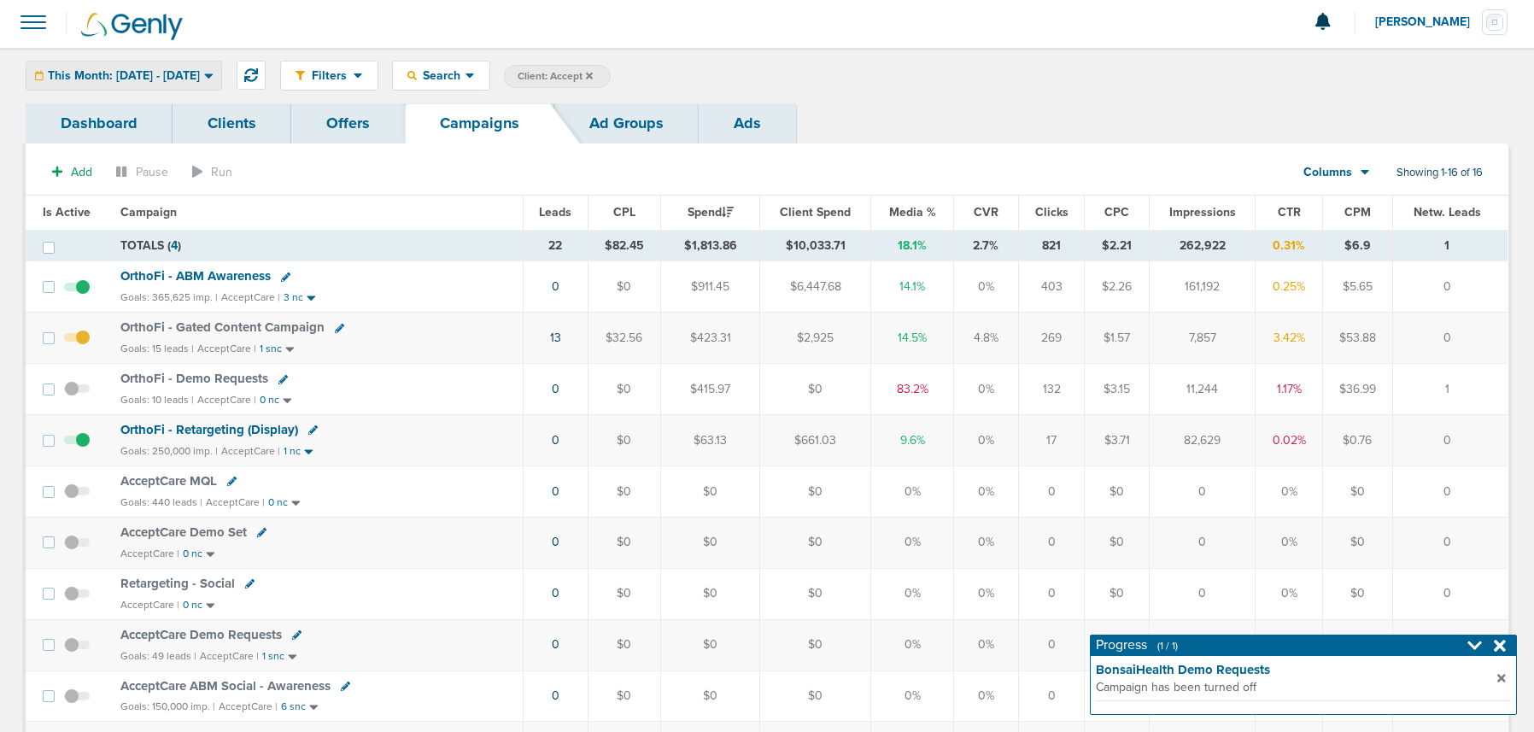
click at [185, 77] on span "This Month: [DATE] - [DATE]" at bounding box center [124, 76] width 152 height 12
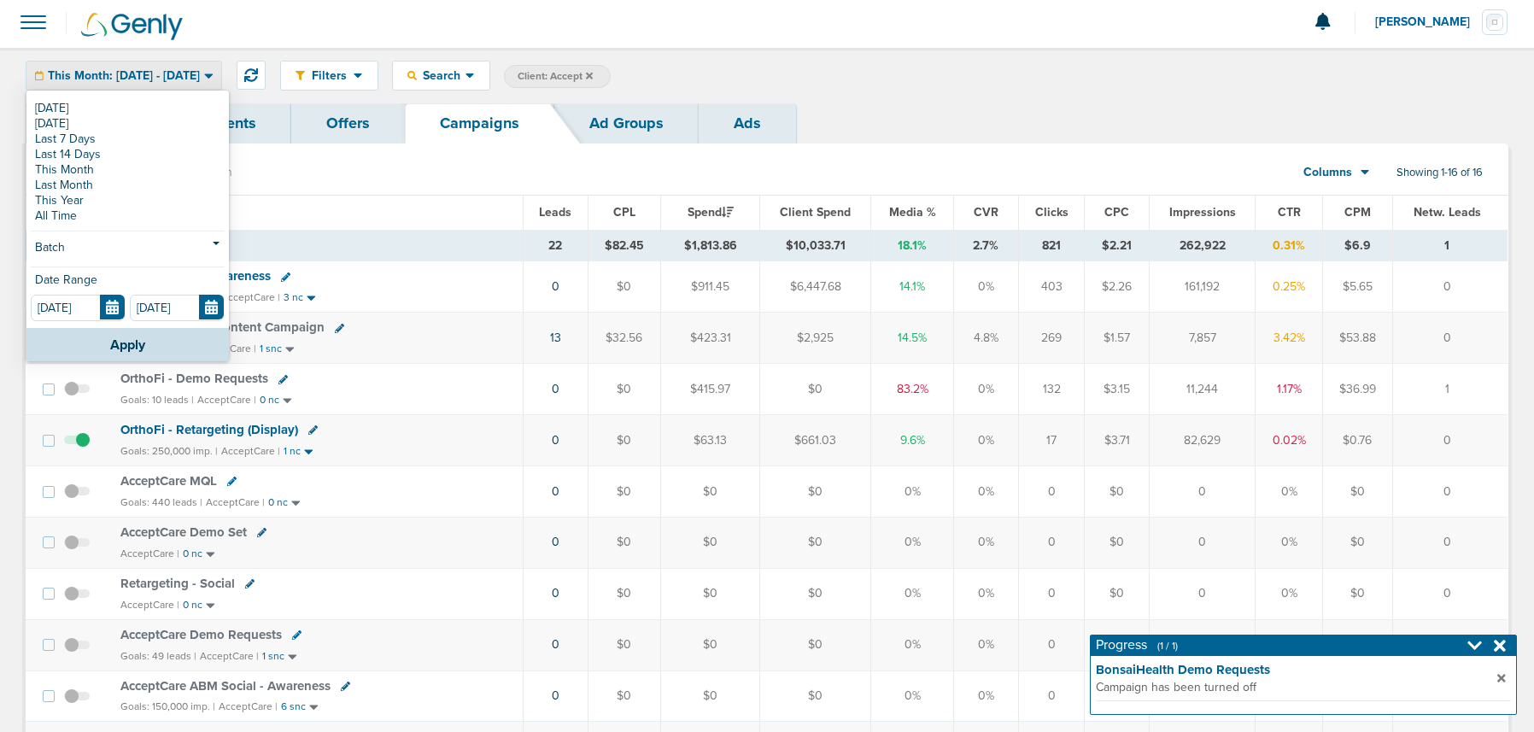
click at [113, 292] on div "Date Range" at bounding box center [128, 284] width 194 height 20
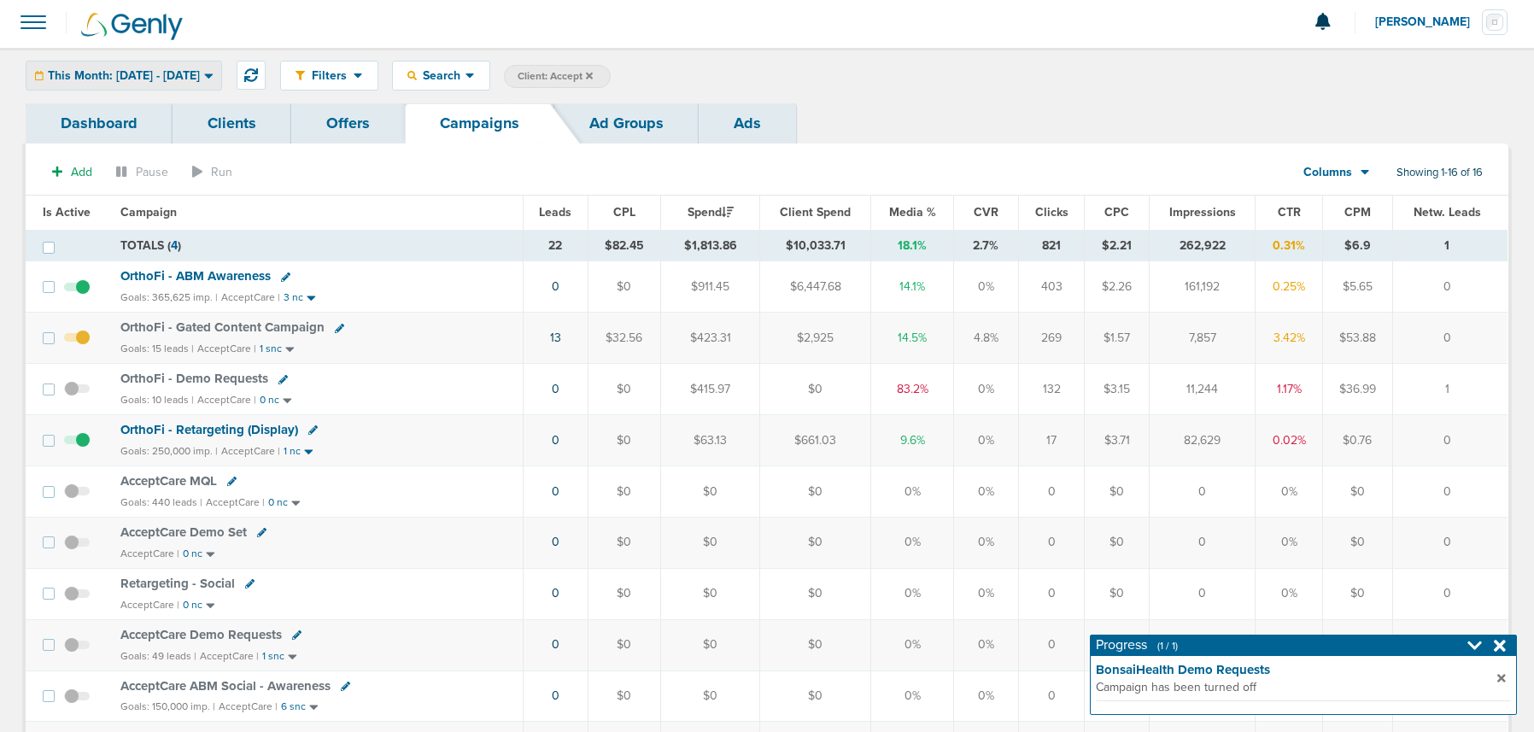
drag, startPoint x: 161, startPoint y: 66, endPoint x: 159, endPoint y: 51, distance: 14.7
click at [159, 61] on div "This Month: [DATE] - [DATE]" at bounding box center [123, 75] width 195 height 28
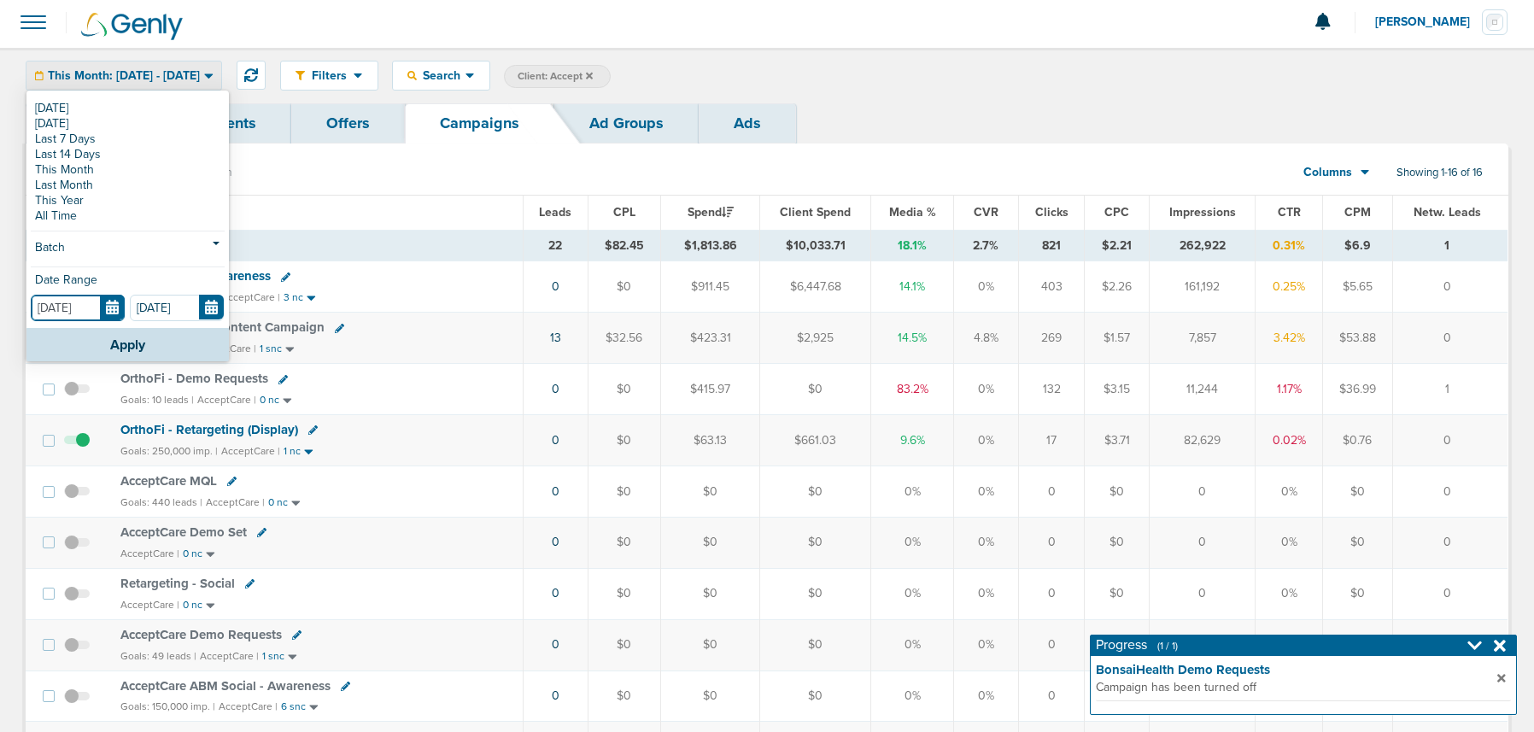
click at [111, 312] on input "[DATE]" at bounding box center [78, 308] width 94 height 26
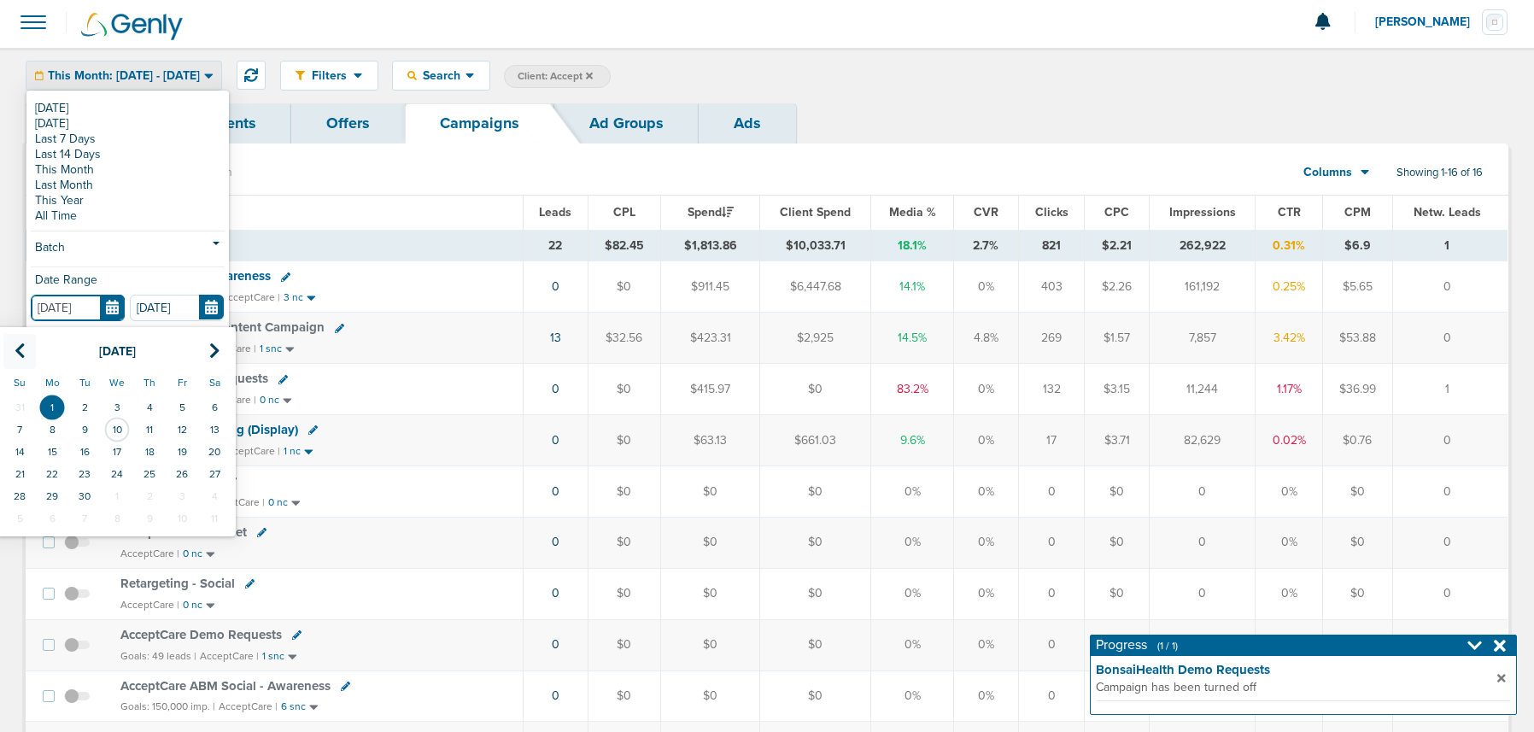
click at [24, 350] on icon at bounding box center [20, 351] width 11 height 17
click at [49, 492] on td "25" at bounding box center [52, 496] width 32 height 22
type input "[DATE]"
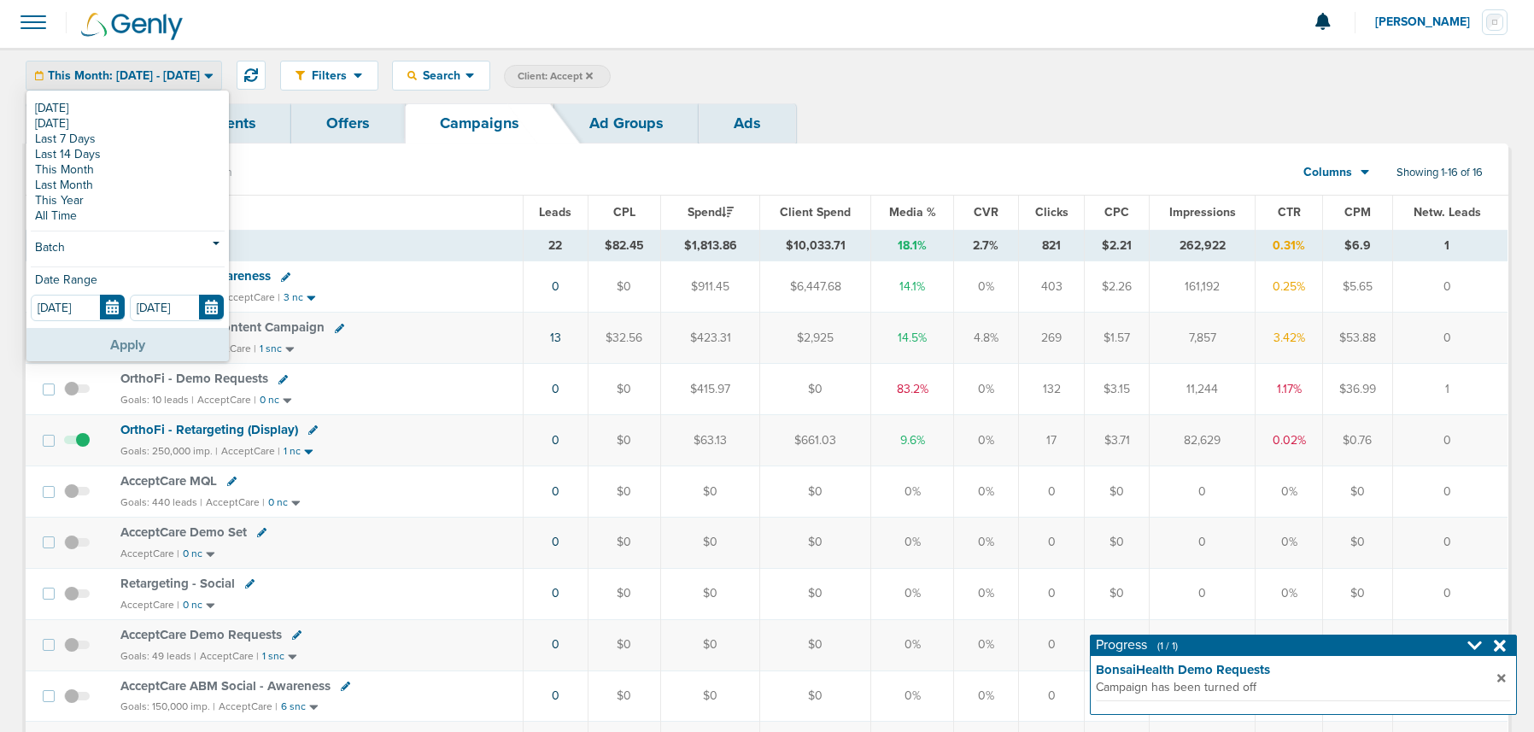
click at [80, 341] on button "Apply" at bounding box center [127, 344] width 202 height 33
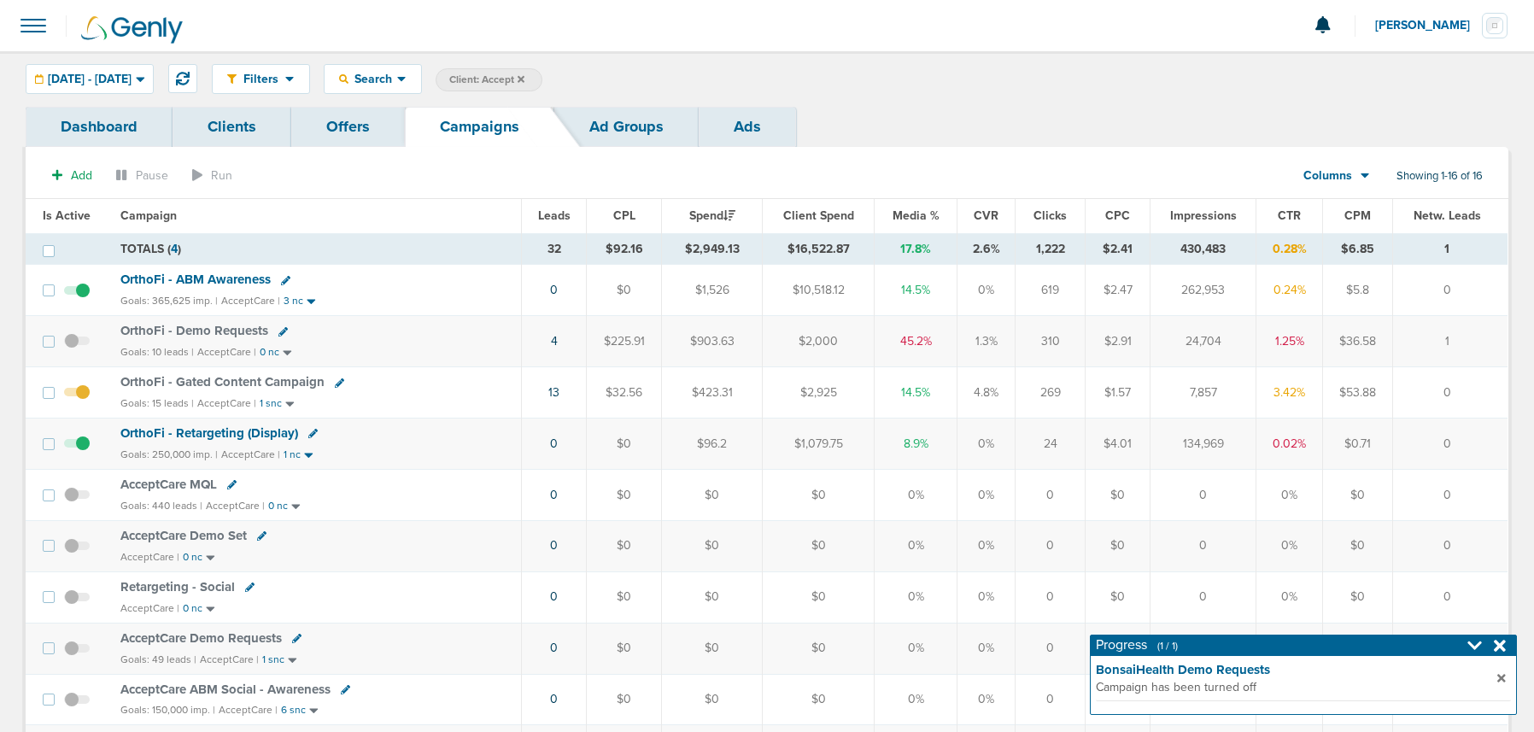
click at [524, 78] on icon at bounding box center [521, 78] width 7 height 7
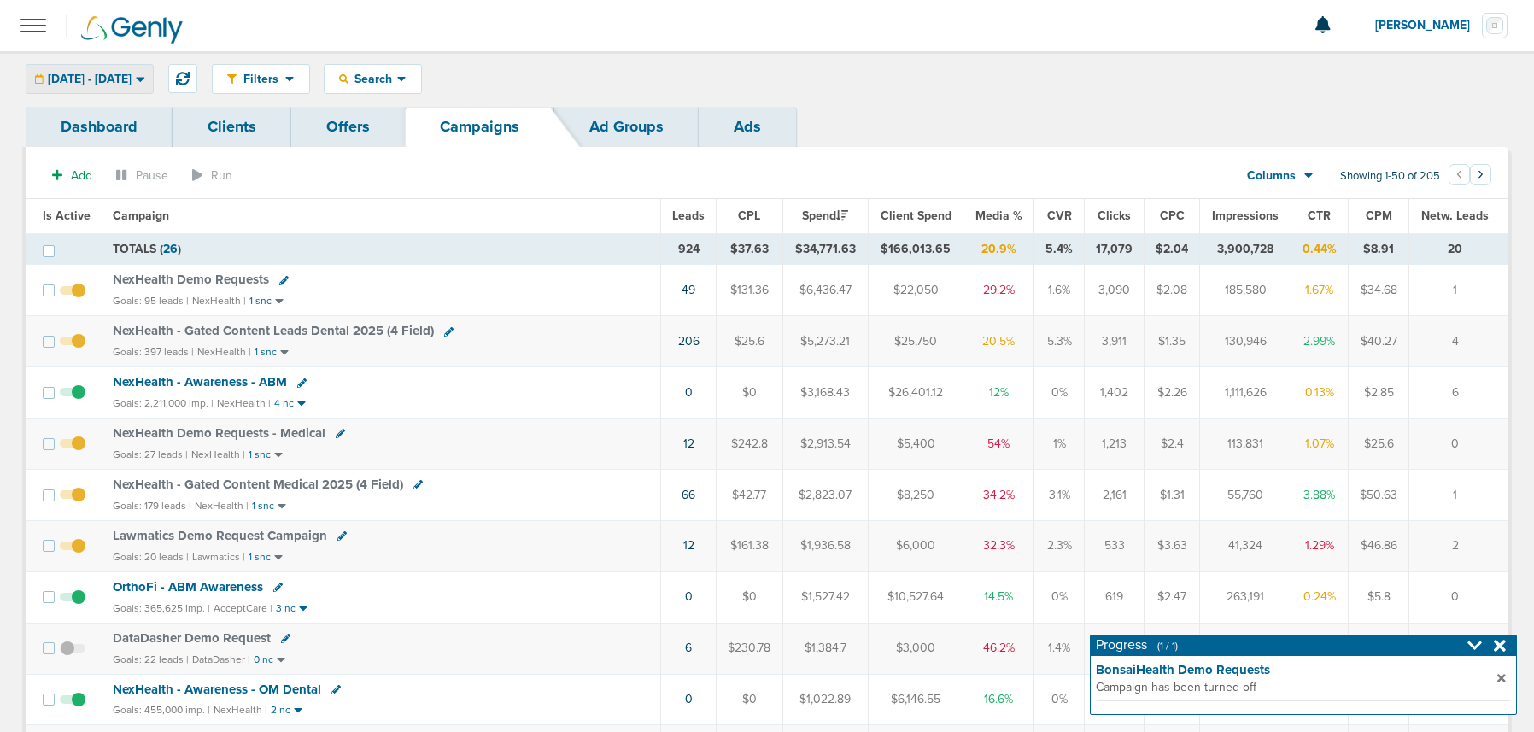
click at [125, 76] on span "[DATE] - [DATE]" at bounding box center [90, 79] width 84 height 12
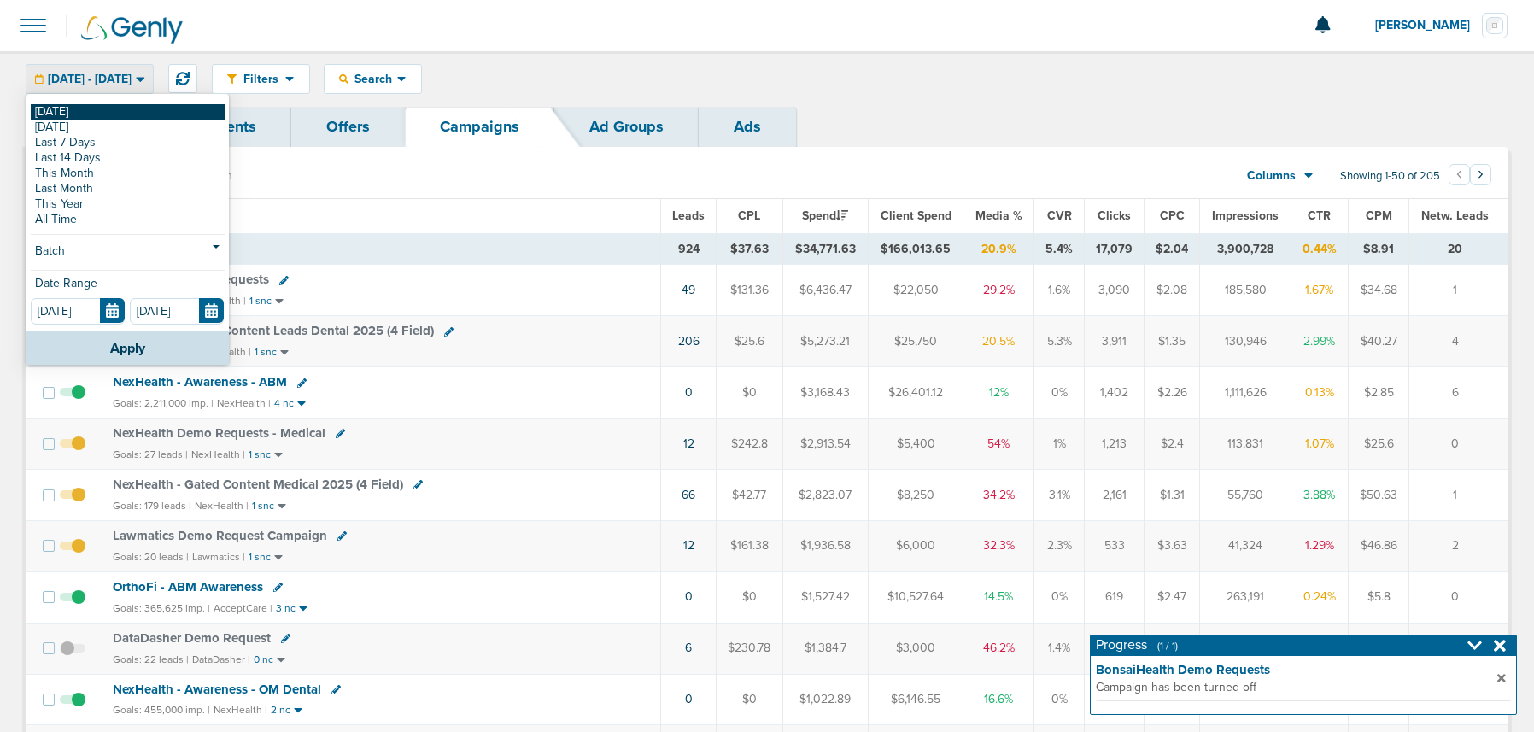
click at [108, 115] on link "[DATE]" at bounding box center [128, 111] width 194 height 15
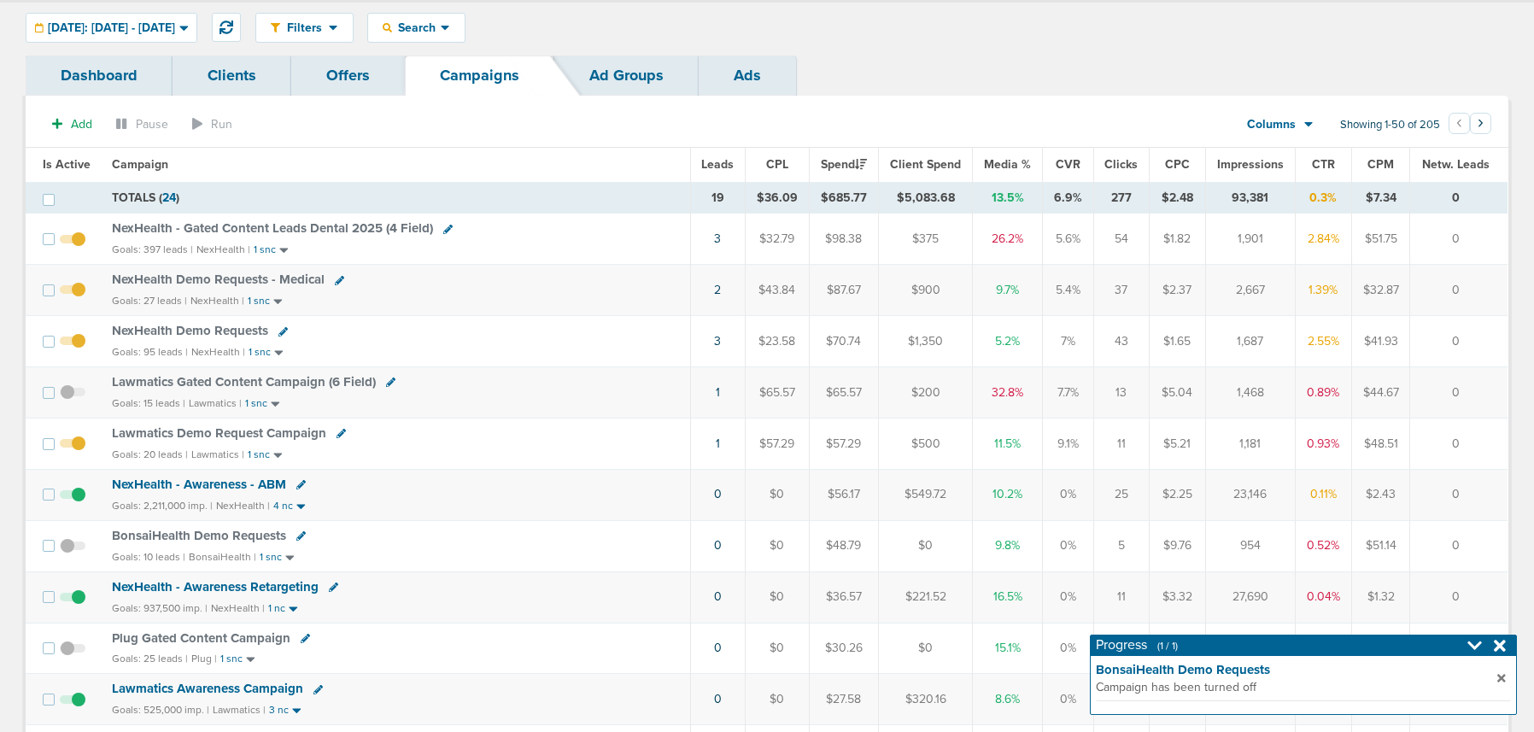
scroll to position [50, 0]
click at [233, 28] on icon at bounding box center [227, 28] width 14 height 14
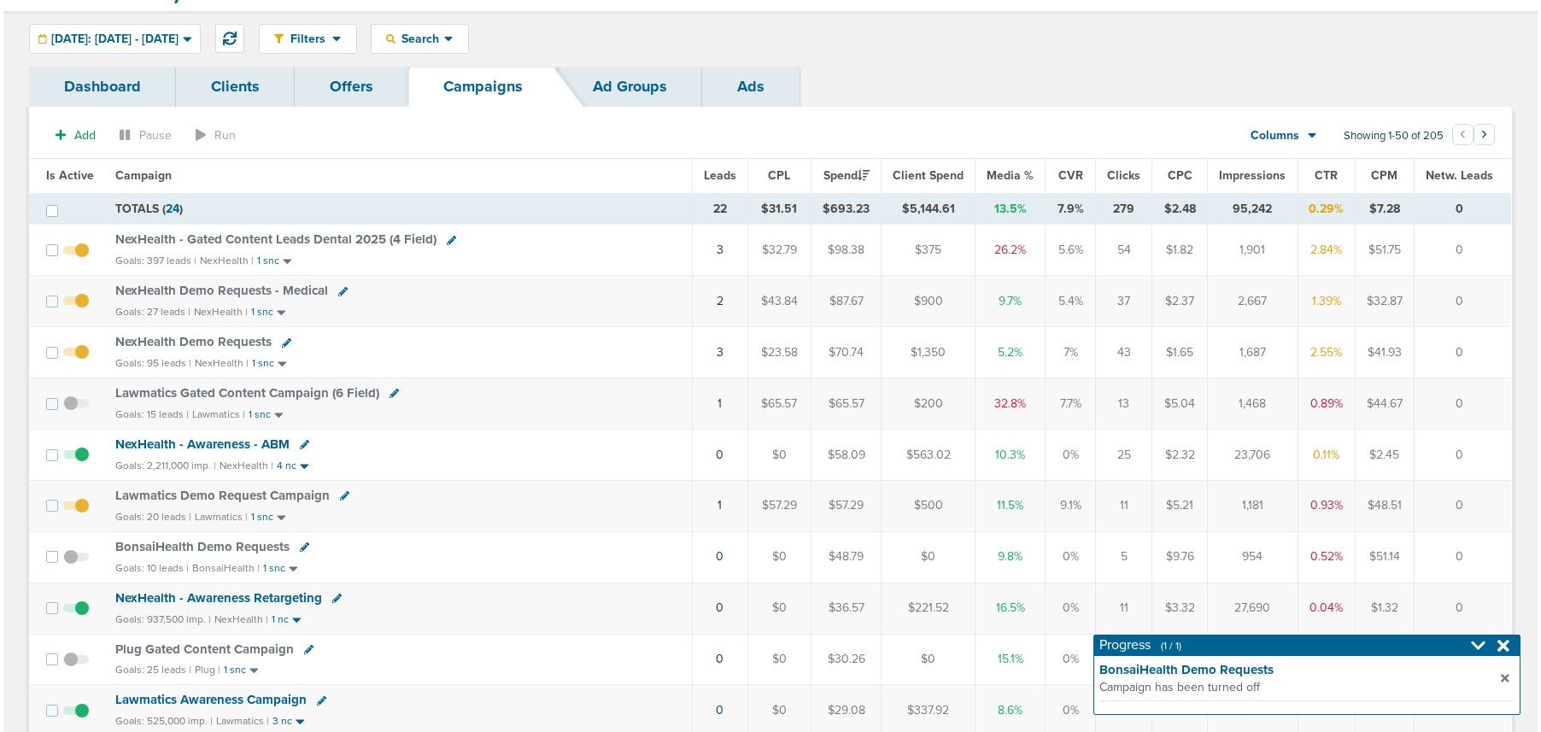
scroll to position [45, 0]
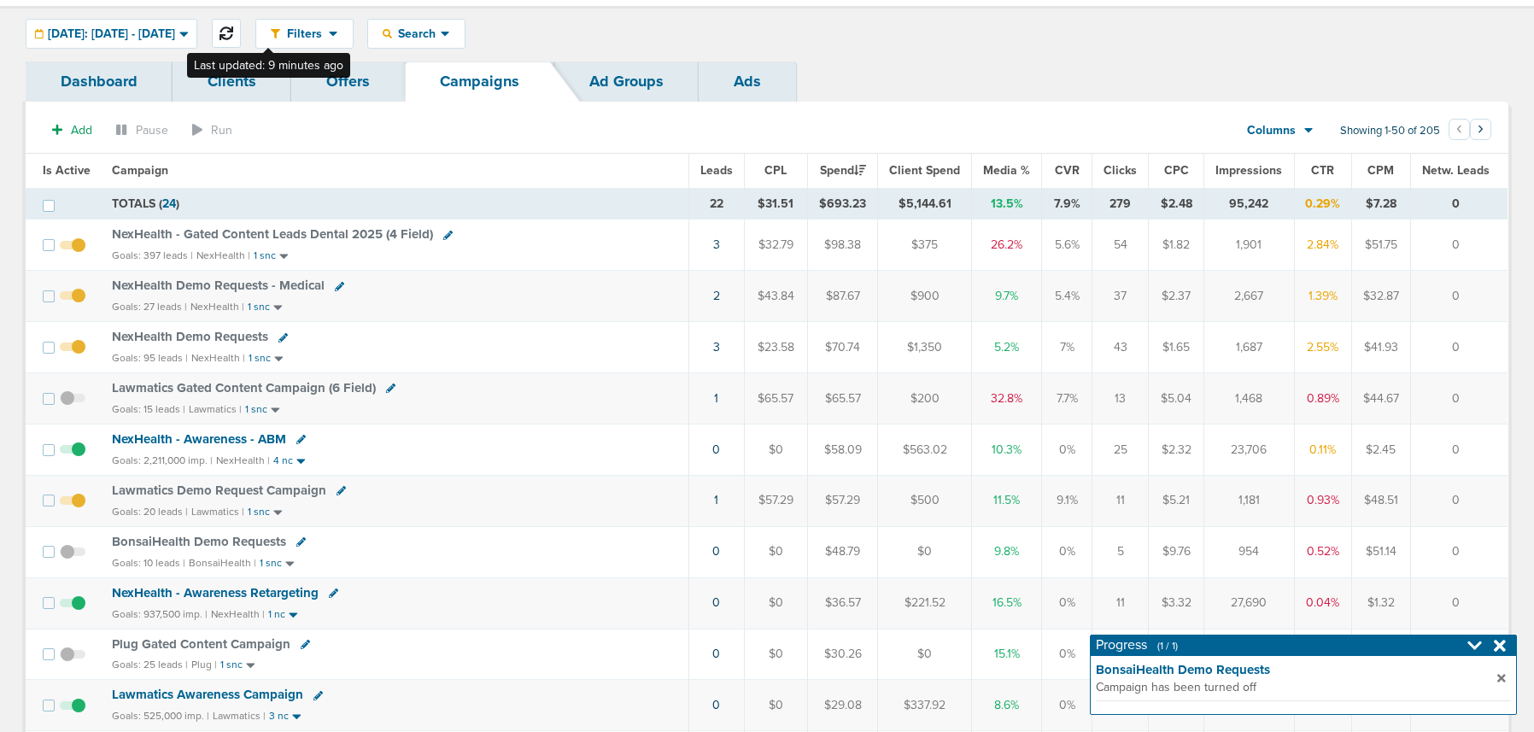
click at [233, 32] on icon at bounding box center [227, 33] width 14 height 14
click at [714, 244] on link "4" at bounding box center [716, 244] width 7 height 15
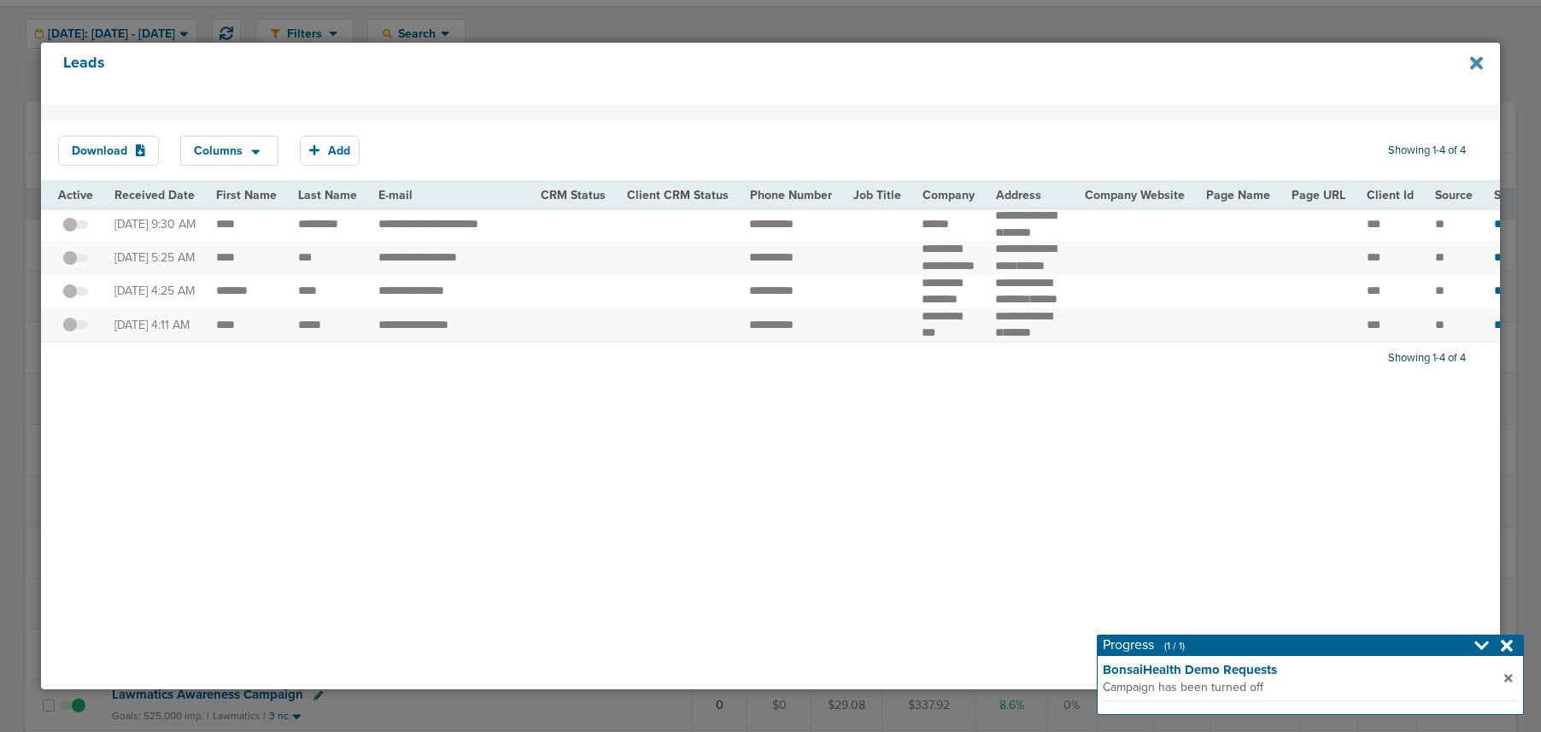
click at [1475, 64] on icon at bounding box center [1476, 62] width 13 height 13
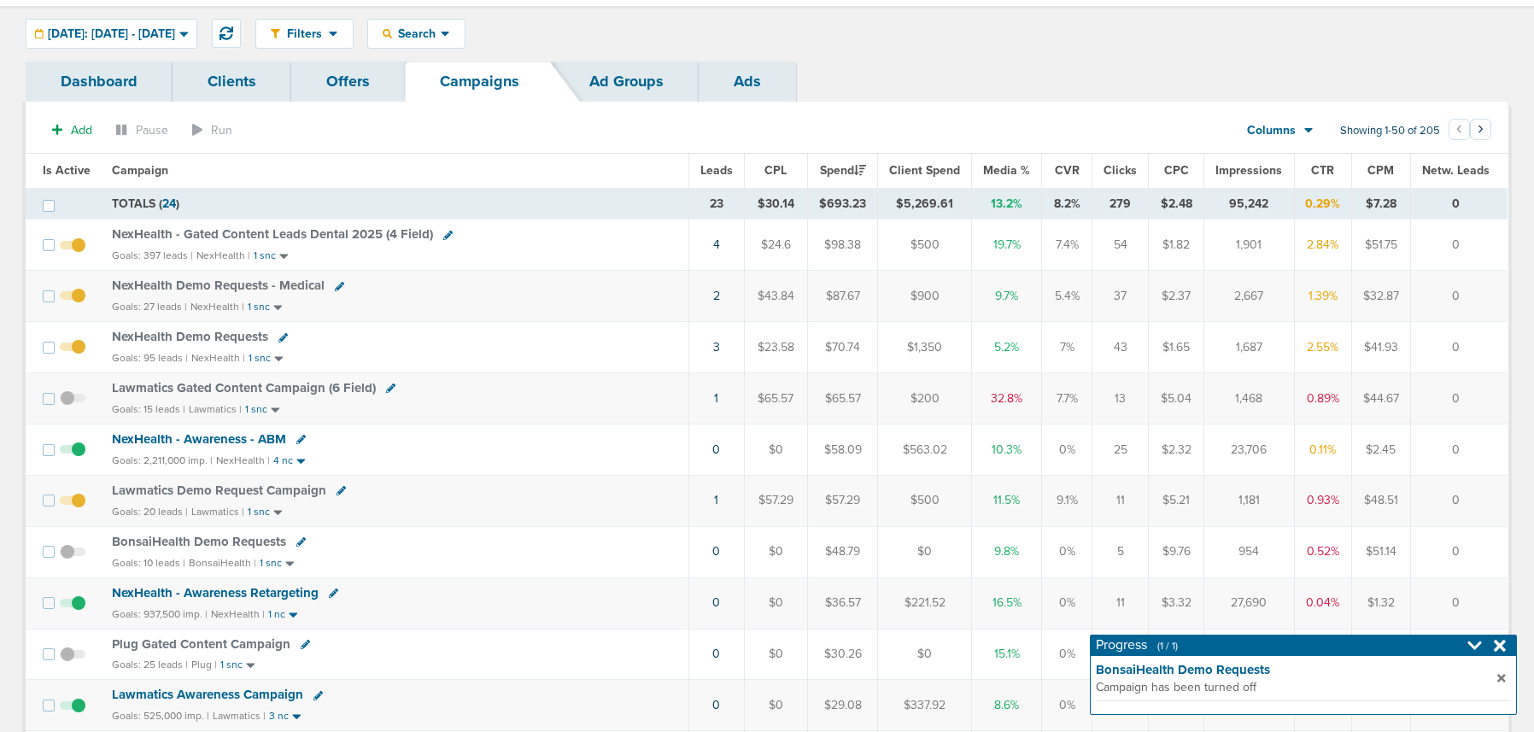
click at [279, 338] on icon at bounding box center [282, 337] width 9 height 9
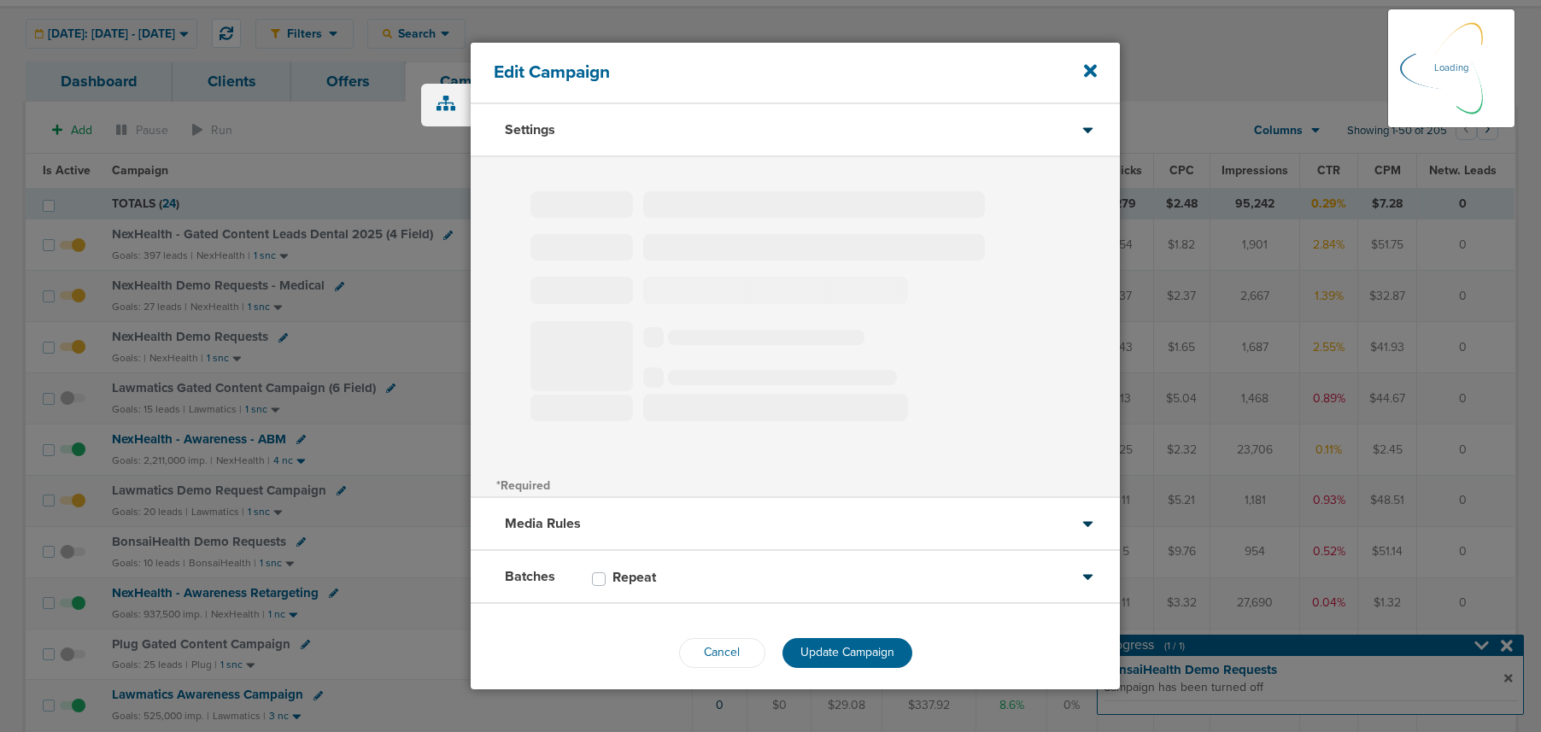
type input "NexHealth Demo Requests"
select select "Leads"
radio input "true"
select select "readWrite"
select select "1"
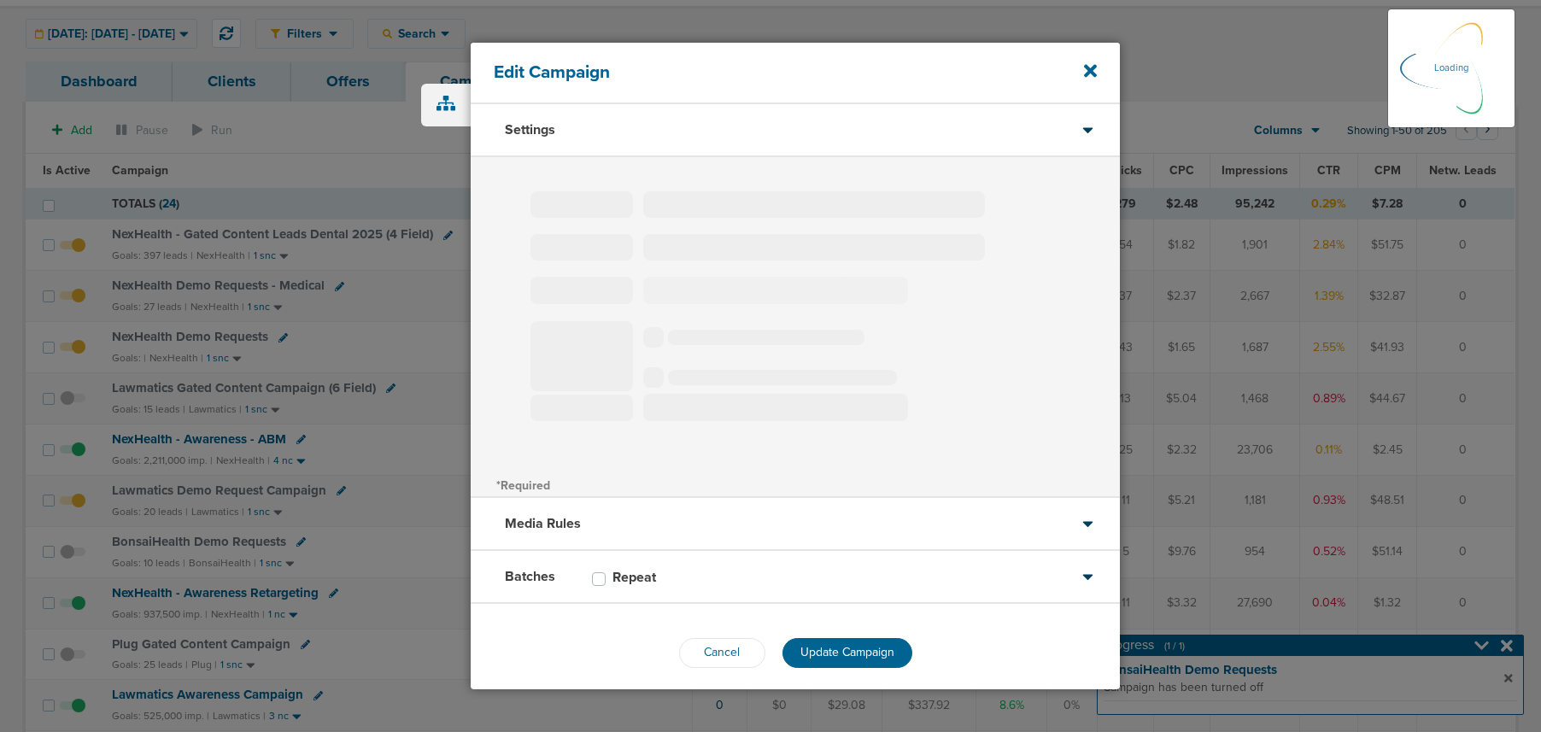
select select "1"
select select "2"
select select "3"
select select "4"
select select "6"
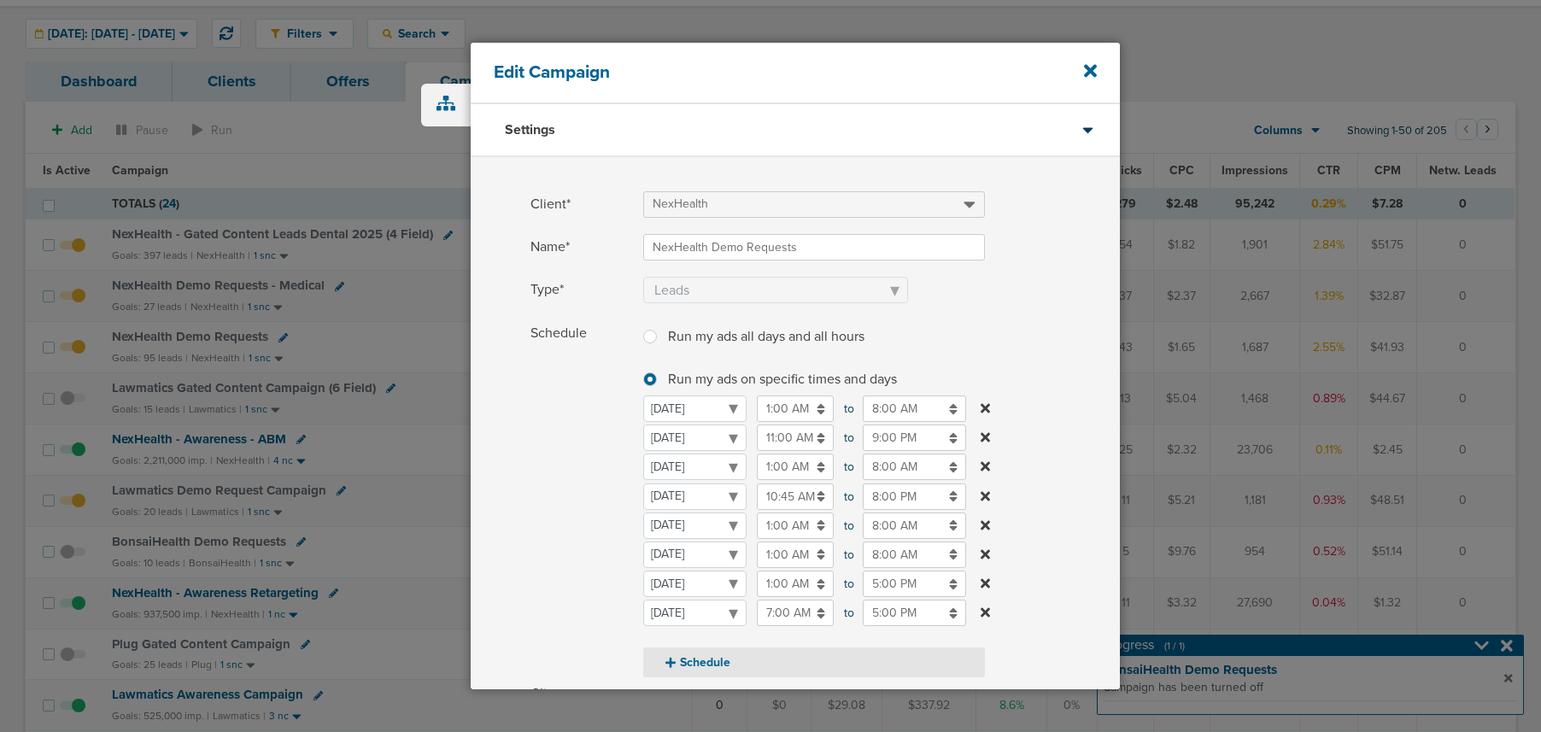
click at [688, 665] on button "Schedule" at bounding box center [814, 662] width 342 height 30
select select "5"
click at [665, 612] on select "[DATE] [DATE] [DATE] [DATE] [DATE] [DATE] [DATE]" at bounding box center [694, 613] width 103 height 26
select select "2"
click at [770, 555] on input "12:00 AM" at bounding box center [795, 555] width 77 height 26
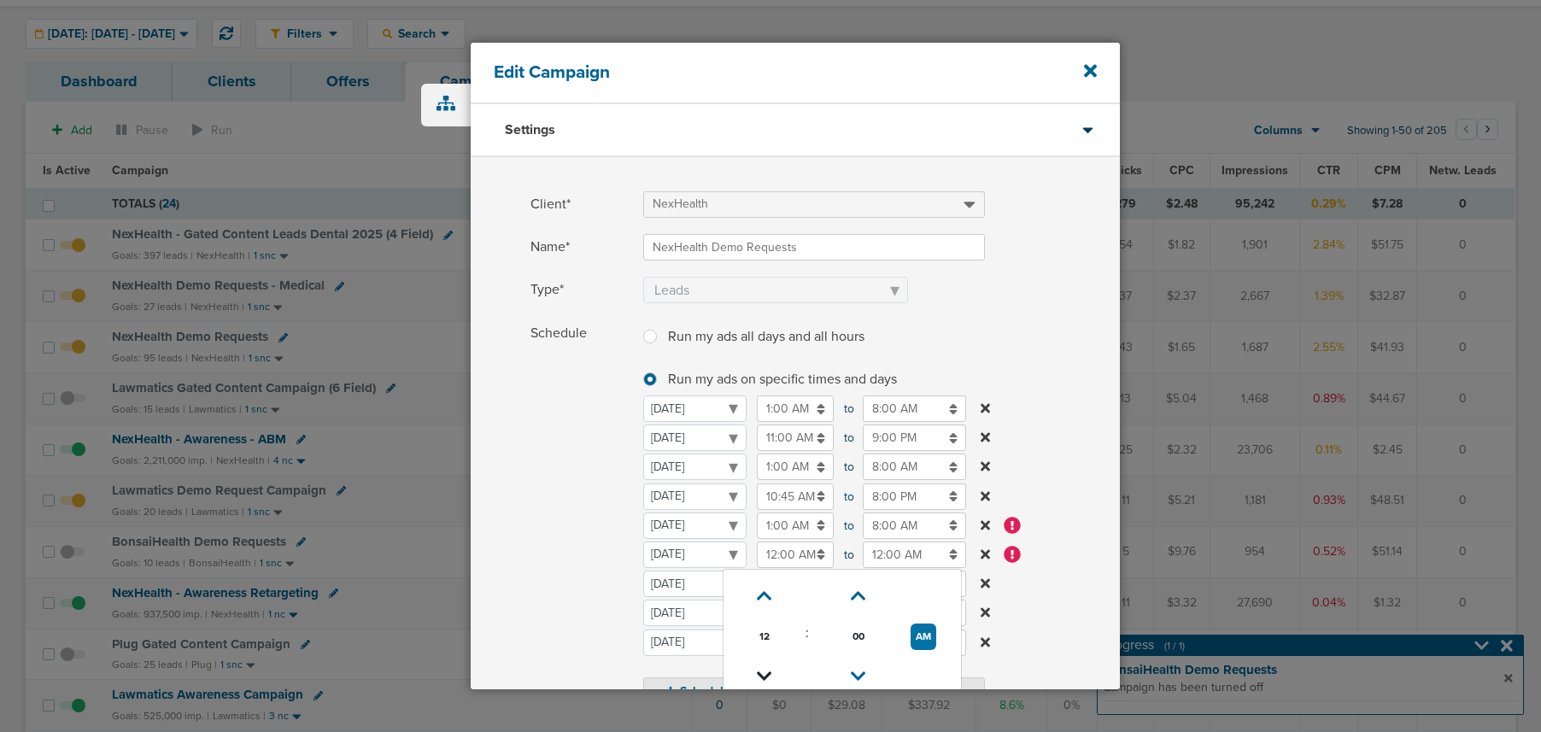
click at [767, 671] on icon at bounding box center [764, 676] width 15 height 10
click at [930, 635] on button "PM" at bounding box center [923, 637] width 25 height 26
click at [854, 594] on icon at bounding box center [858, 596] width 15 height 10
click at [858, 665] on link at bounding box center [859, 677] width 30 height 26
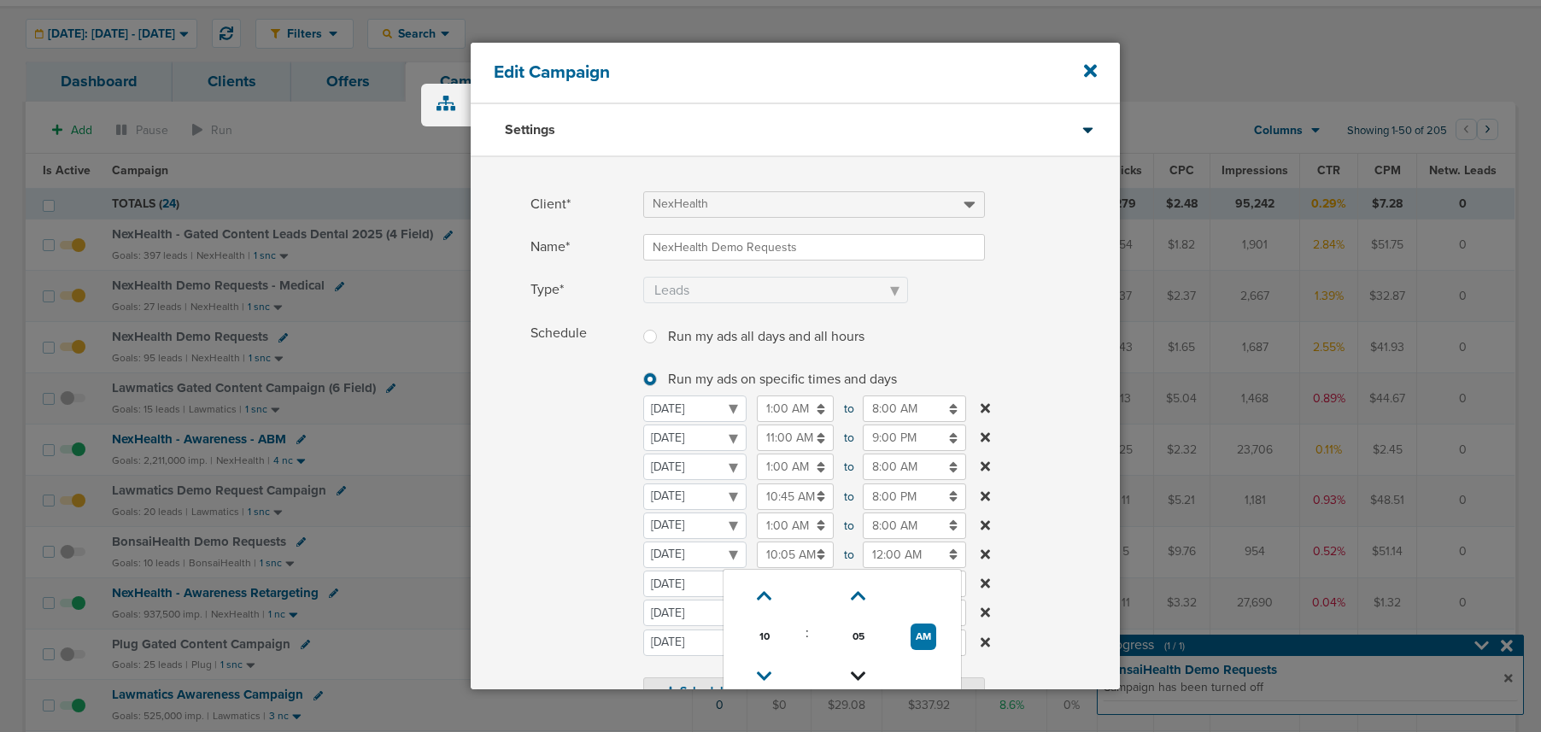
type input "10:00 AM"
click at [886, 551] on input "12:00 AM" at bounding box center [914, 555] width 103 height 26
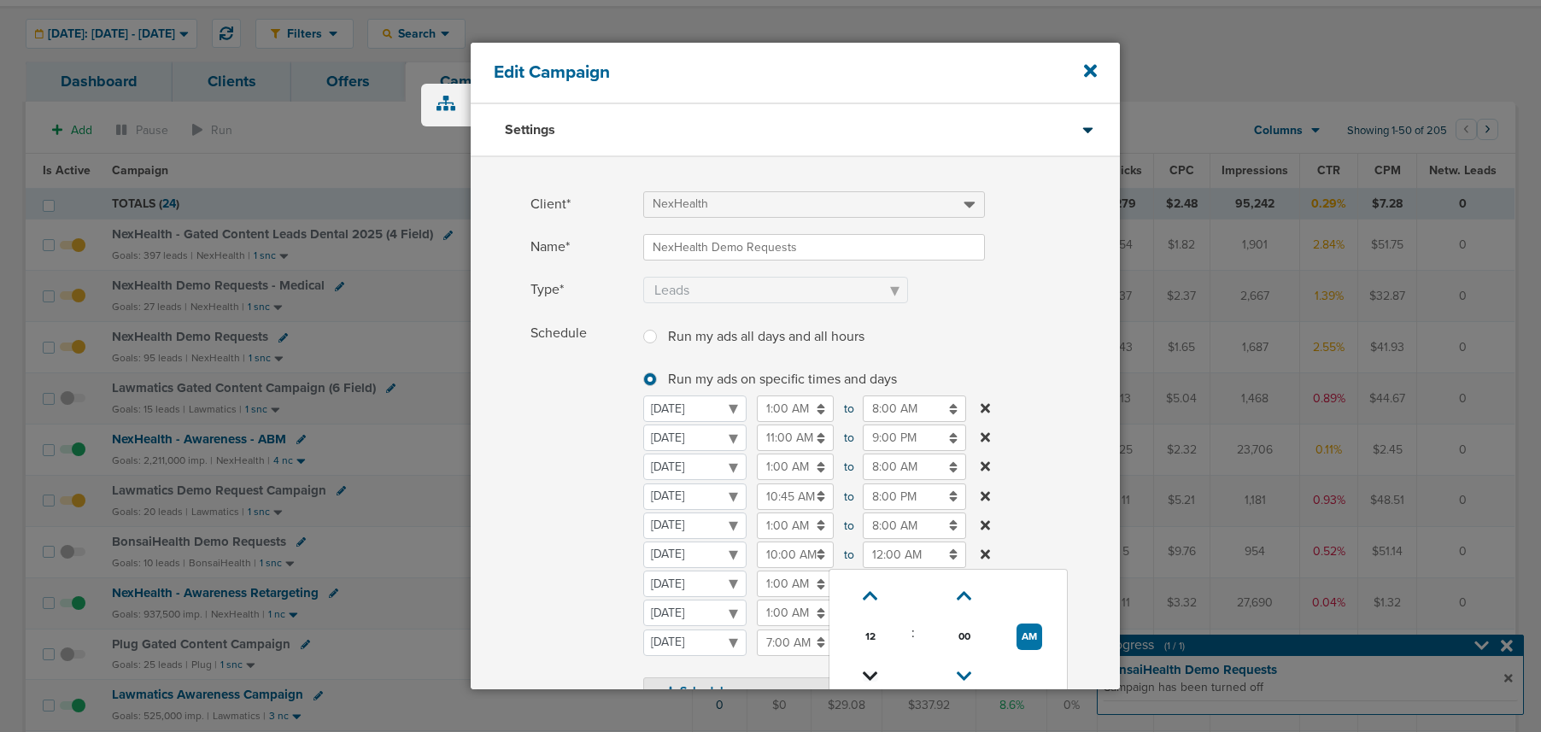
click at [870, 672] on icon at bounding box center [870, 676] width 15 height 10
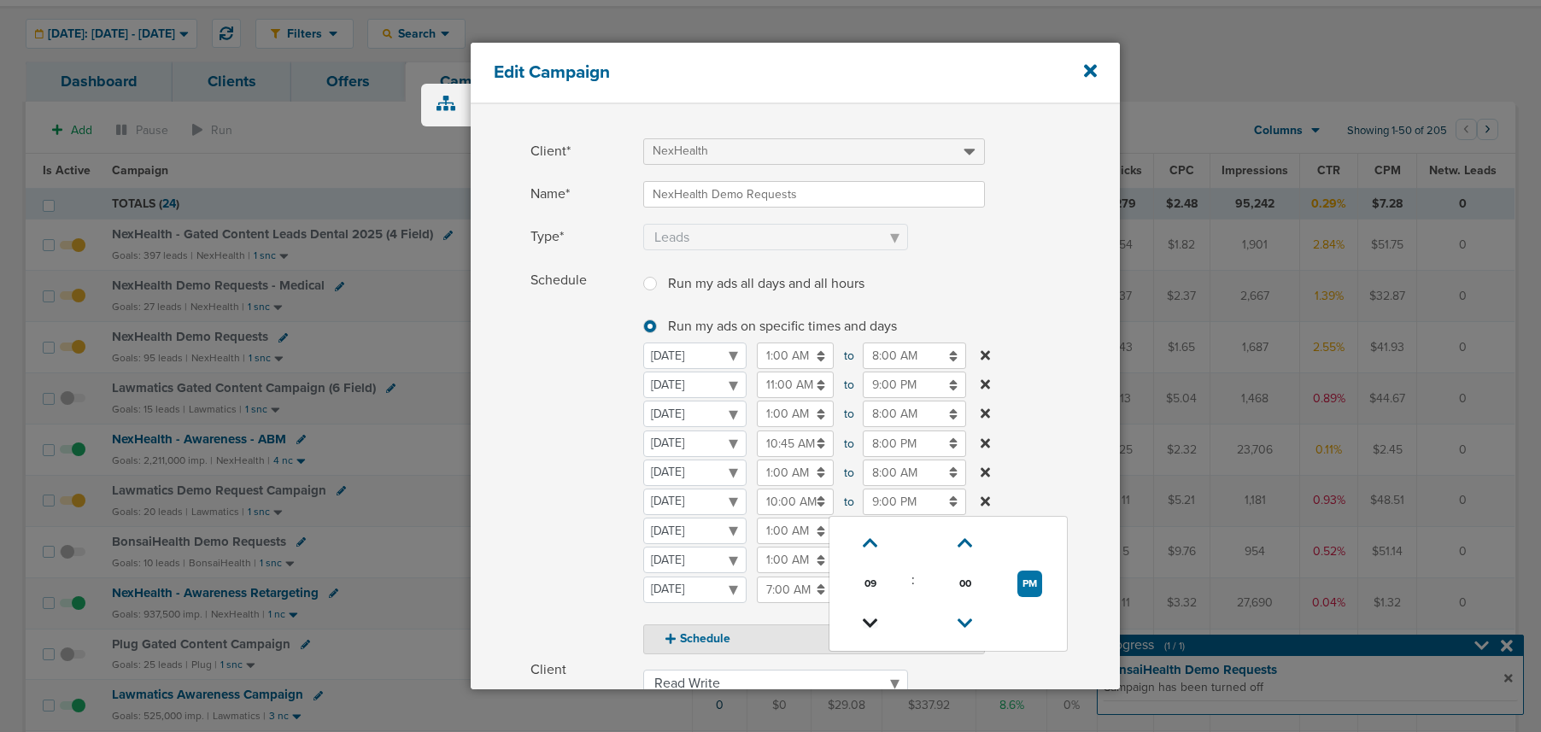
scroll to position [55, 0]
click at [869, 621] on icon at bounding box center [870, 622] width 15 height 10
type input "8:00 PM"
click at [593, 554] on span "Schedule" at bounding box center [581, 459] width 102 height 387
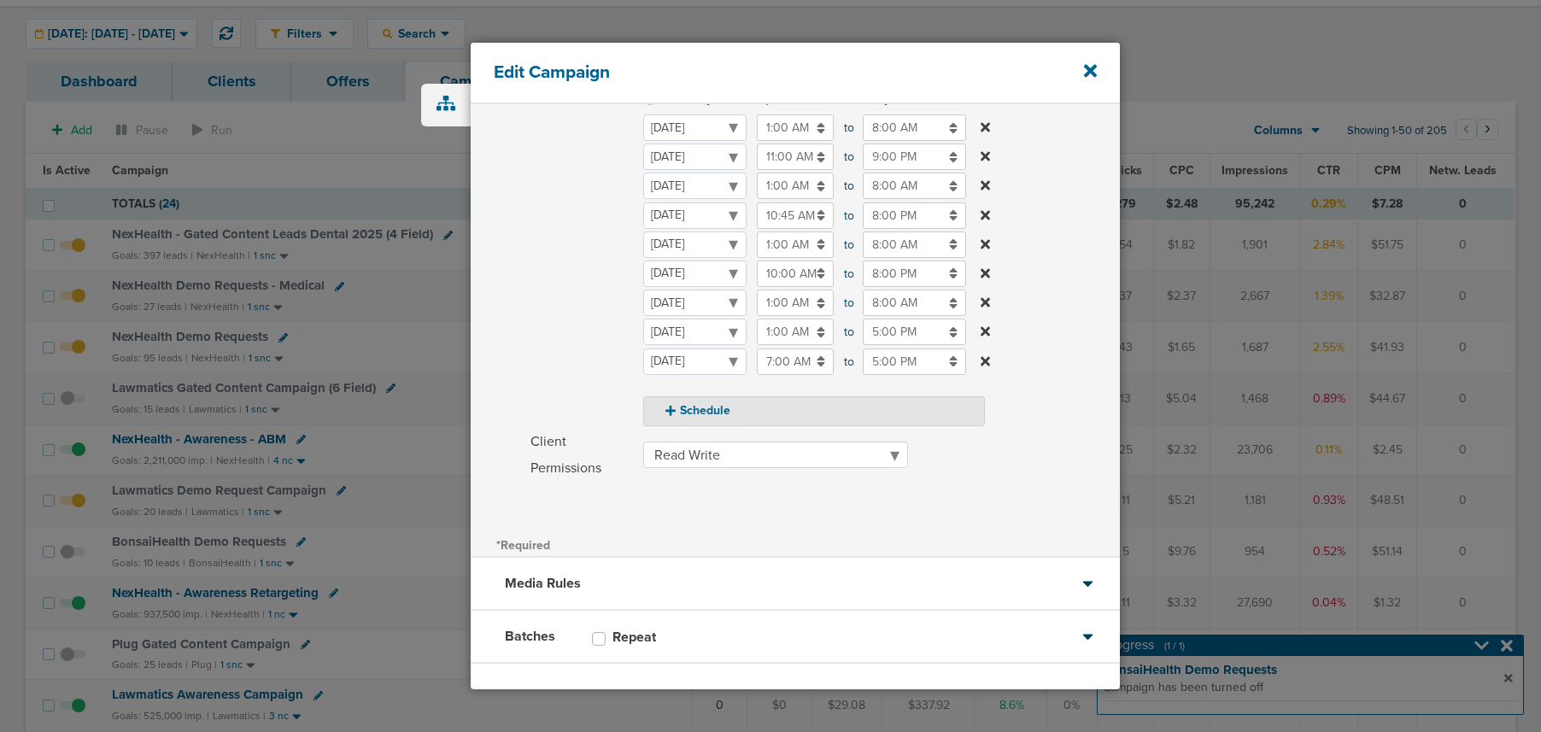
scroll to position [280, 0]
click at [670, 416] on button "Schedule" at bounding box center [814, 412] width 342 height 30
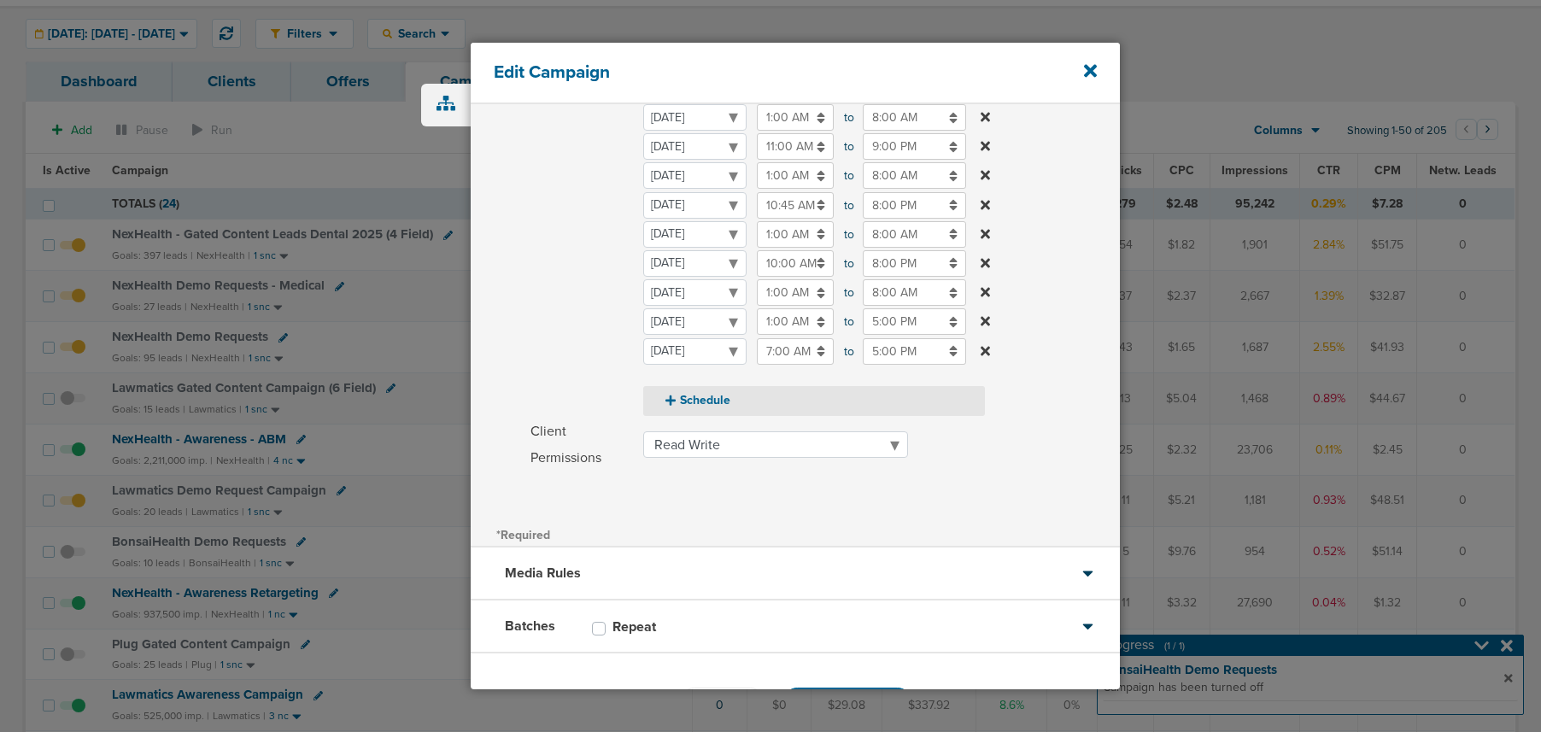
select select "5"
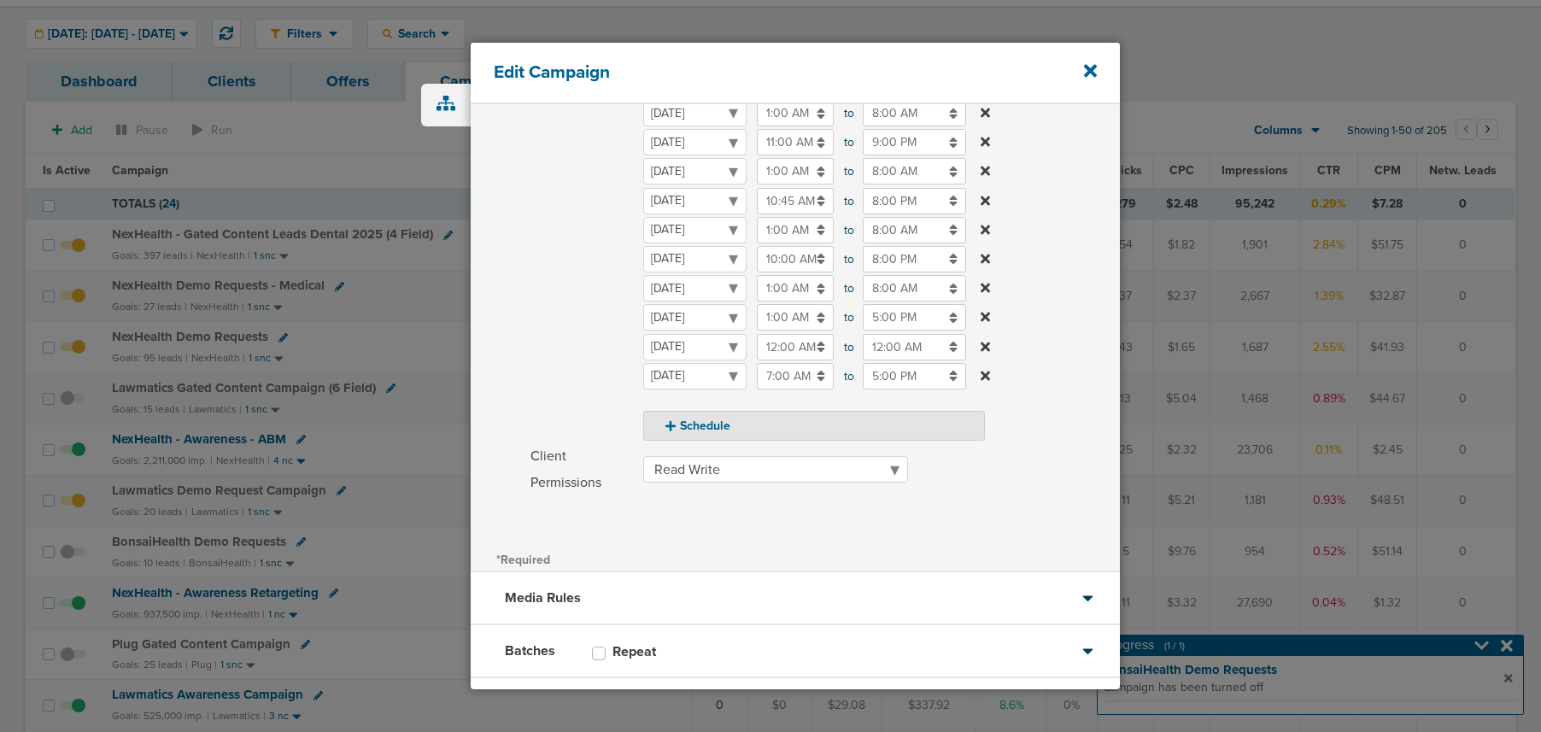
scroll to position [294, 0]
click at [680, 349] on select "[DATE] [DATE] [DATE] [DATE] [DATE] [DATE] [DATE]" at bounding box center [694, 349] width 103 height 26
select select "3"
select select "4"
click at [779, 322] on input "12:00 AM" at bounding box center [795, 319] width 77 height 26
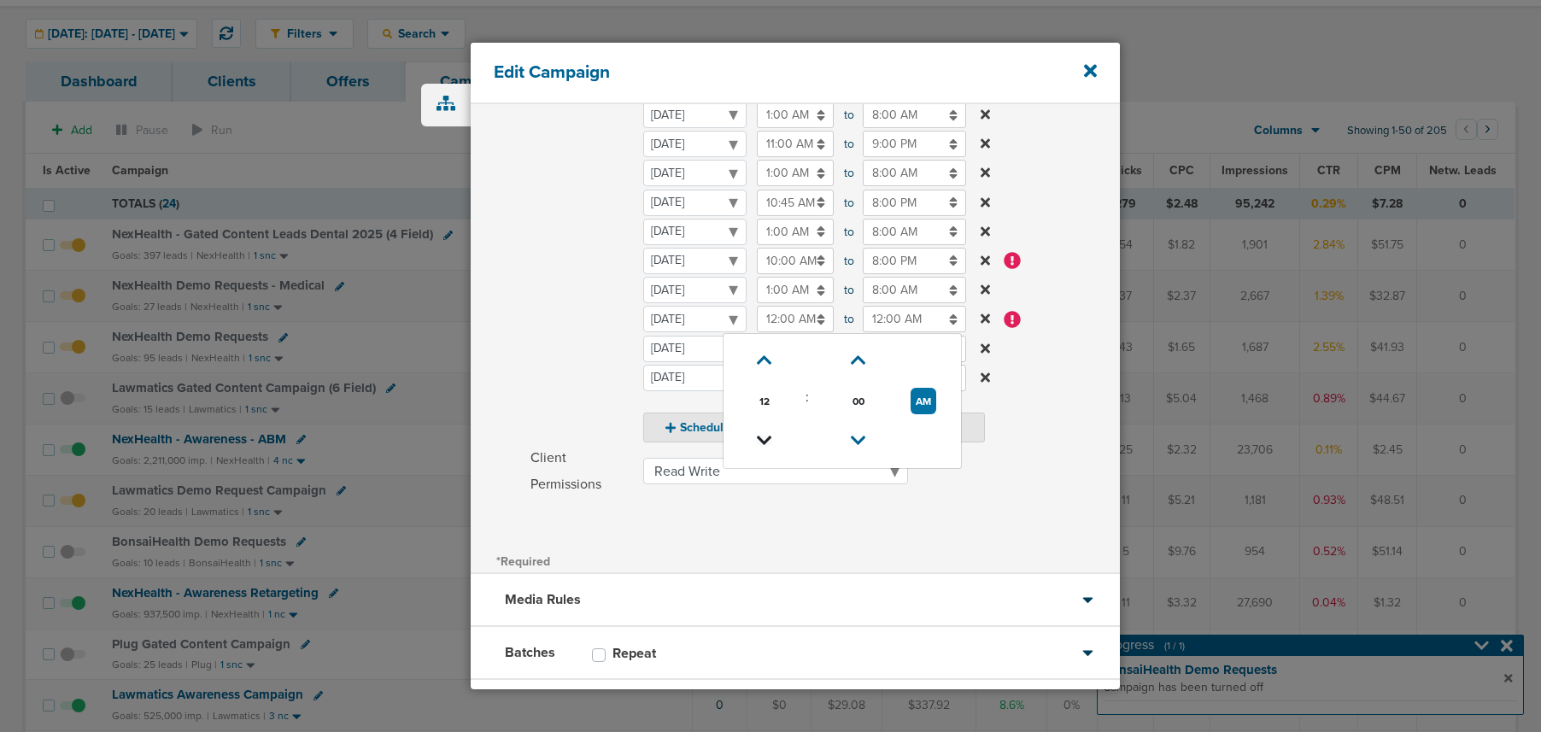
click at [765, 441] on icon at bounding box center [764, 441] width 15 height 10
click at [923, 401] on button "PM" at bounding box center [923, 401] width 25 height 26
type input "10:00 AM"
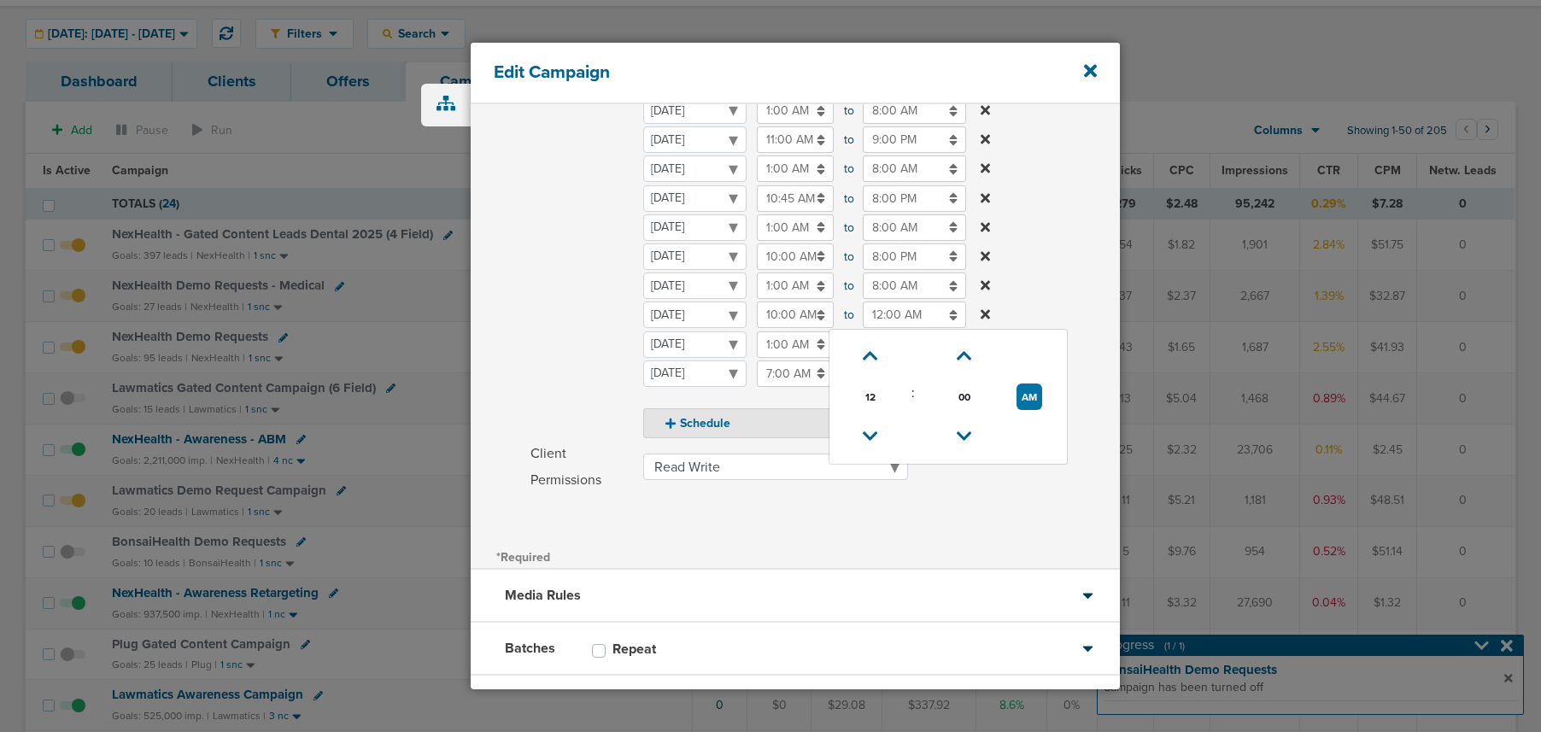
click at [889, 315] on input "12:00 AM" at bounding box center [914, 315] width 103 height 26
click at [876, 436] on icon at bounding box center [870, 439] width 15 height 10
click at [876, 436] on icon at bounding box center [870, 438] width 15 height 10
click at [876, 436] on icon at bounding box center [870, 435] width 15 height 10
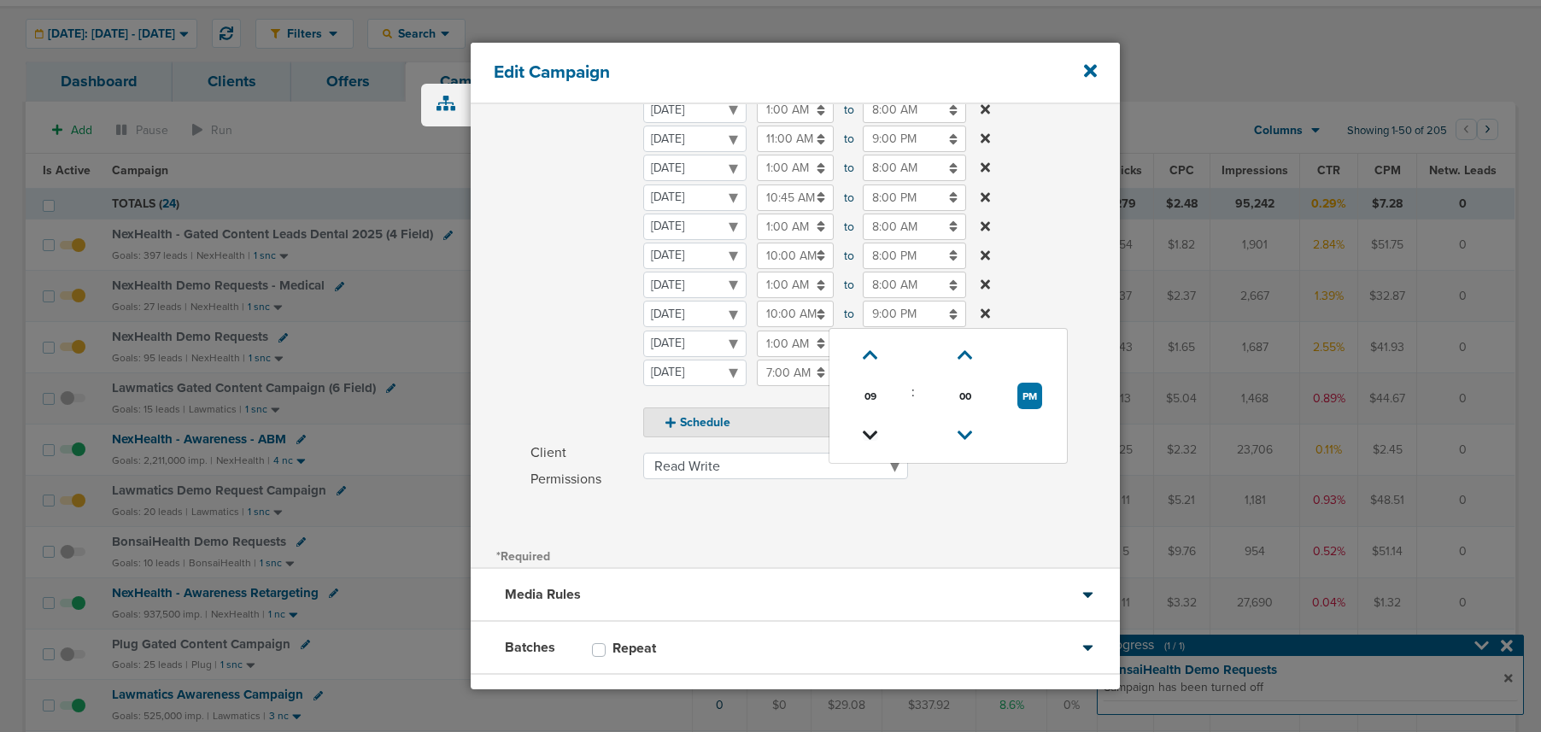
click at [876, 436] on icon at bounding box center [870, 435] width 15 height 10
type input "8:00 PM"
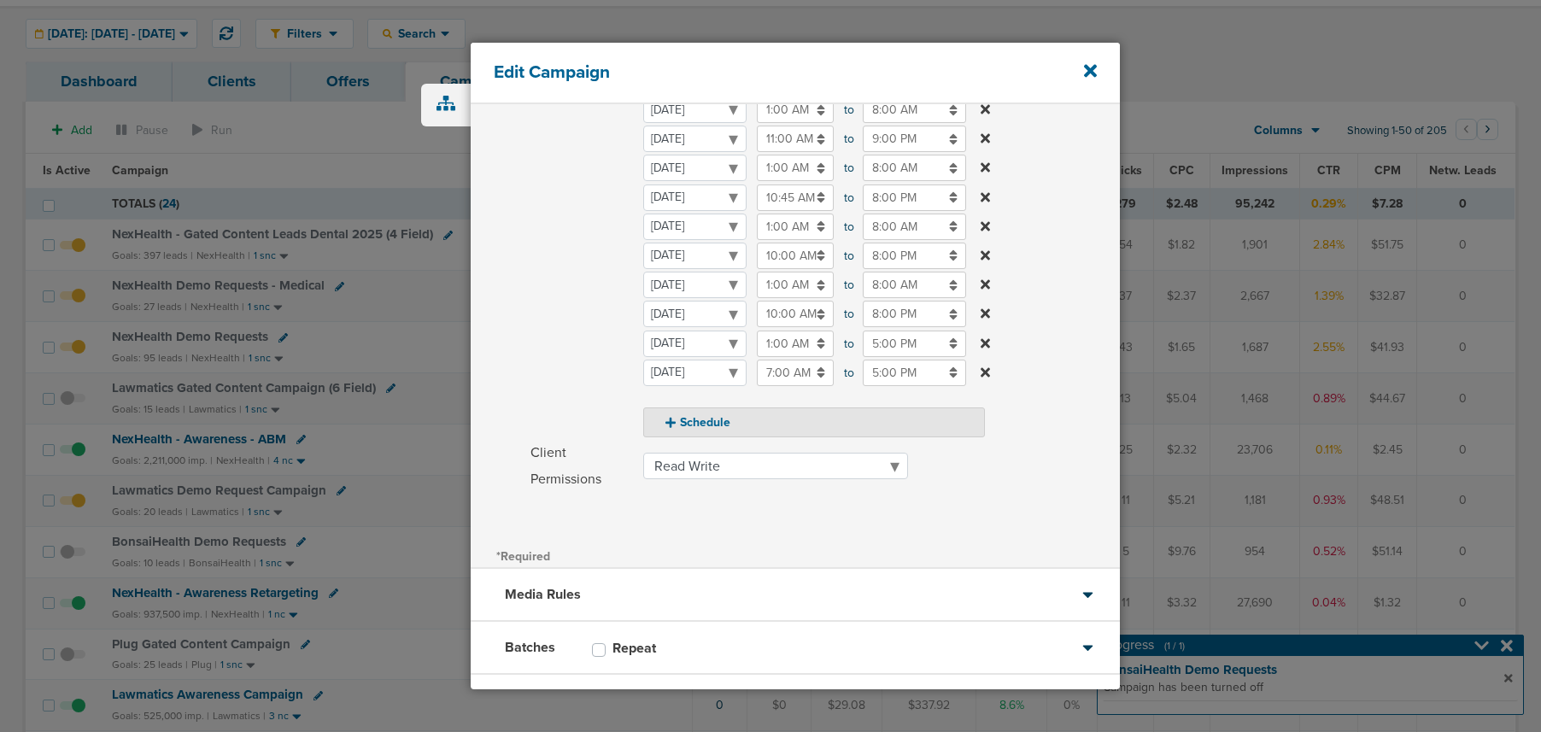
click at [536, 332] on span "Schedule" at bounding box center [581, 229] width 102 height 416
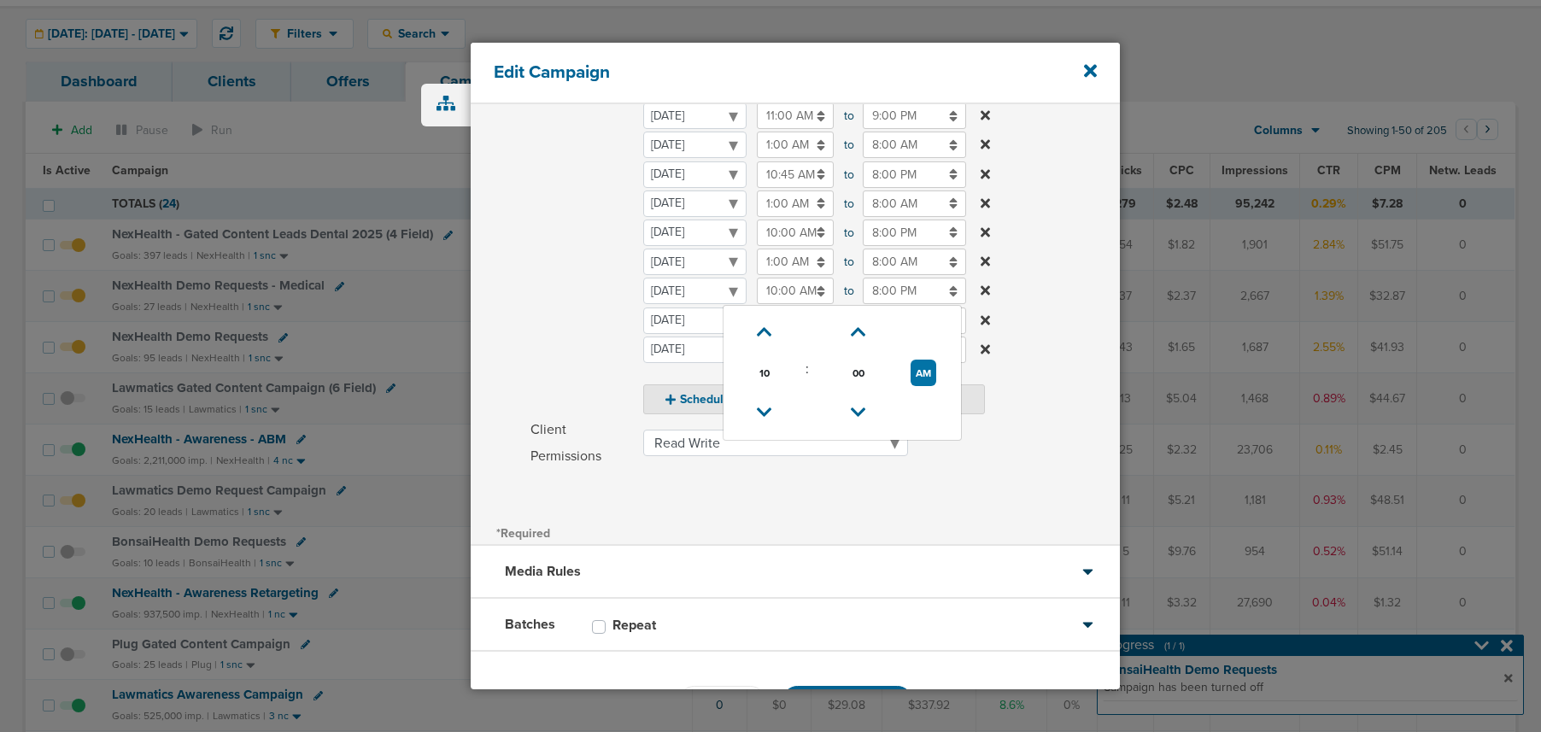
click at [792, 290] on input "10:00 AM" at bounding box center [795, 291] width 77 height 26
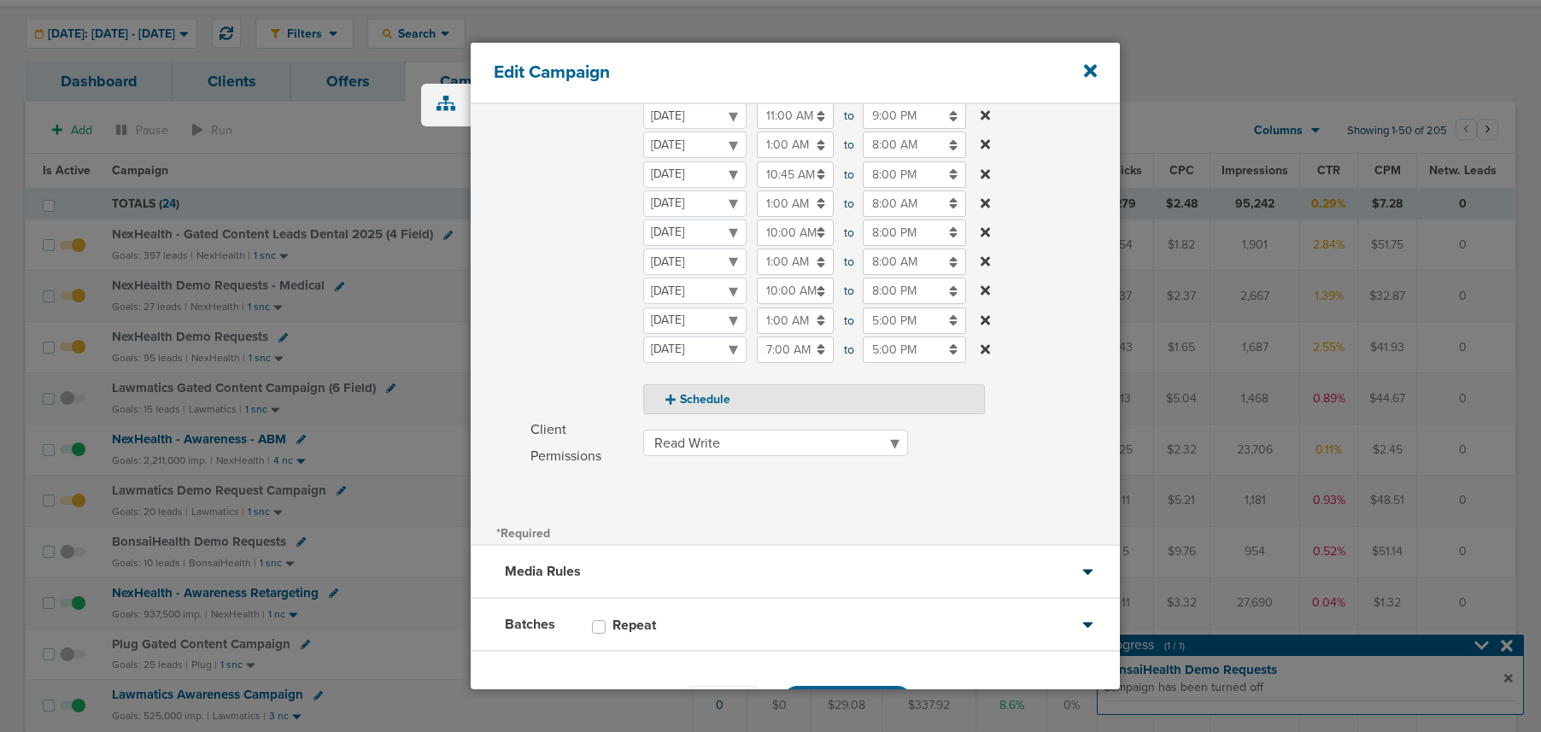
click at [530, 340] on span "Schedule" at bounding box center [581, 206] width 102 height 416
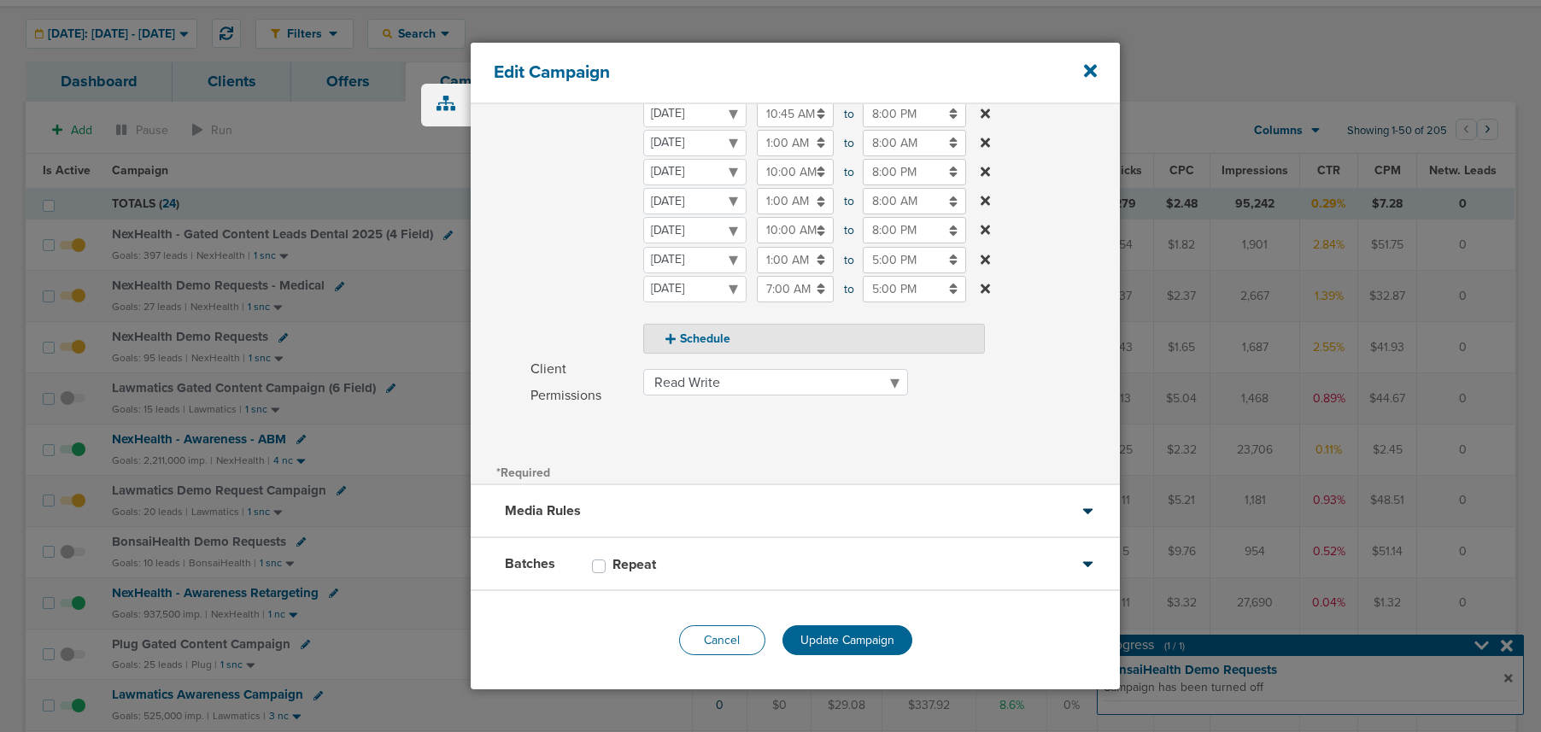
drag, startPoint x: 839, startPoint y: 643, endPoint x: 757, endPoint y: 642, distance: 82.0
click at [839, 643] on span "Update Campaign" at bounding box center [847, 640] width 94 height 15
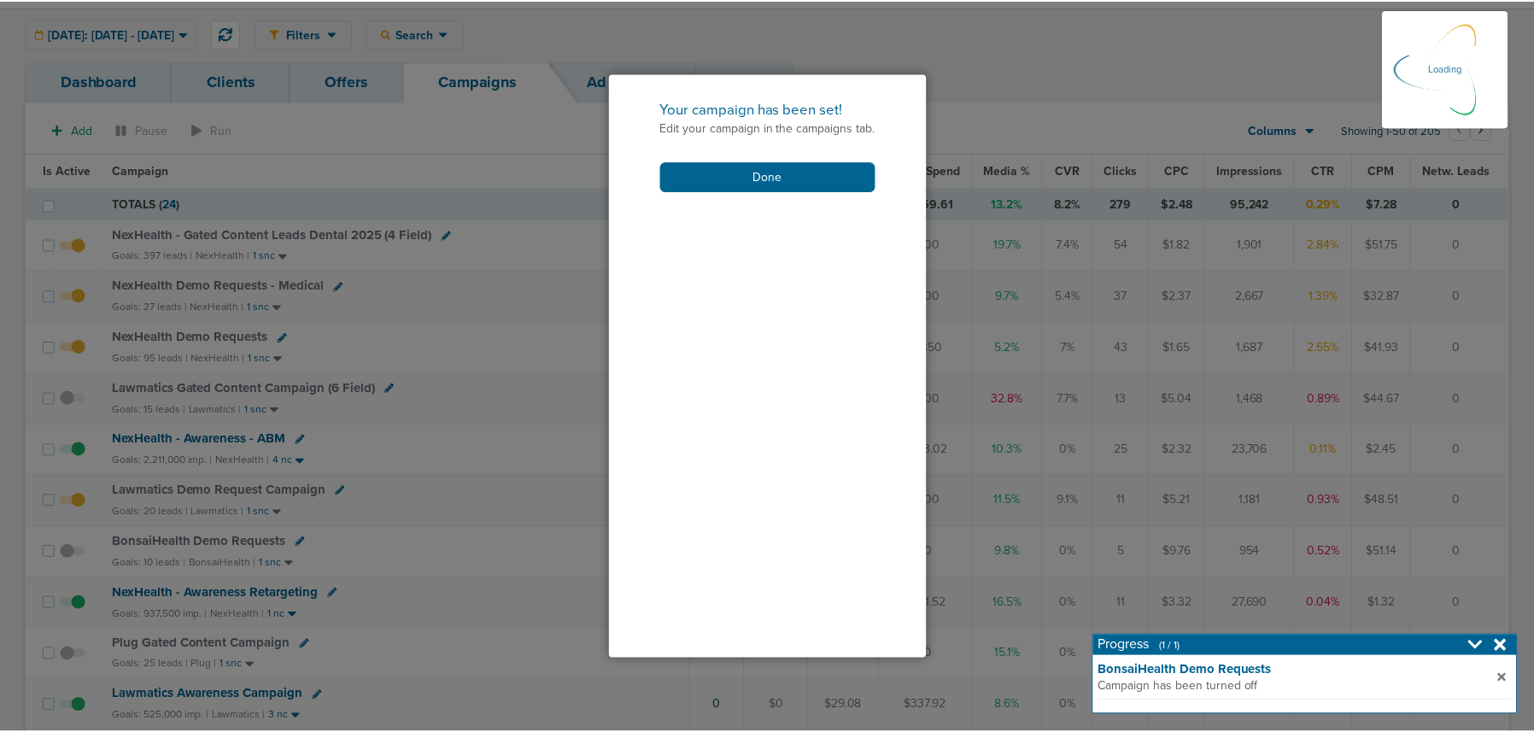
scroll to position [329, 0]
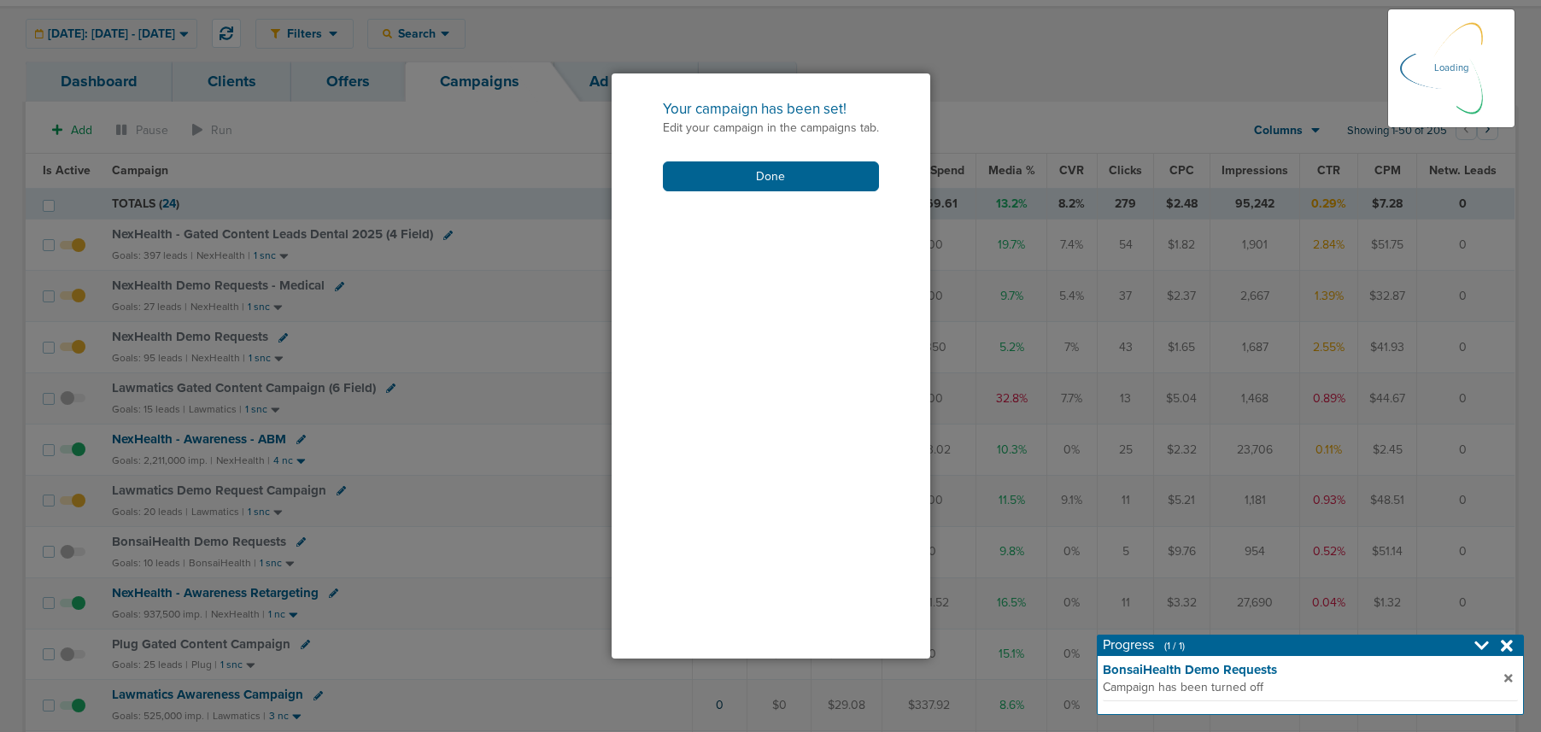
click at [708, 195] on div "Your campaign has been set! Edit your campaign in the campaigns tab. Done" at bounding box center [771, 144] width 319 height 143
click at [711, 172] on button "Done" at bounding box center [771, 176] width 216 height 30
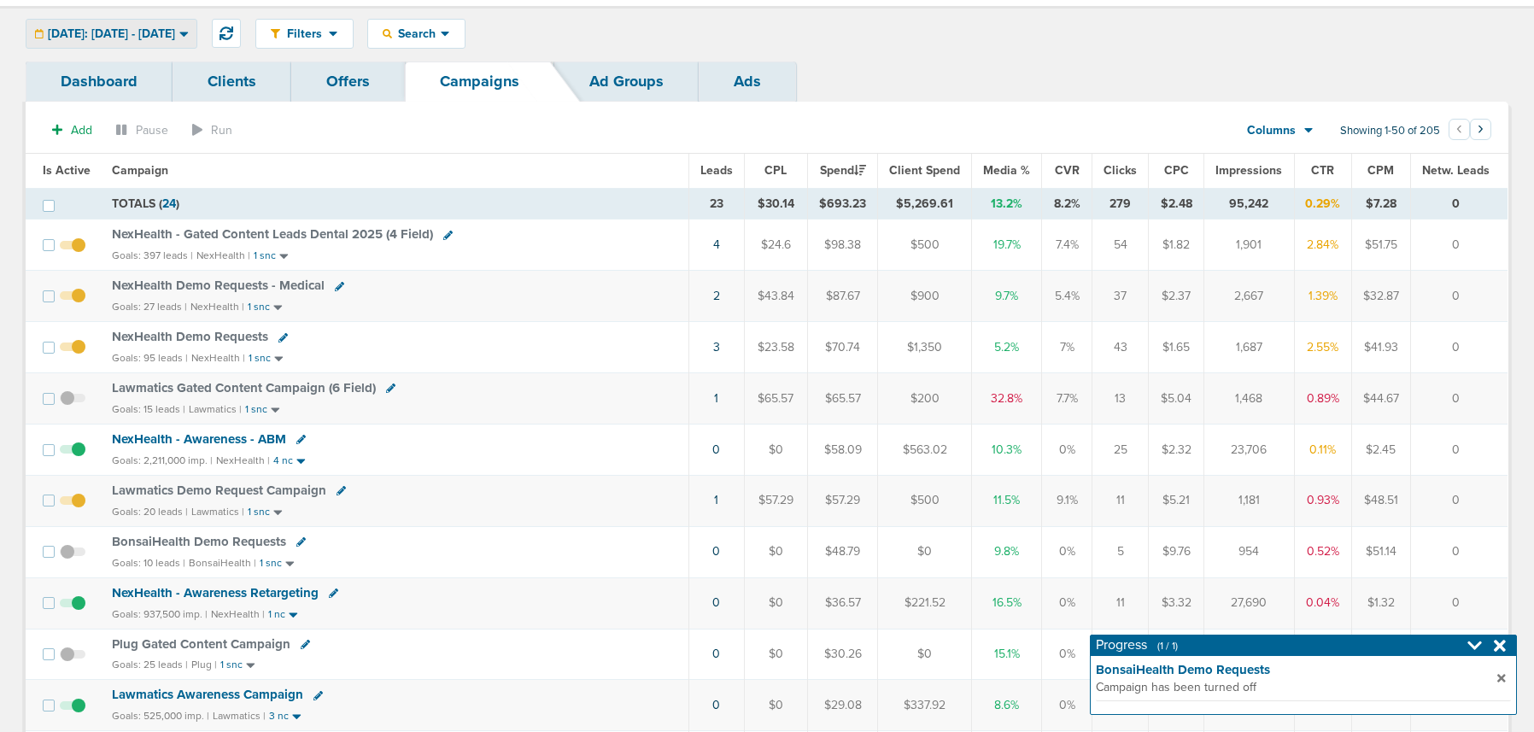
click at [164, 35] on span "[DATE]: [DATE] - [DATE]" at bounding box center [111, 34] width 127 height 12
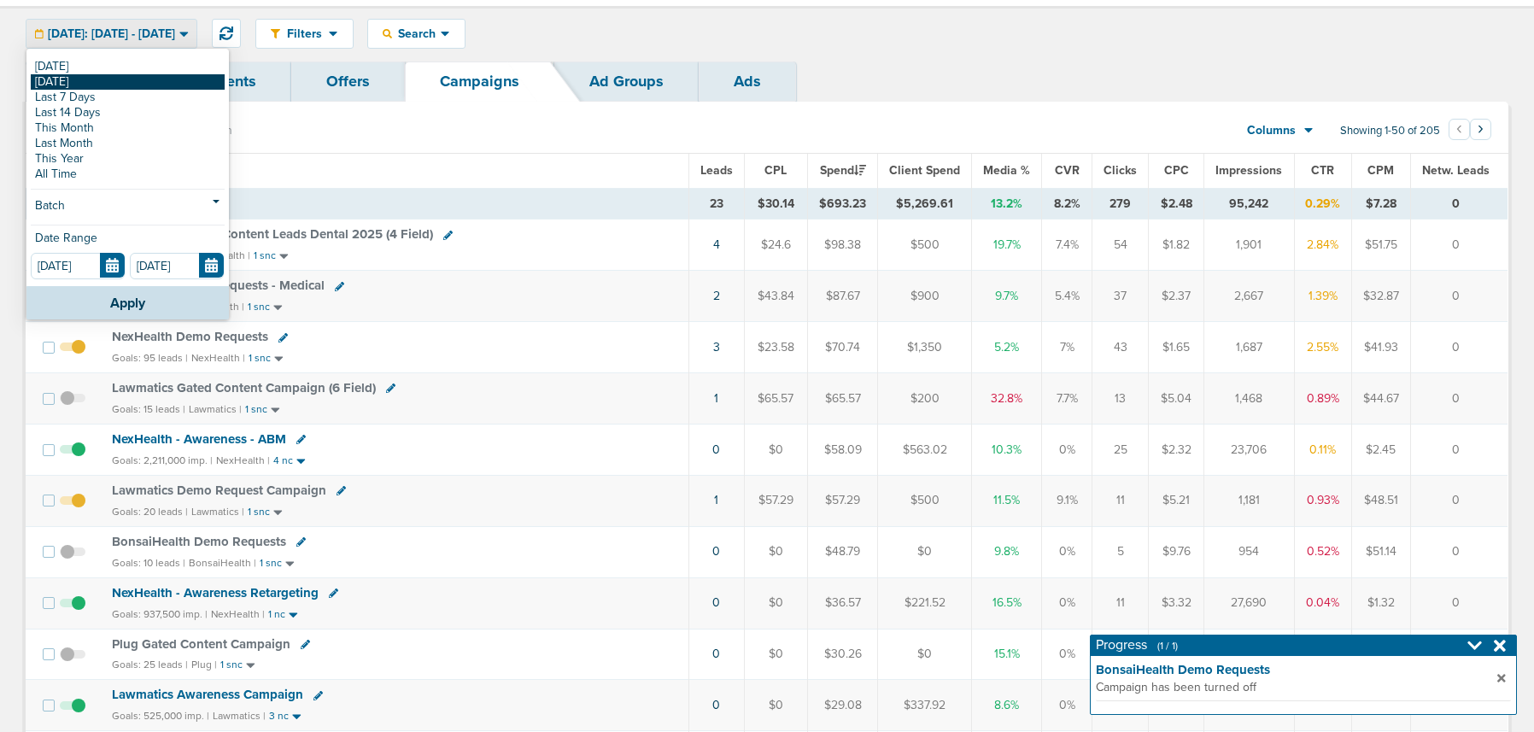
scroll to position [47, 0]
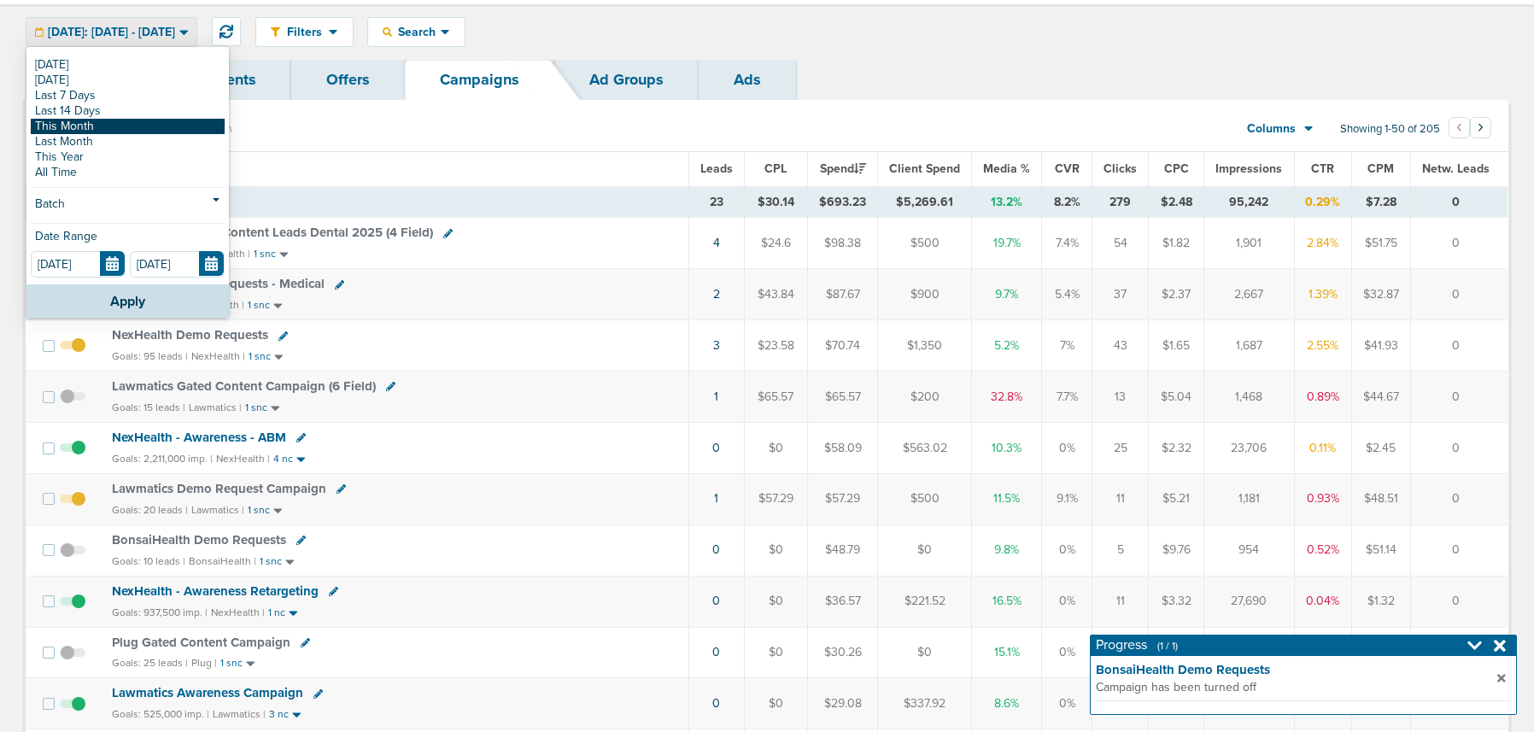
click at [152, 126] on link "This Month" at bounding box center [128, 126] width 194 height 15
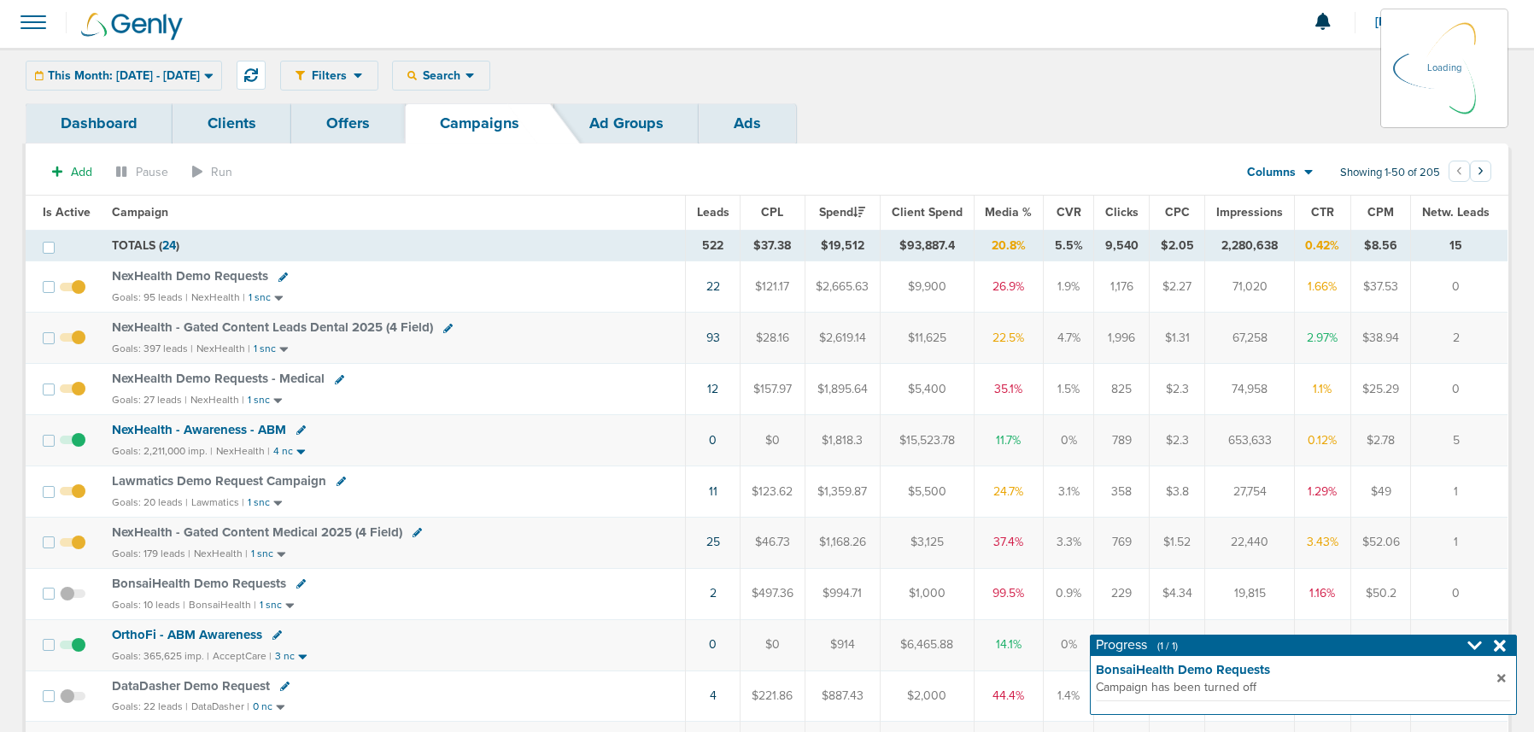
scroll to position [5, 0]
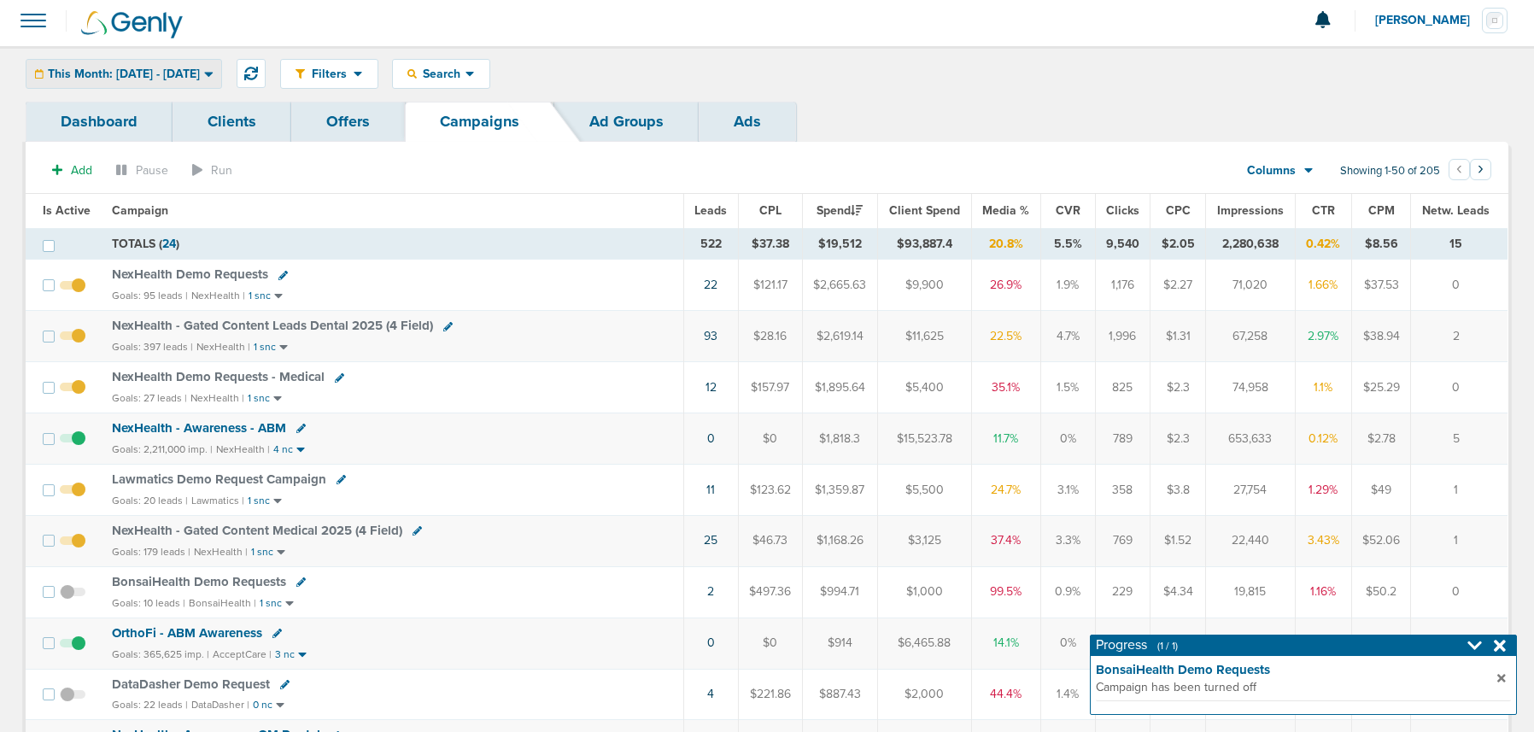
click at [155, 72] on span "This Month: [DATE] - [DATE]" at bounding box center [124, 74] width 152 height 12
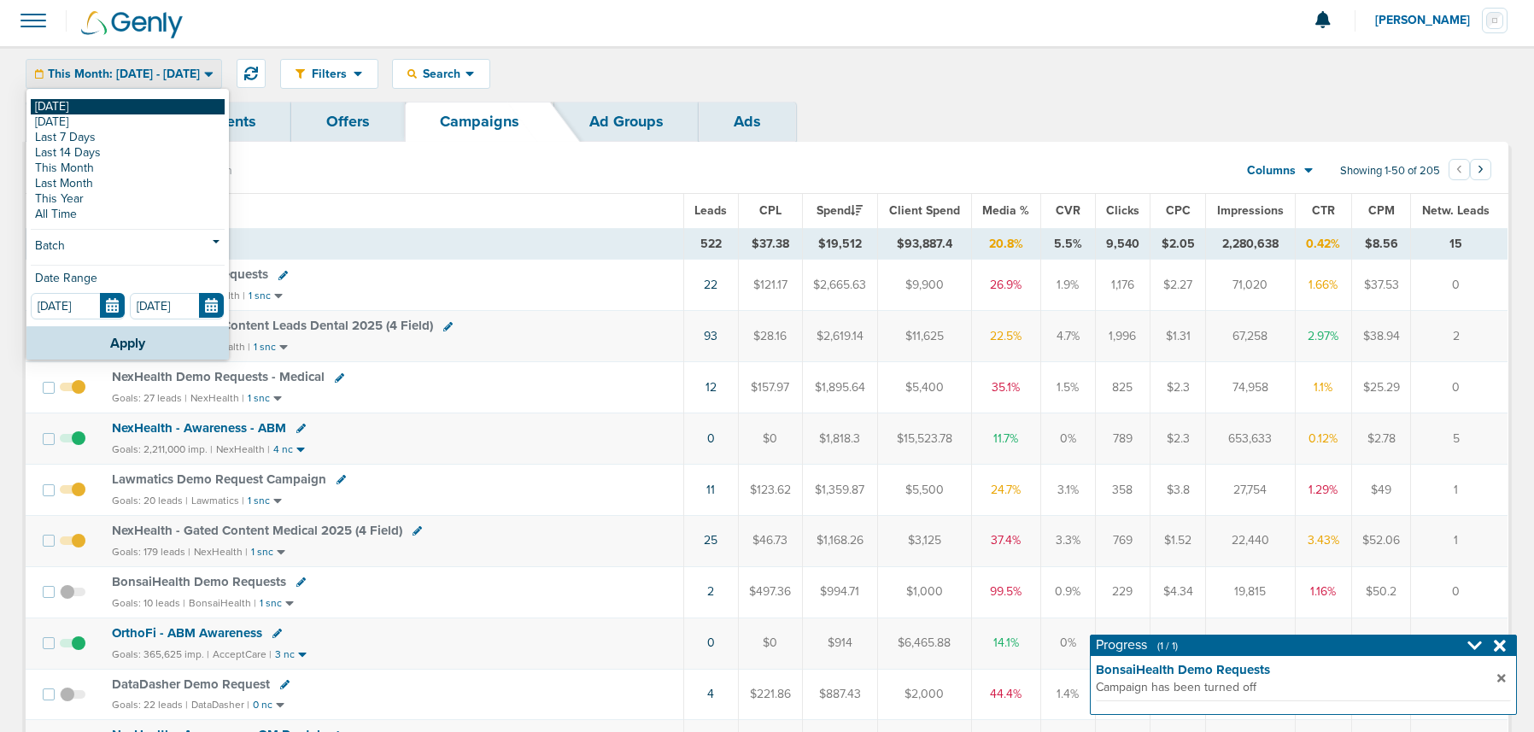
click at [132, 103] on link "[DATE]" at bounding box center [128, 106] width 194 height 15
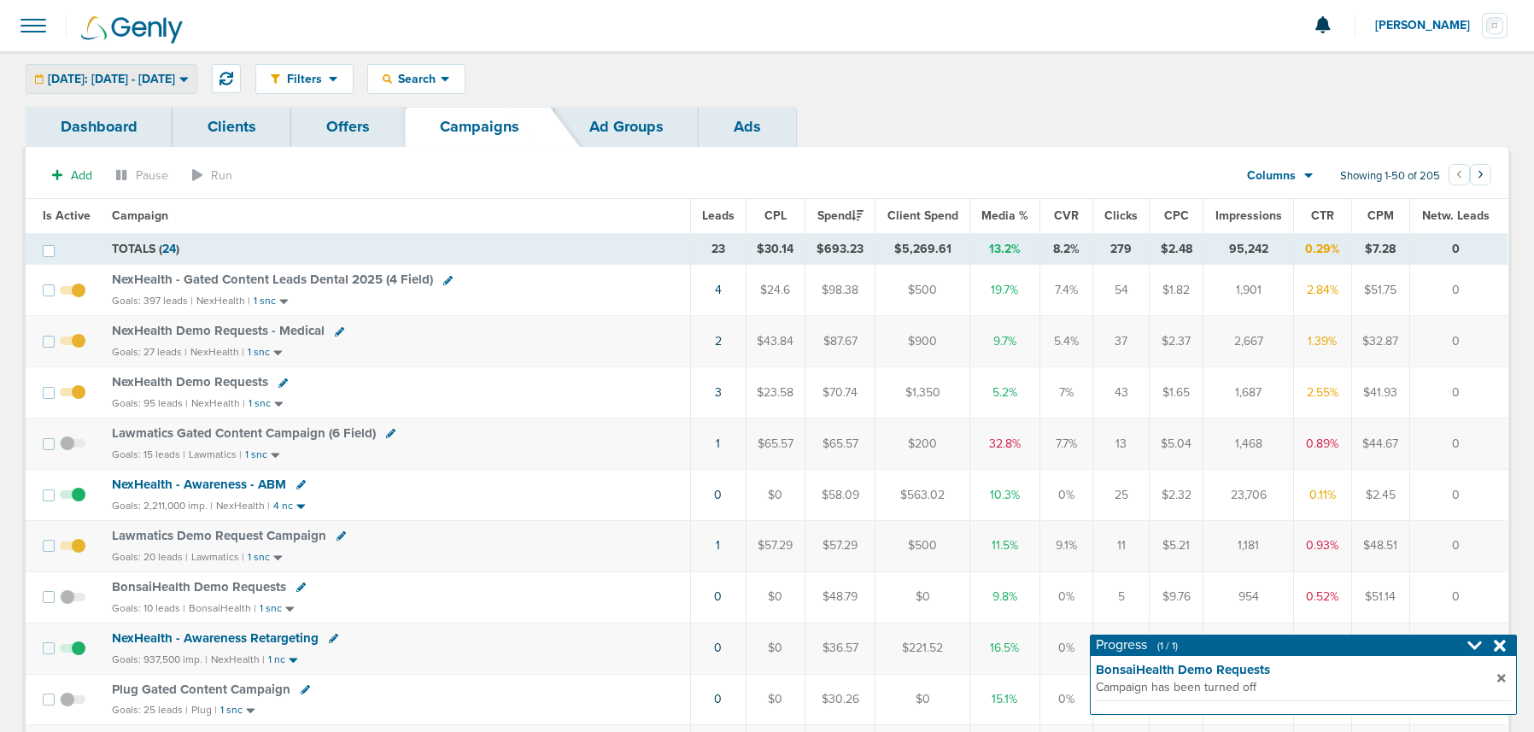
drag, startPoint x: 196, startPoint y: 77, endPoint x: 170, endPoint y: 93, distance: 30.3
click at [175, 77] on span "[DATE]: [DATE] - [DATE]" at bounding box center [111, 79] width 127 height 12
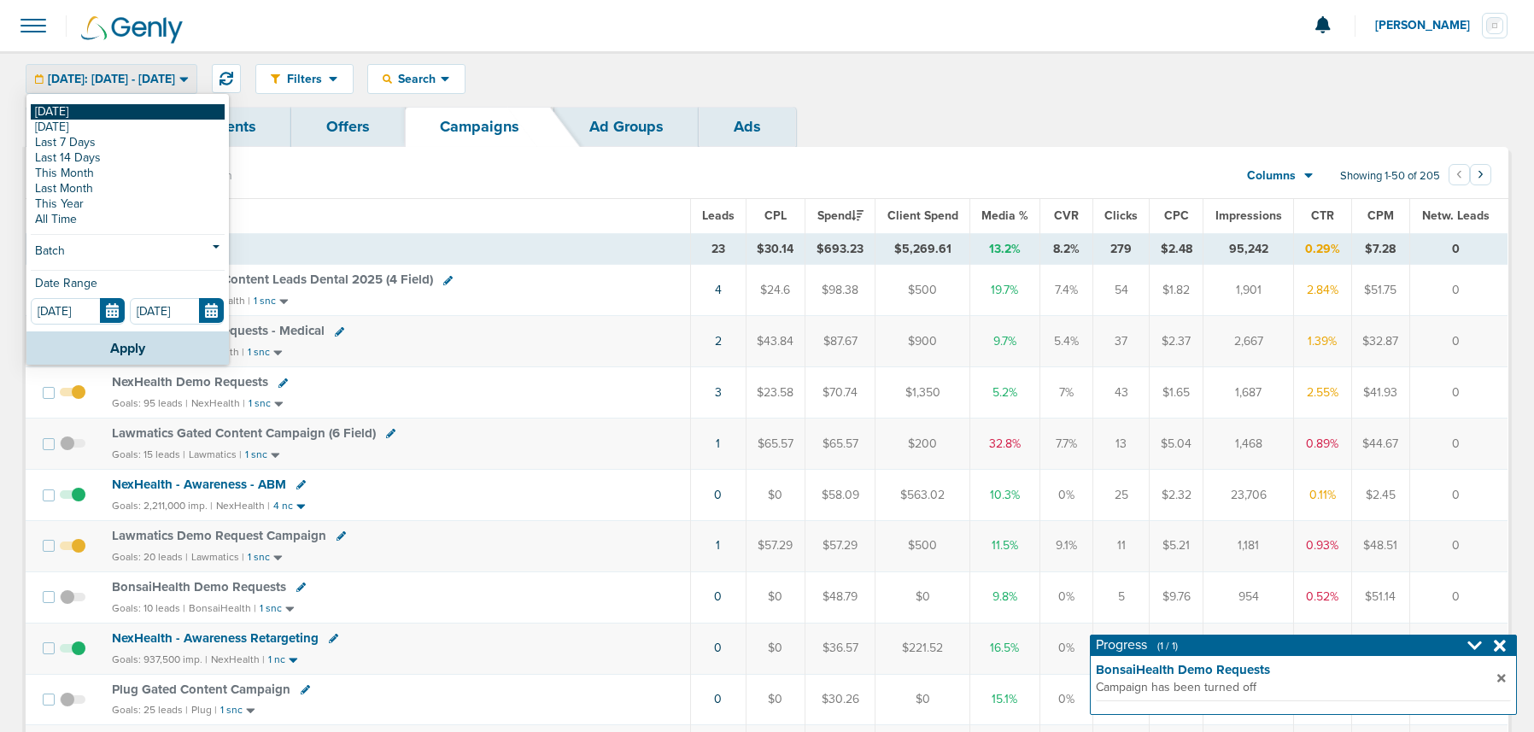
click at [158, 110] on link "[DATE]" at bounding box center [128, 111] width 194 height 15
